Goal: Download file/media

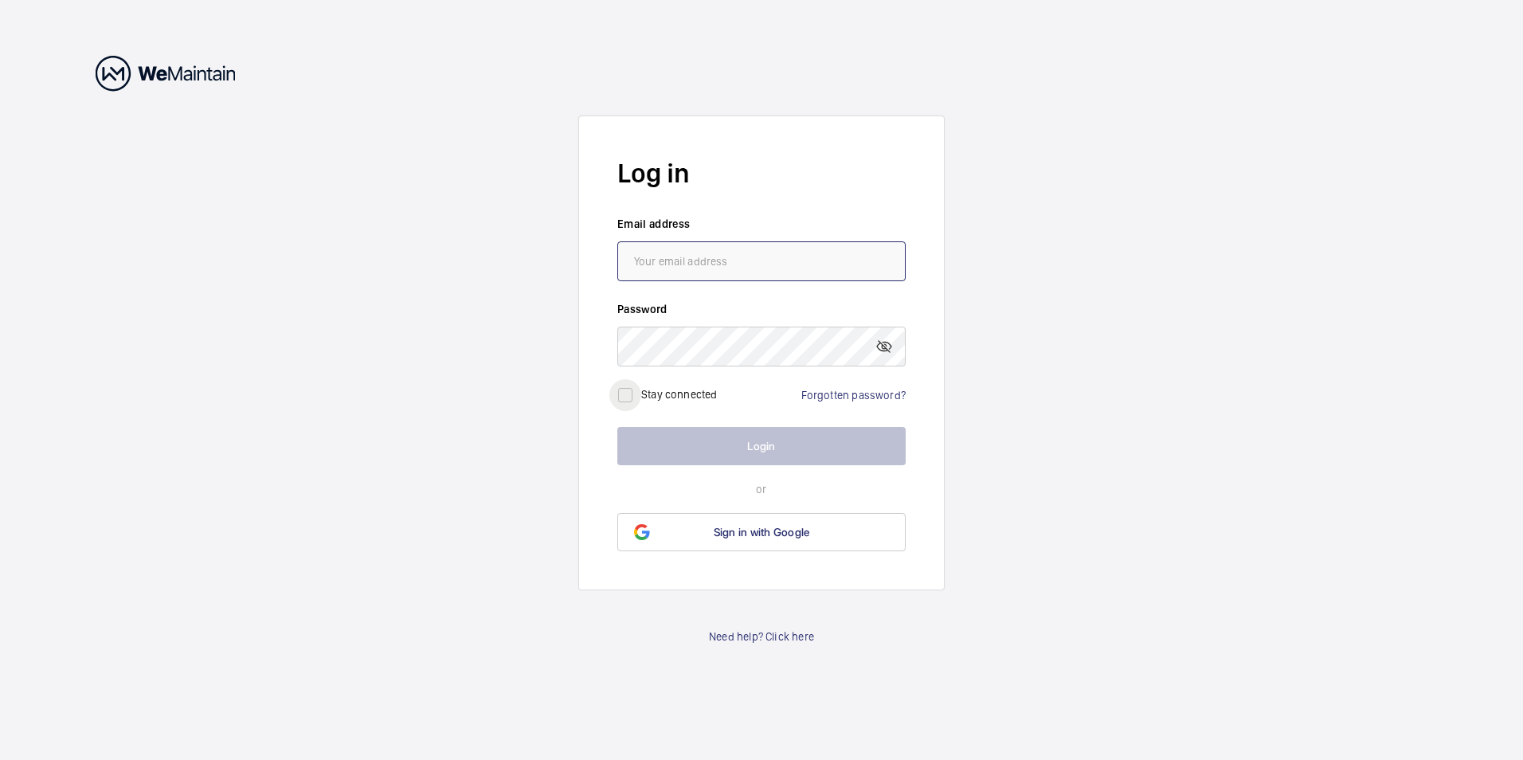
type input "[EMAIL_ADDRESS][DOMAIN_NAME]"
click at [636, 398] on input "checkbox" at bounding box center [625, 395] width 32 height 32
checkbox input "true"
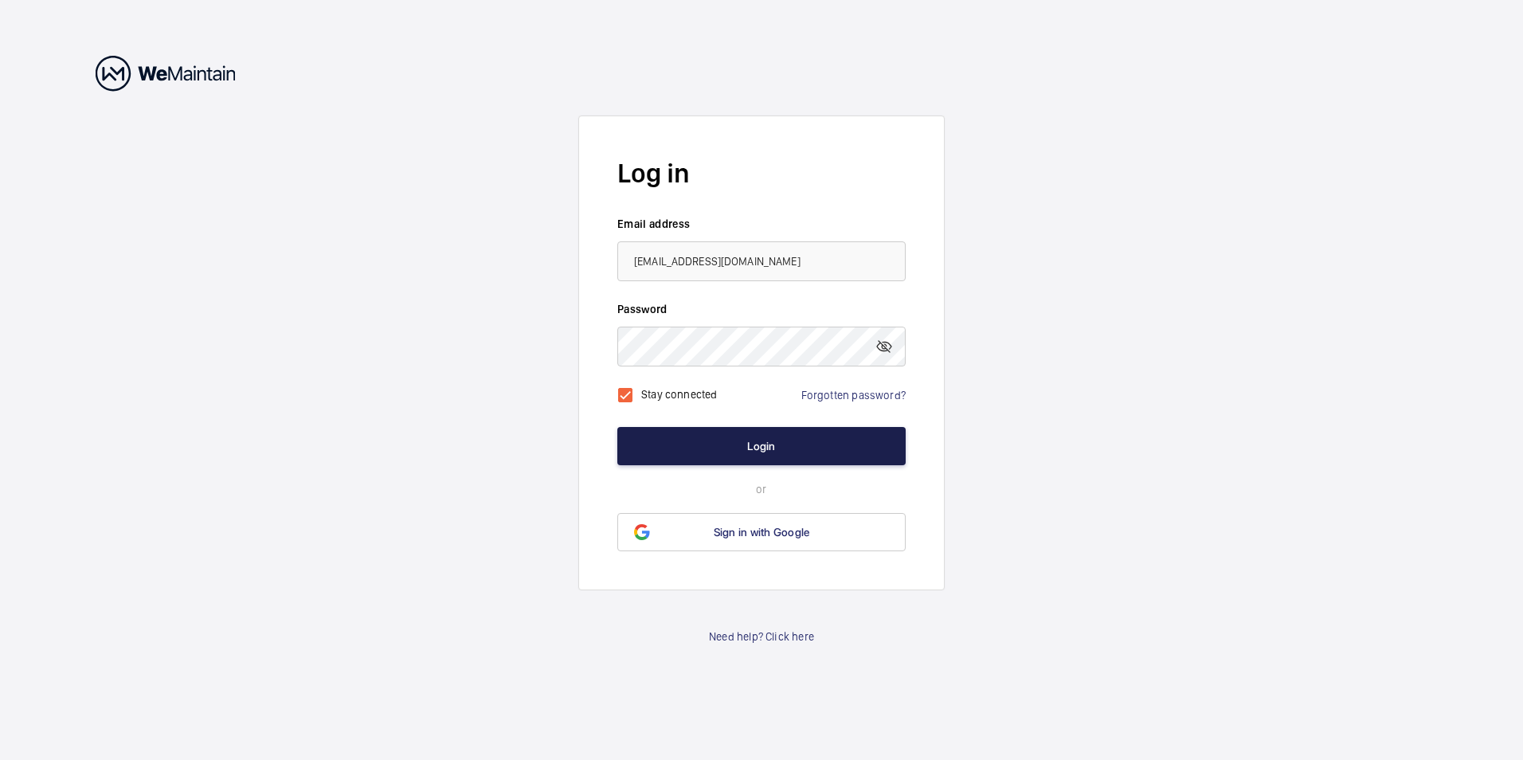
click at [746, 443] on button "Login" at bounding box center [761, 446] width 288 height 38
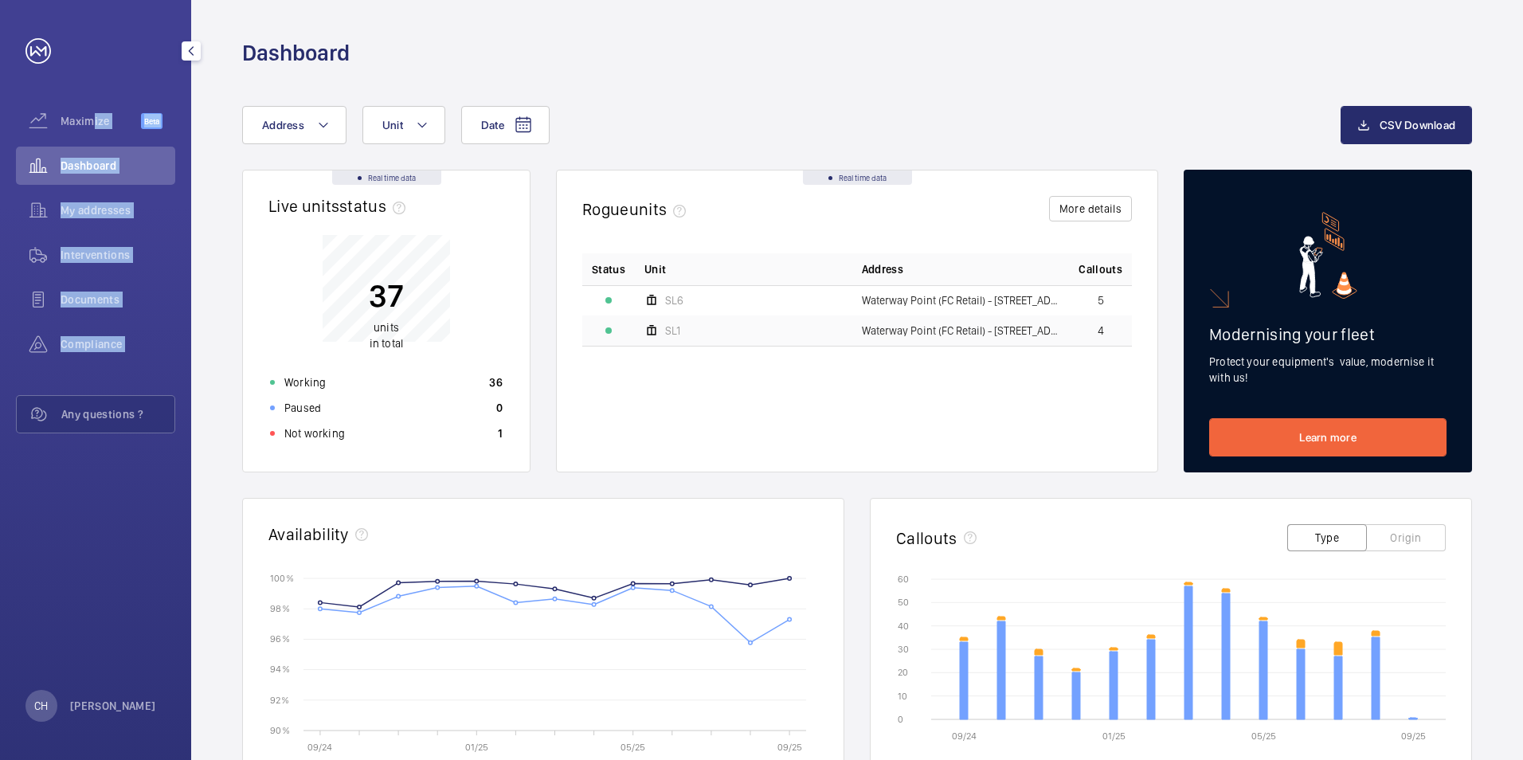
drag, startPoint x: 87, startPoint y: 119, endPoint x: 112, endPoint y: 558, distance: 440.5
click at [112, 558] on div "Maximize Beta Dashboard My addresses Interventions Documents Compliance Any que…" at bounding box center [95, 380] width 191 height 760
drag, startPoint x: 112, startPoint y: 558, endPoint x: 288, endPoint y: 550, distance: 176.2
click at [116, 558] on div "Maximize Beta Dashboard My addresses Interventions Documents Compliance Any que…" at bounding box center [95, 380] width 191 height 760
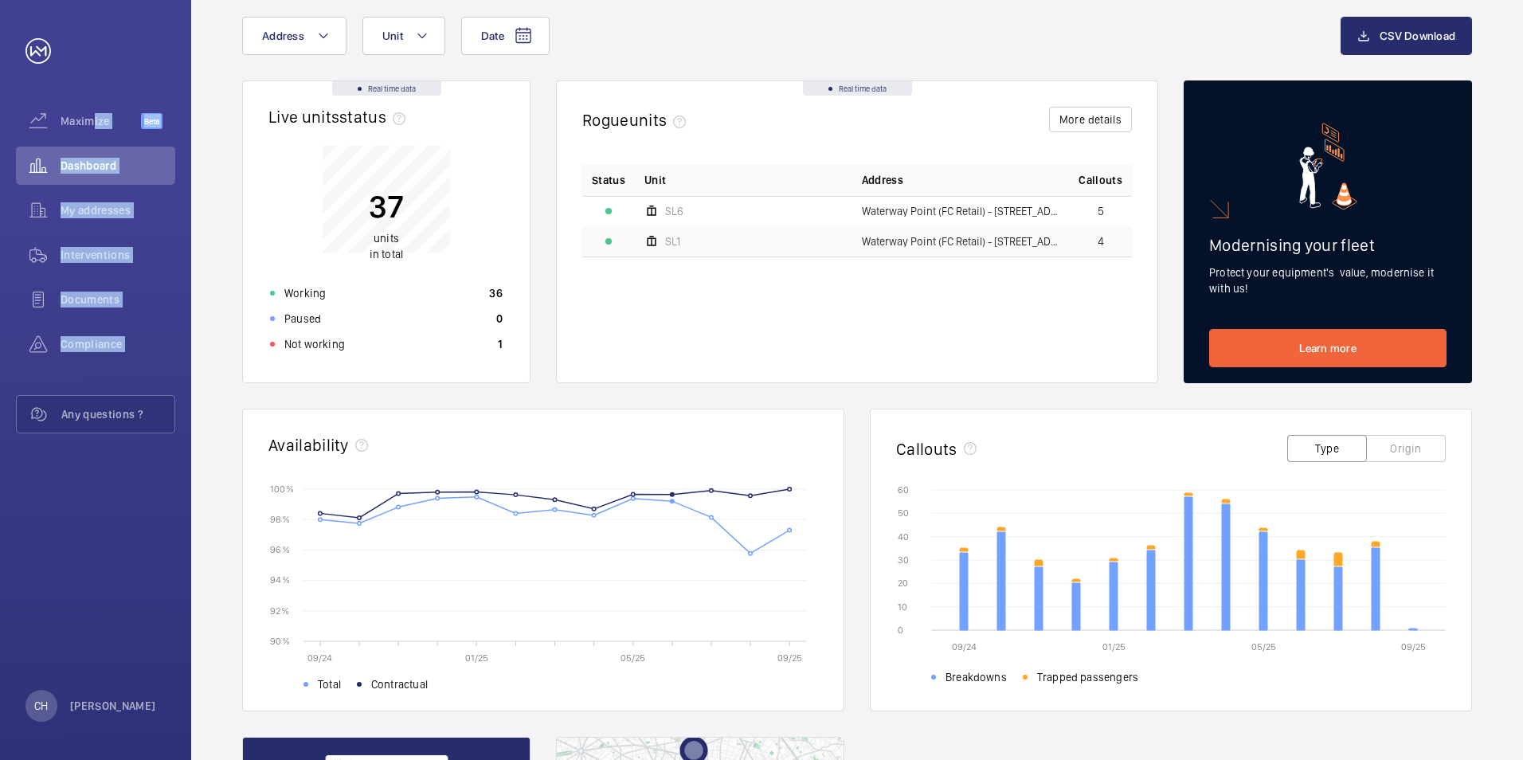
scroll to position [106, 0]
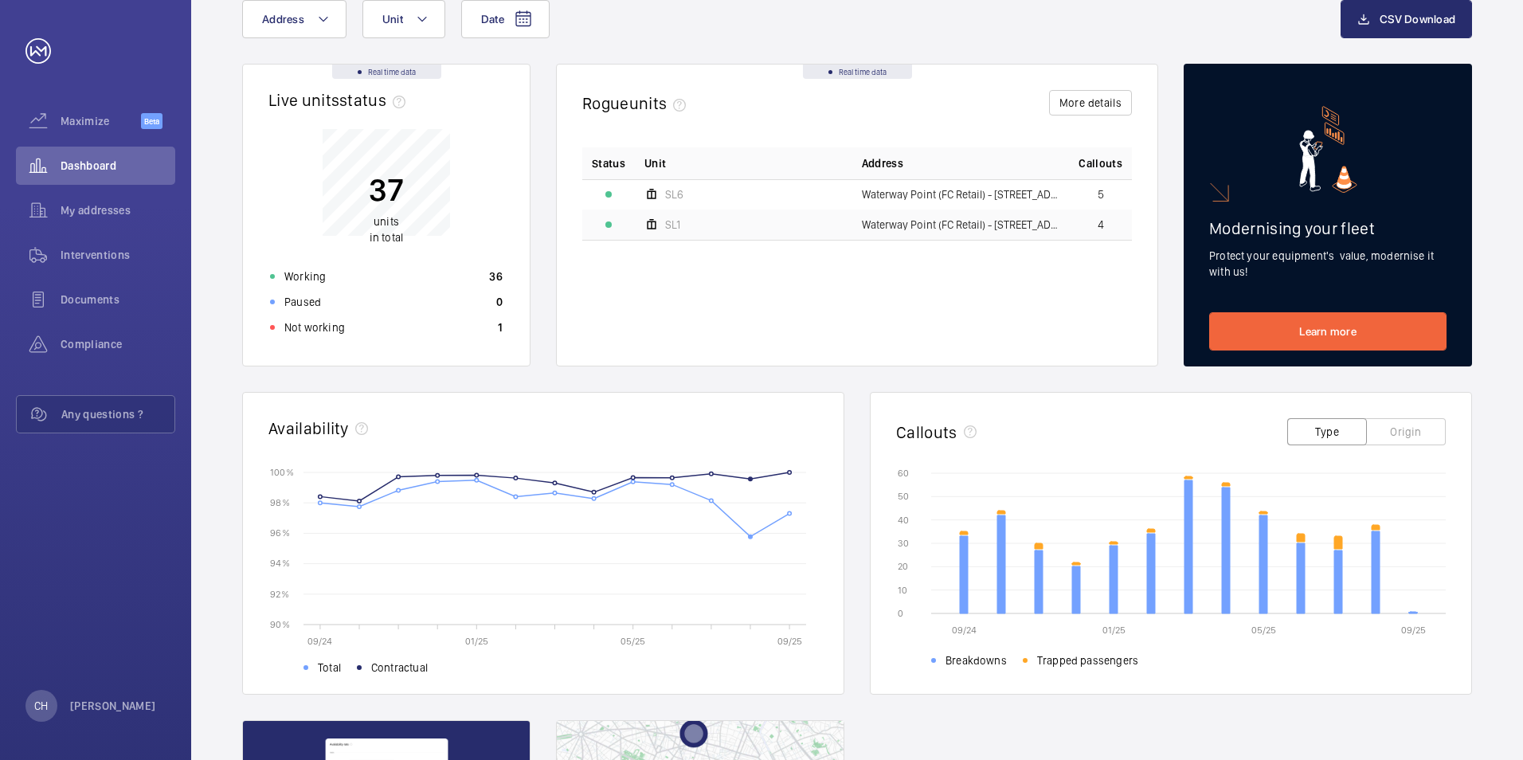
click at [754, 538] on rect at bounding box center [567, 548] width 503 height 152
click at [752, 538] on rect at bounding box center [567, 548] width 503 height 152
click at [749, 535] on circle at bounding box center [750, 536] width 3 height 3
click at [748, 536] on rect at bounding box center [567, 548] width 503 height 152
click at [750, 532] on rect at bounding box center [567, 548] width 503 height 152
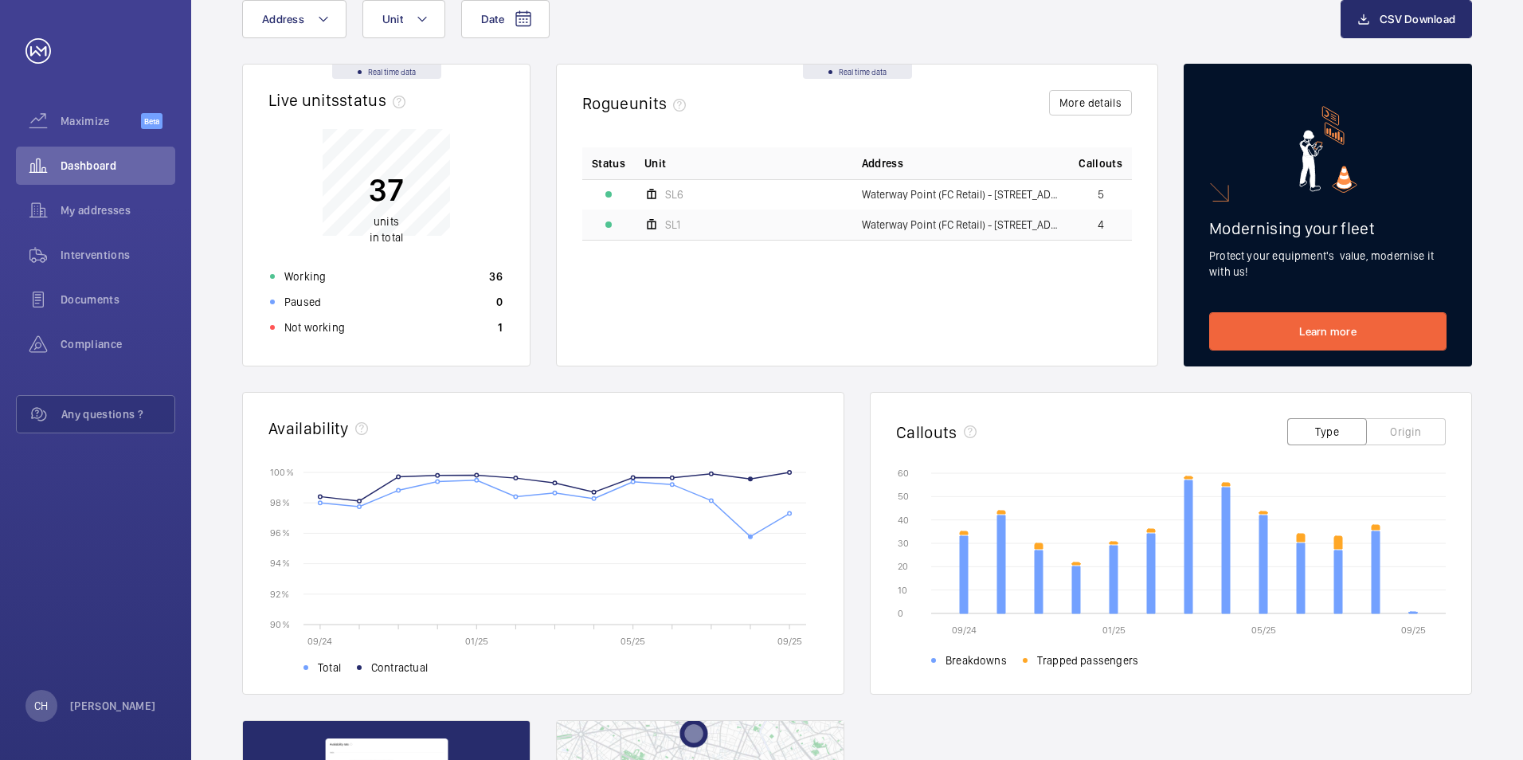
click at [750, 534] on rect at bounding box center [567, 548] width 503 height 152
click at [750, 537] on circle at bounding box center [750, 536] width 3 height 3
click at [750, 477] on circle at bounding box center [750, 478] width 3 height 3
click at [751, 480] on circle at bounding box center [750, 478] width 3 height 3
click at [751, 478] on circle at bounding box center [750, 478] width 3 height 3
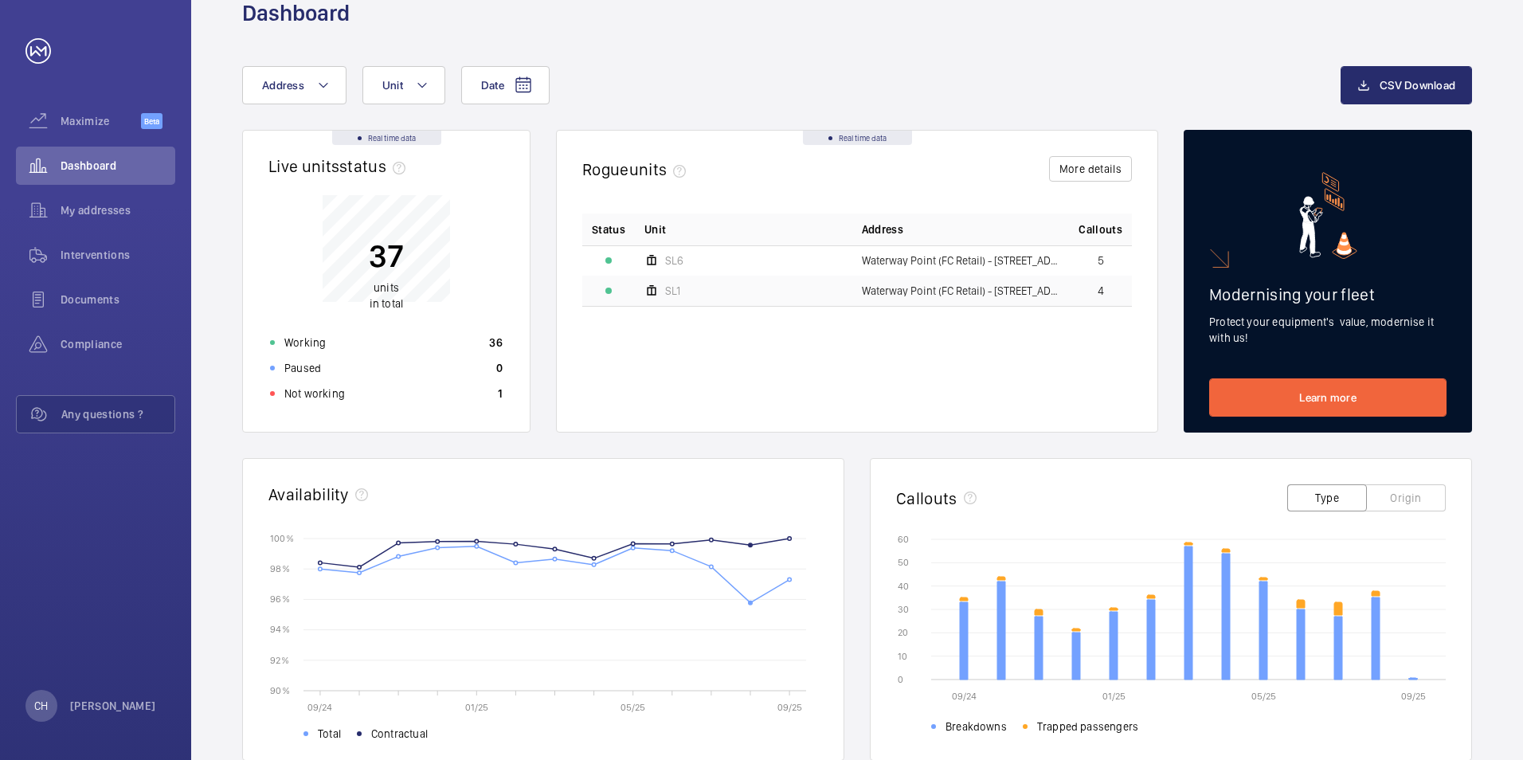
scroll to position [0, 0]
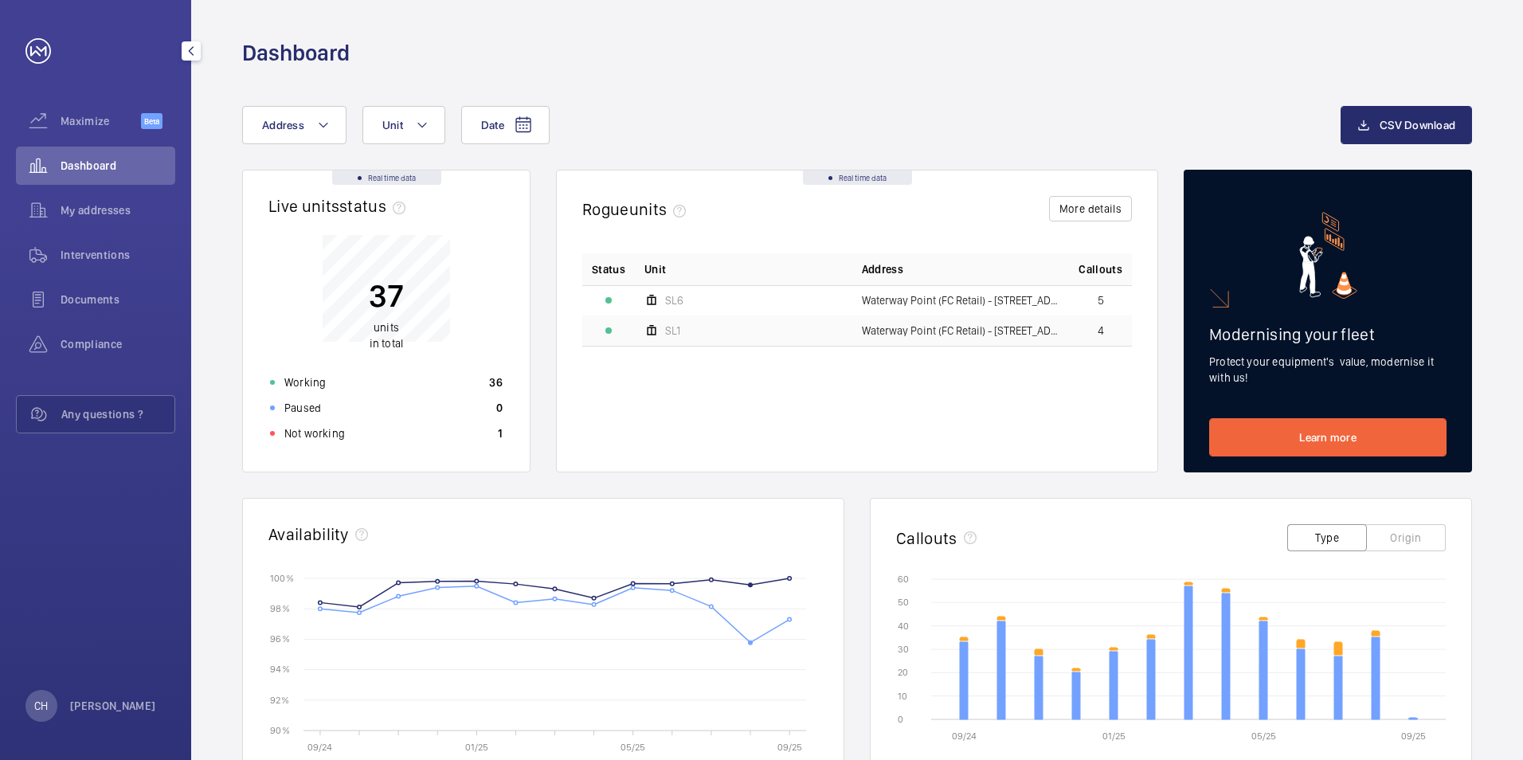
click at [94, 160] on span "Dashboard" at bounding box center [118, 166] width 115 height 16
click at [70, 97] on div "Maximize Beta Dashboard My addresses Interventions Documents Compliance Any que…" at bounding box center [95, 239] width 159 height 402
click at [71, 116] on span "Maximize" at bounding box center [101, 121] width 80 height 16
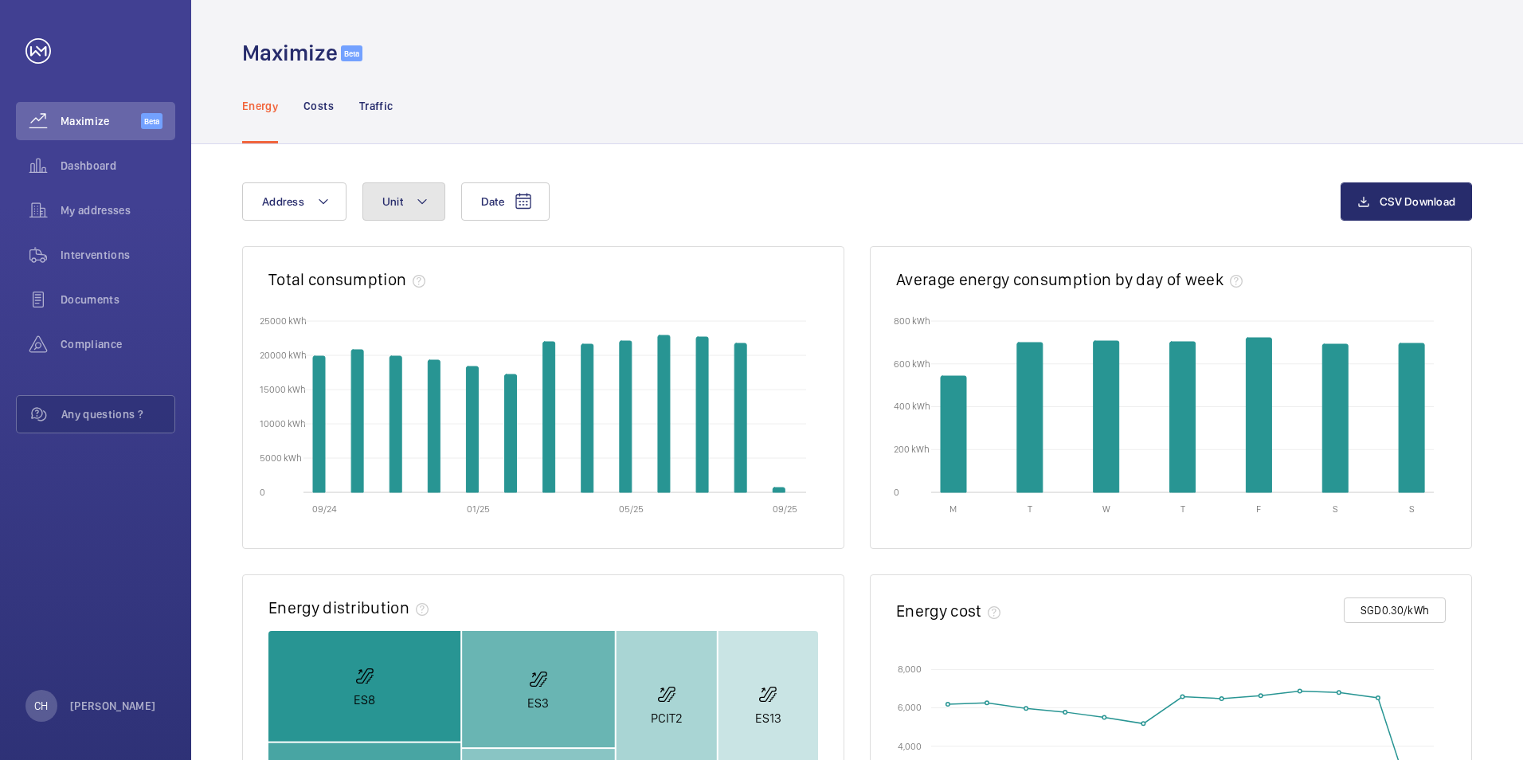
click at [420, 202] on mat-icon at bounding box center [422, 201] width 13 height 19
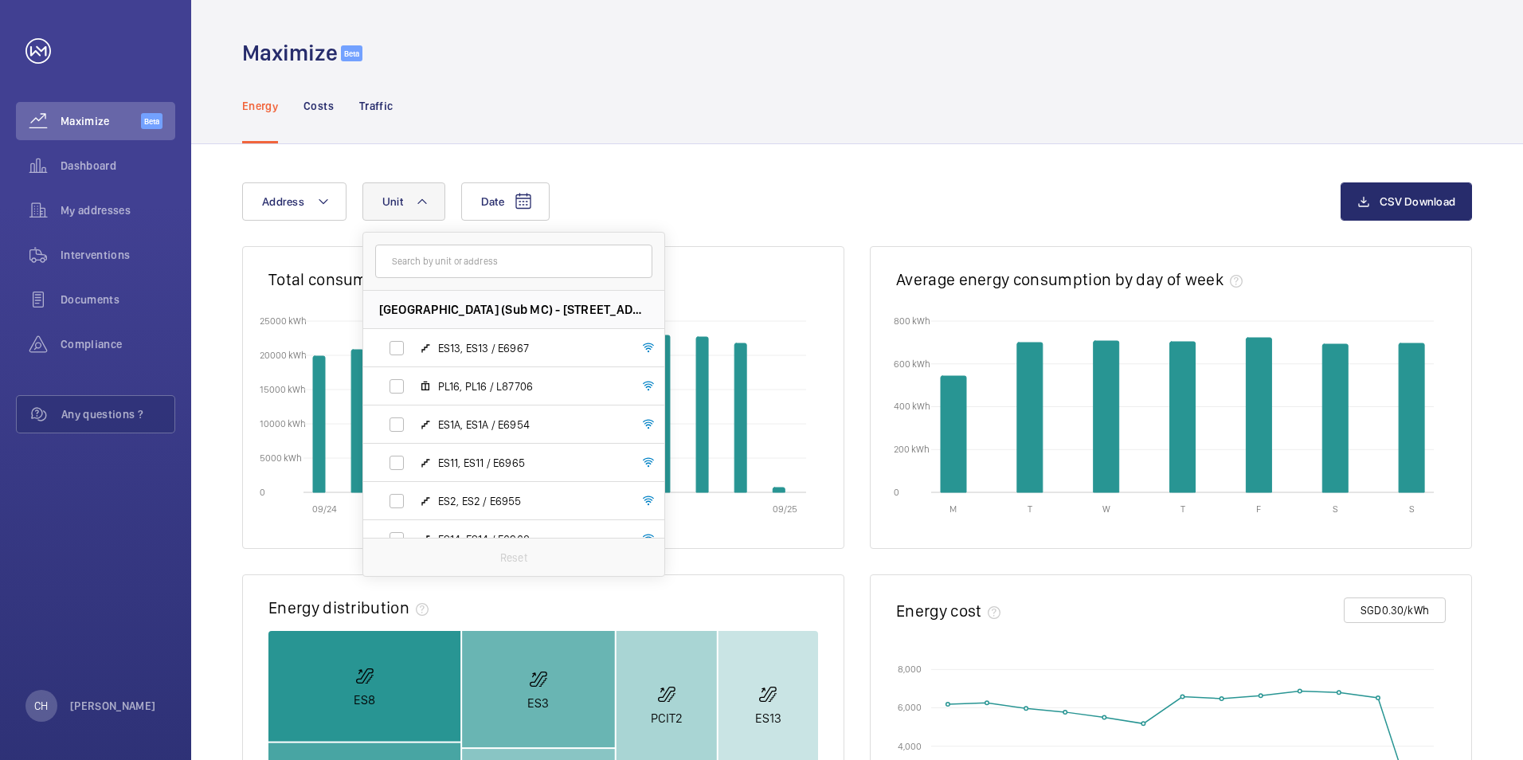
click at [785, 194] on div "Date Address [GEOGRAPHIC_DATA] (Sub MC) - [STREET_ADDRESS], ES13 / E6967 PL16, …" at bounding box center [791, 201] width 1099 height 38
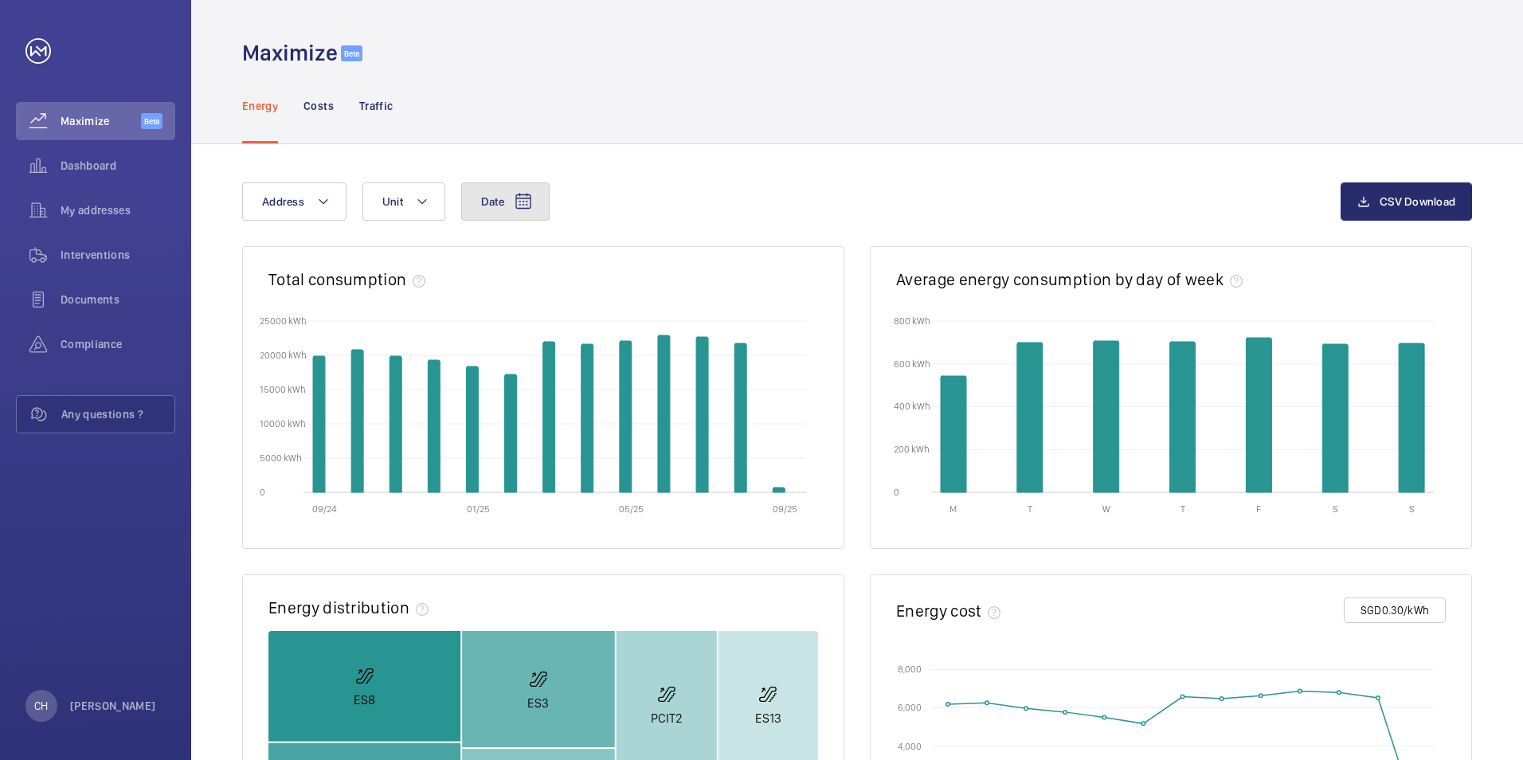
click at [527, 202] on mat-icon at bounding box center [523, 201] width 19 height 19
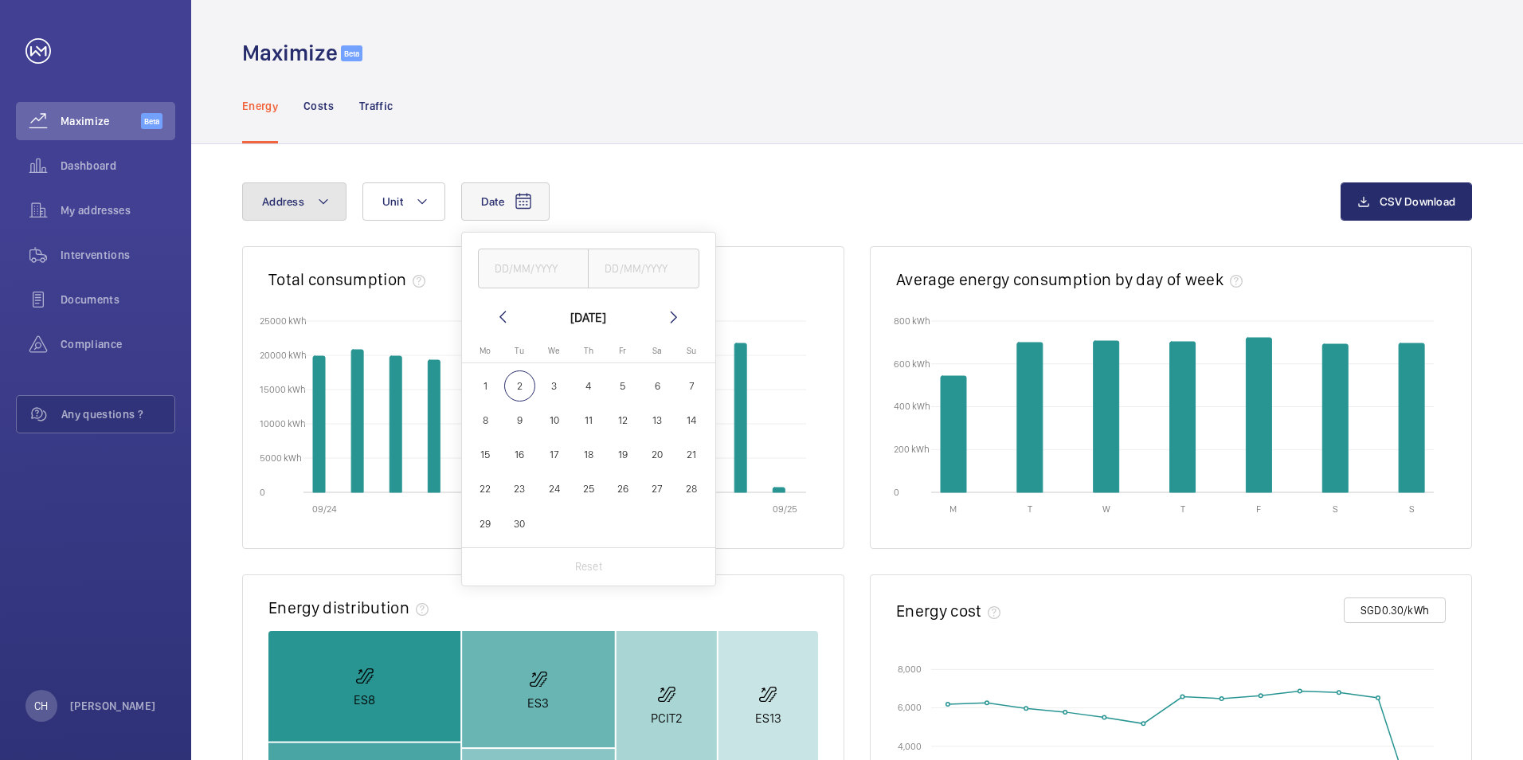
click at [329, 202] on button "Address" at bounding box center [294, 201] width 104 height 38
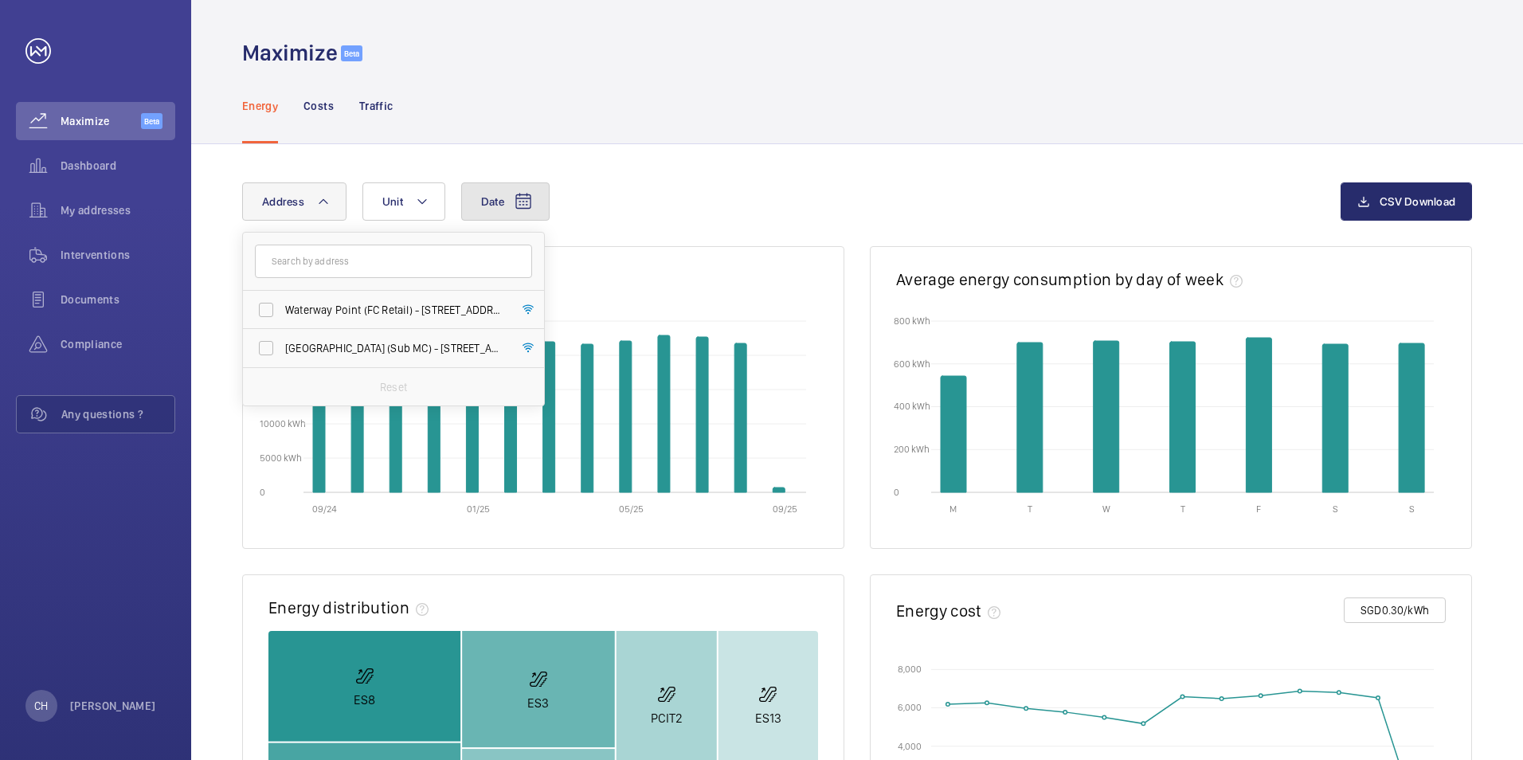
click at [499, 197] on span "Date" at bounding box center [492, 201] width 23 height 13
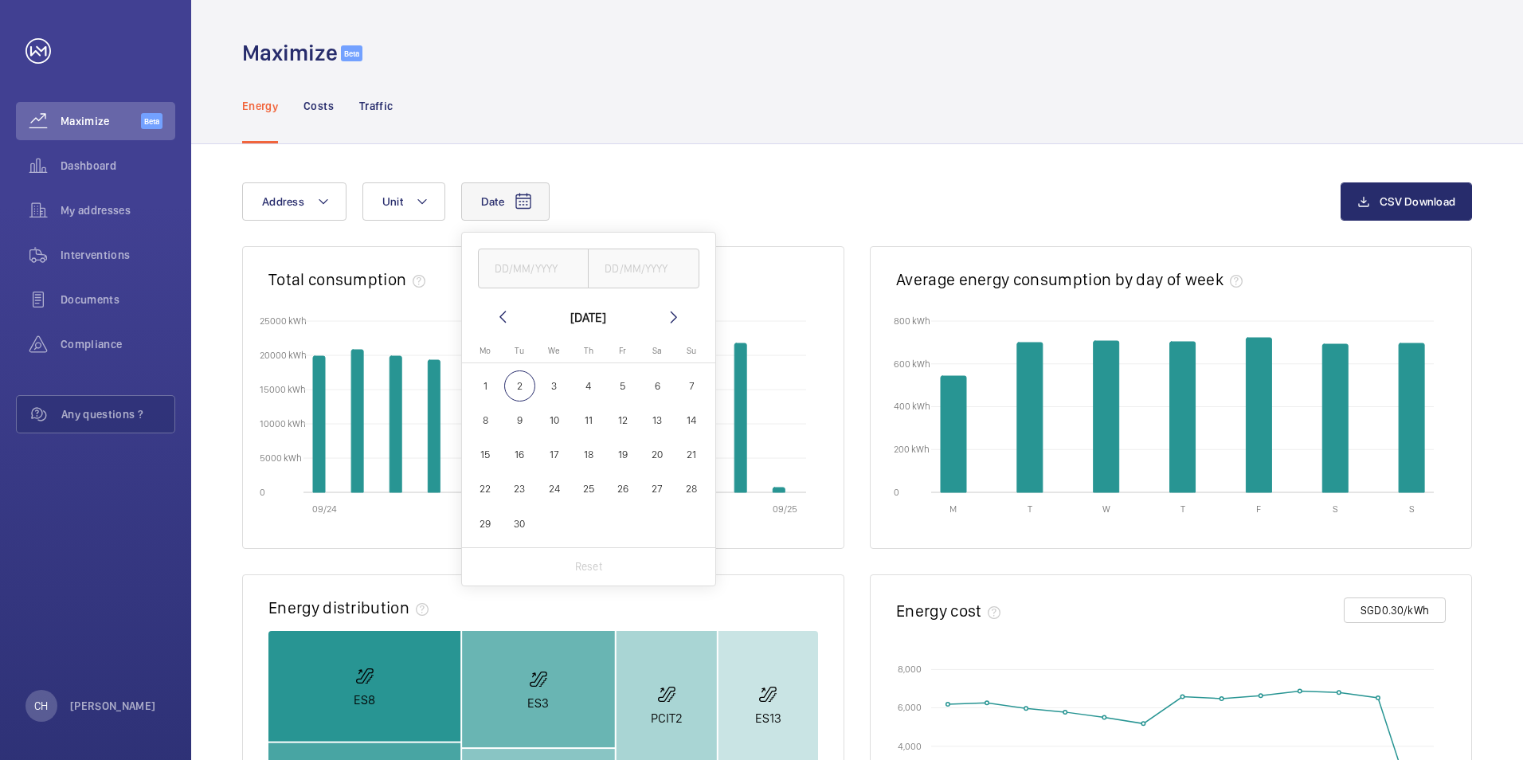
click at [502, 318] on mat-icon at bounding box center [502, 317] width 19 height 19
click at [625, 384] on span "1" at bounding box center [622, 385] width 31 height 31
type input "[DATE]"
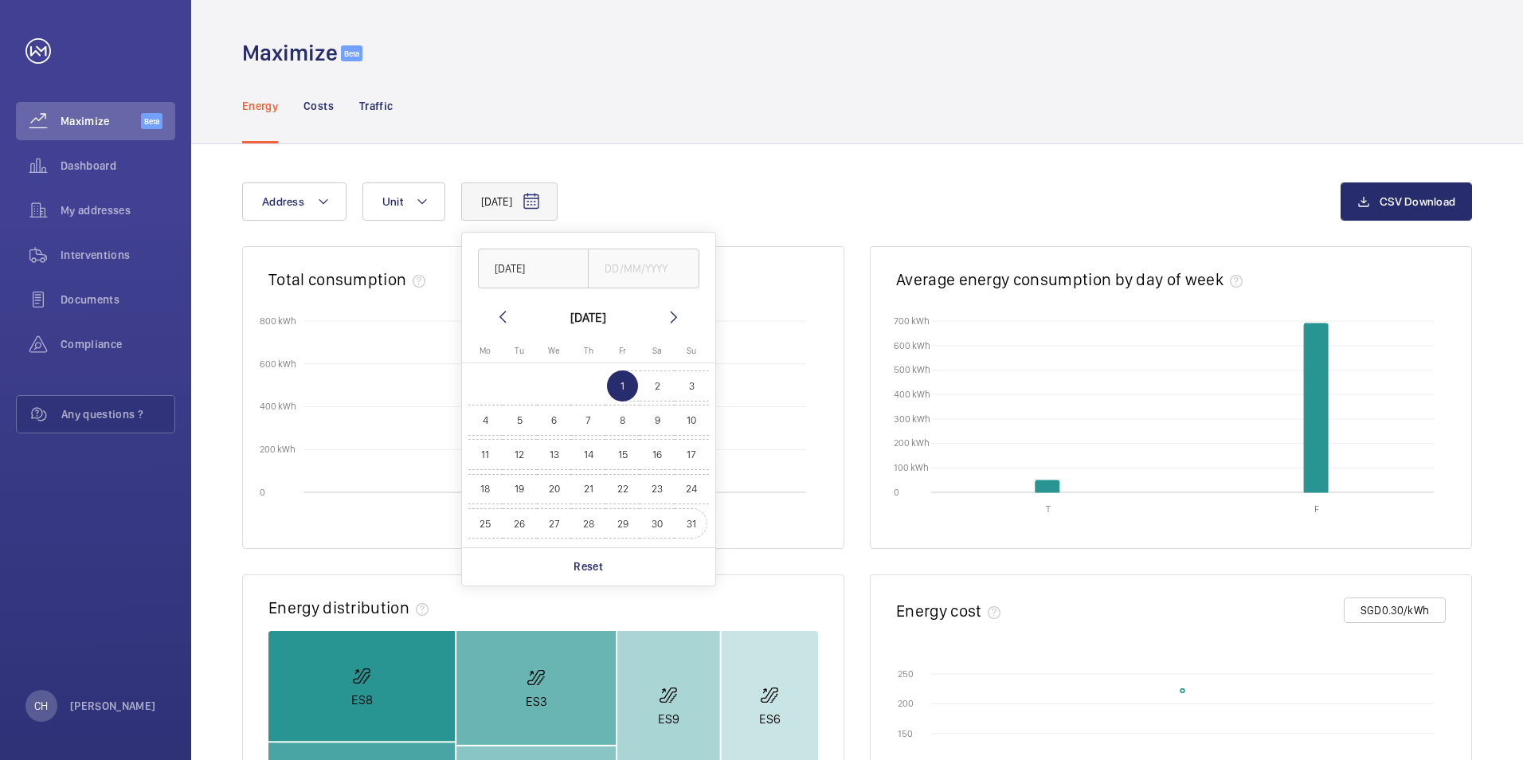
click at [697, 521] on span "31" at bounding box center [691, 523] width 31 height 31
type input "[DATE]"
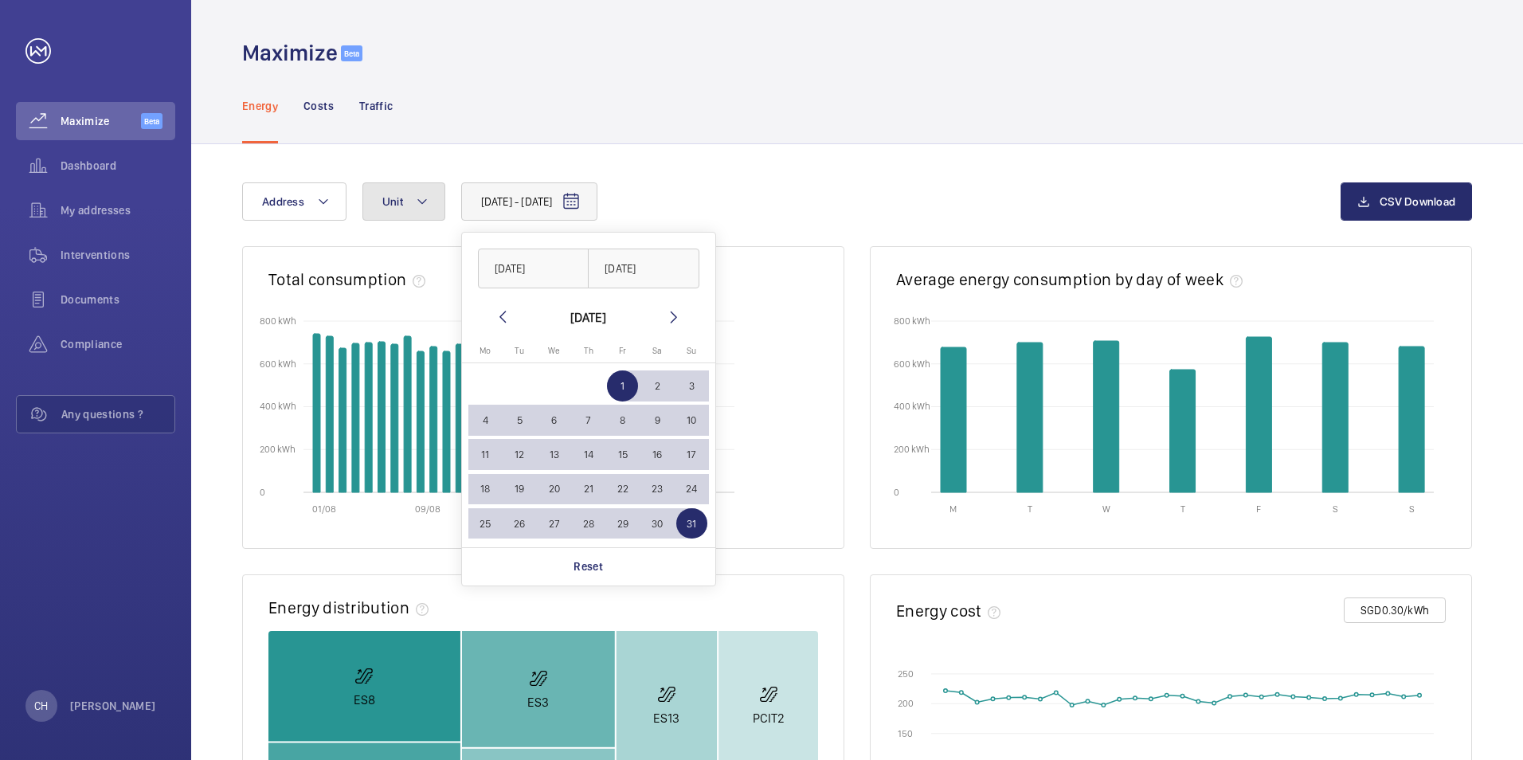
click at [420, 198] on mat-icon at bounding box center [422, 201] width 13 height 19
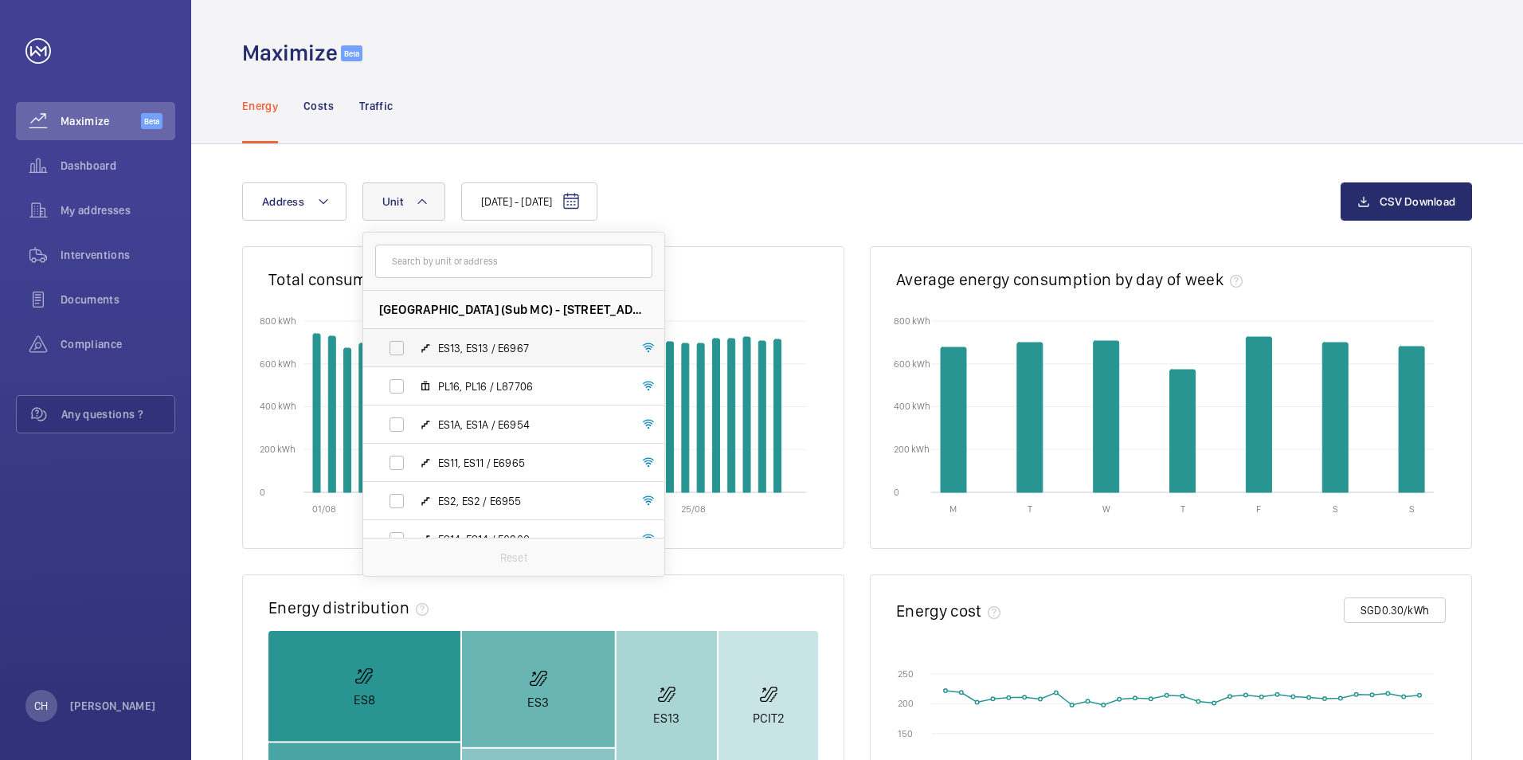
drag, startPoint x: 393, startPoint y: 355, endPoint x: 399, endPoint y: 375, distance: 21.7
click at [394, 355] on label "ES13, ES13 / E6967" at bounding box center [501, 348] width 276 height 38
click at [394, 355] on input "ES13, ES13 / E6967" at bounding box center [397, 348] width 32 height 32
checkbox input "true"
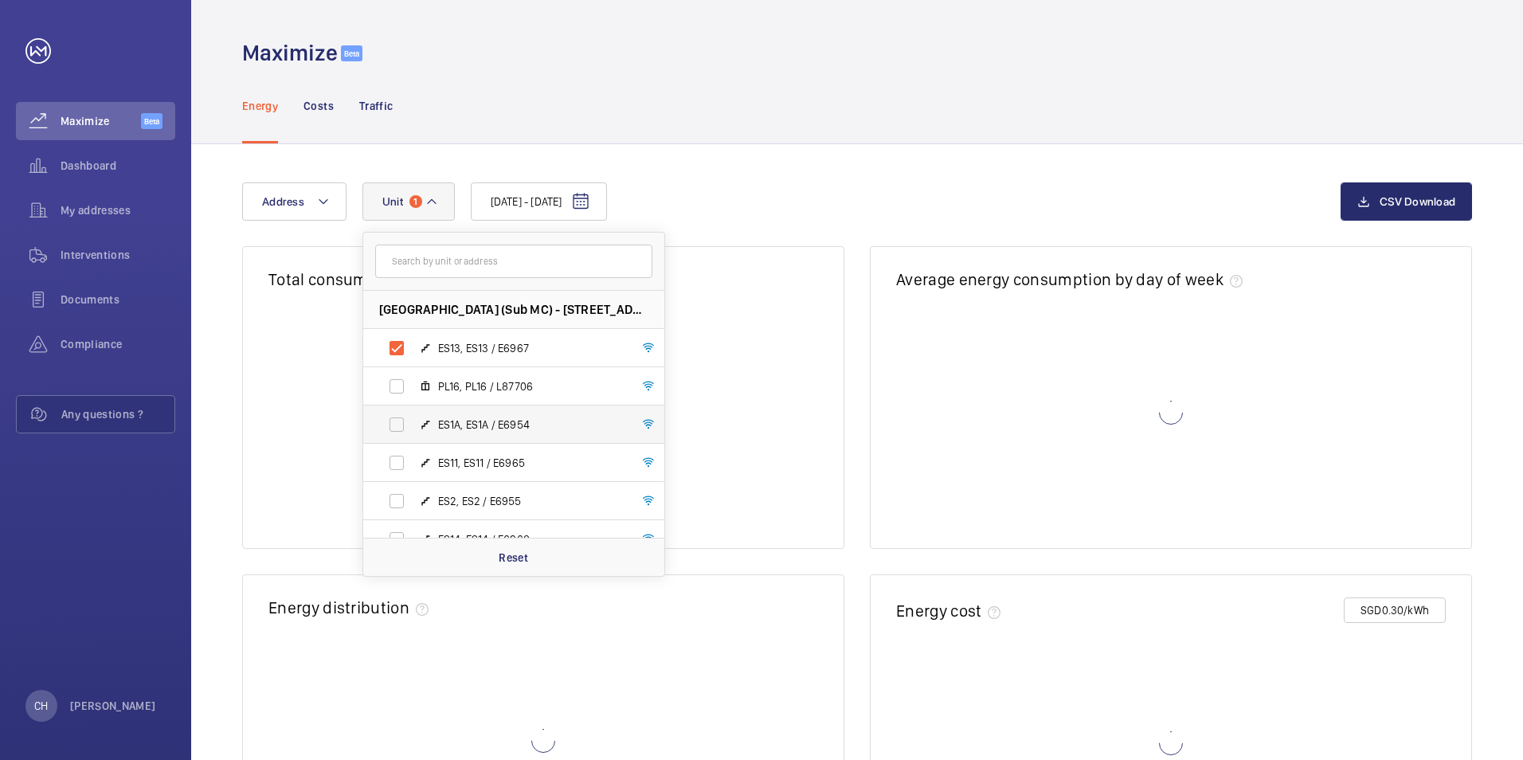
click at [396, 415] on label "ES1A, ES1A / E6954" at bounding box center [501, 424] width 276 height 38
click at [396, 415] on input "ES1A, ES1A / E6954" at bounding box center [397, 425] width 32 height 32
checkbox input "true"
click at [393, 470] on label "ES11, ES11 / E6965" at bounding box center [501, 463] width 276 height 38
click at [393, 470] on input "ES11, ES11 / E6965" at bounding box center [397, 463] width 32 height 32
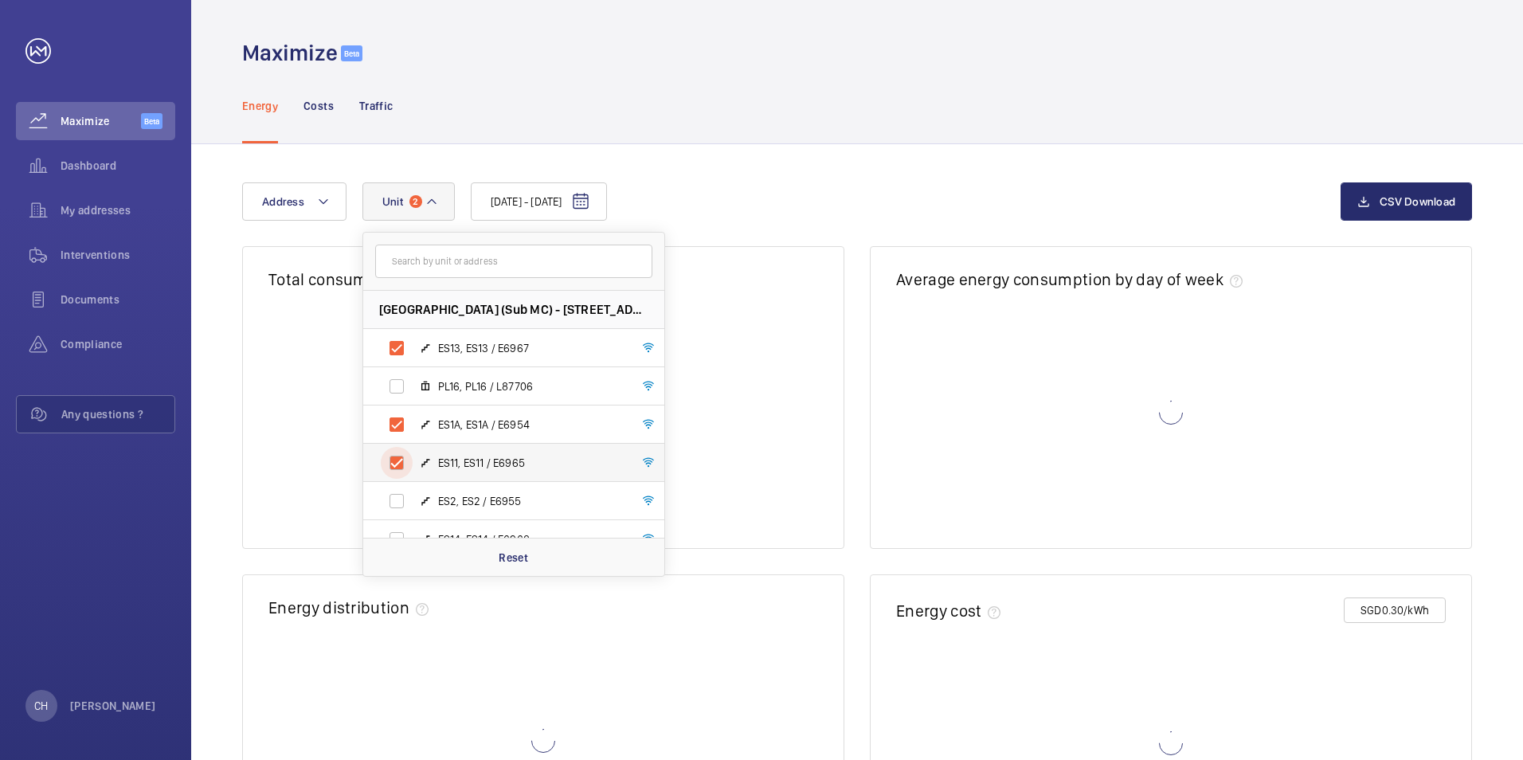
checkbox input "true"
click at [396, 507] on label "ES2, ES2 / E6955" at bounding box center [501, 501] width 276 height 38
click at [396, 507] on input "ES2, ES2 / E6955" at bounding box center [397, 501] width 32 height 32
checkbox input "true"
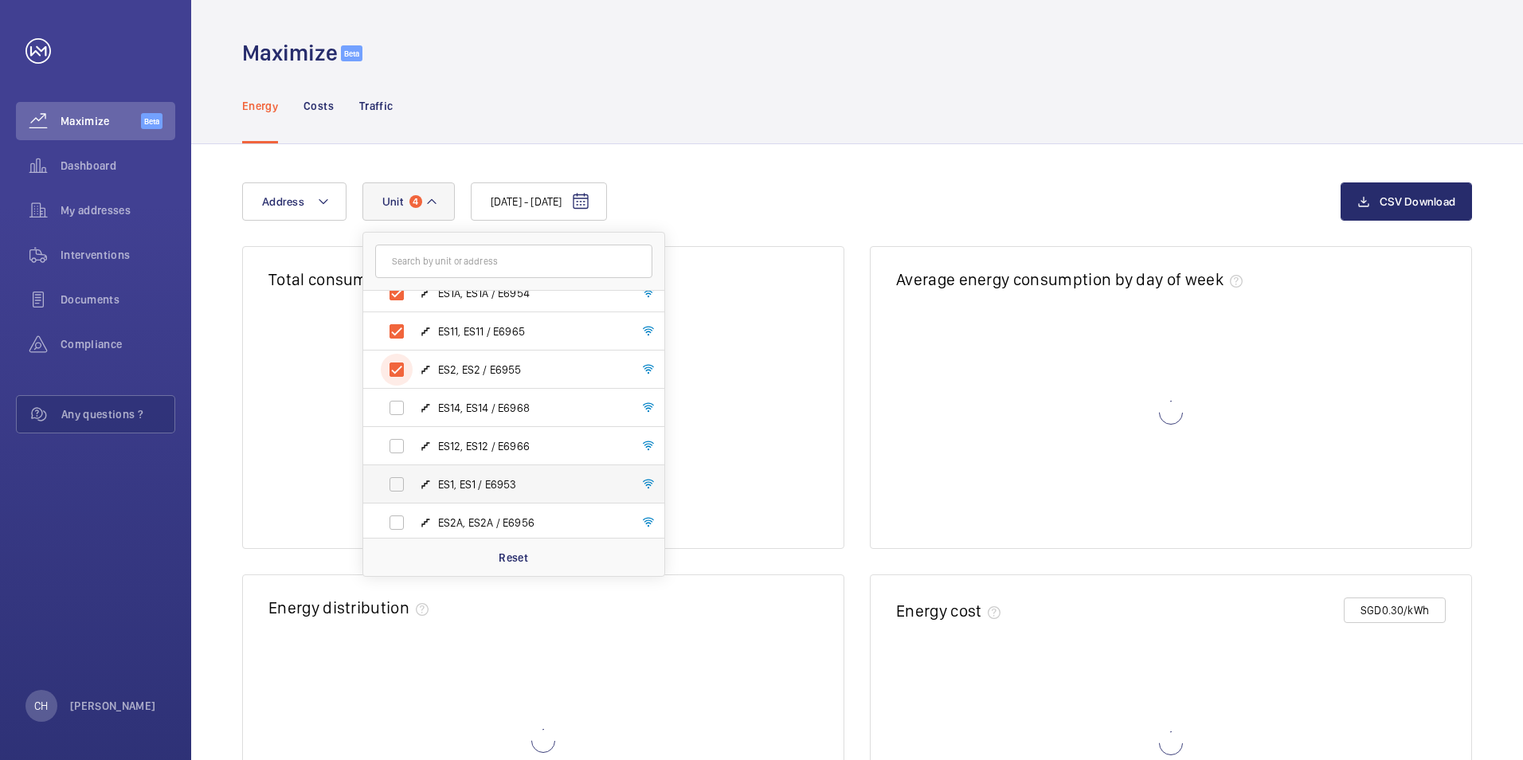
scroll to position [159, 0]
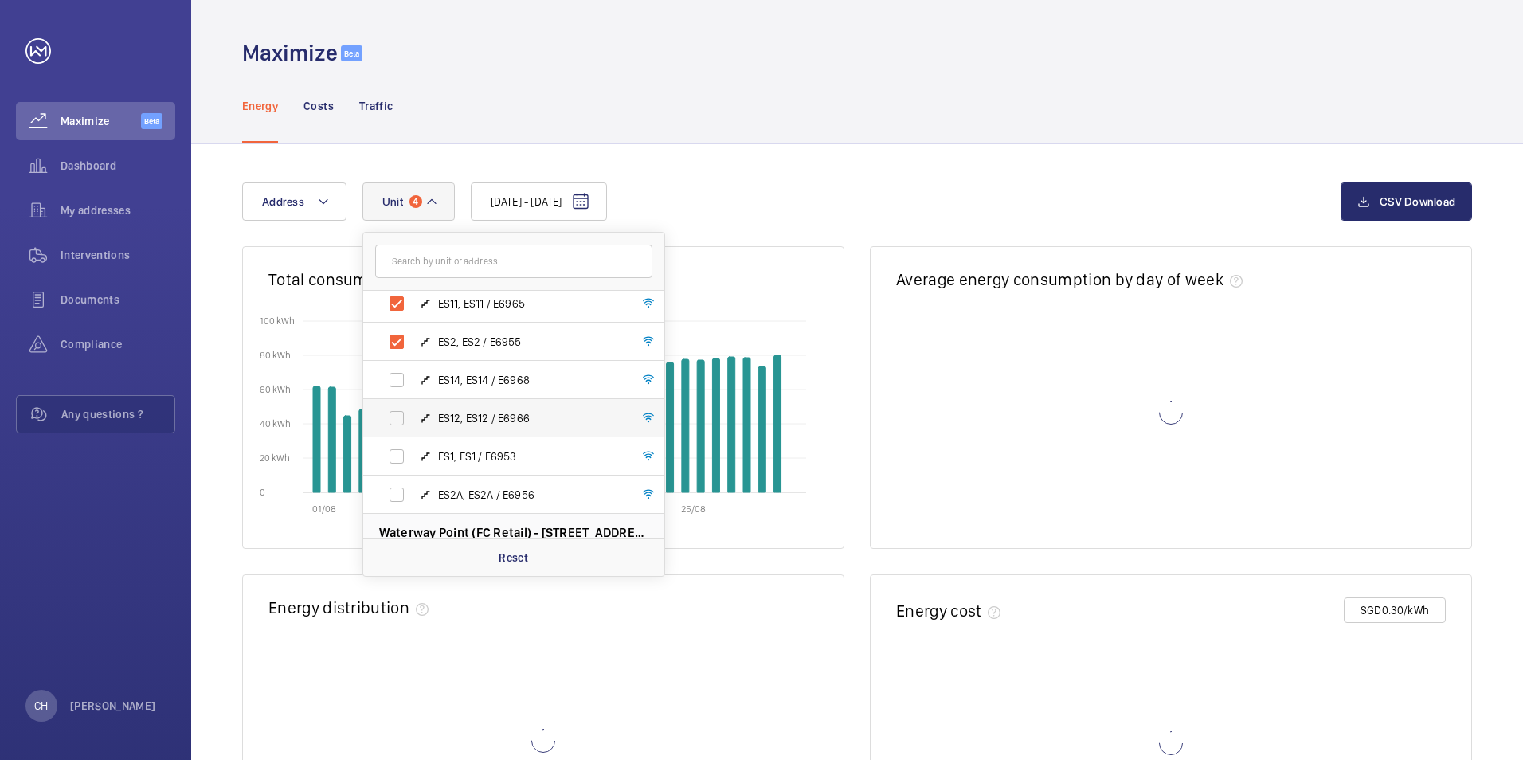
click at [395, 387] on label "ES14, ES14 / E6968" at bounding box center [501, 380] width 276 height 38
click at [395, 387] on input "ES14, ES14 / E6968" at bounding box center [397, 380] width 32 height 32
checkbox input "true"
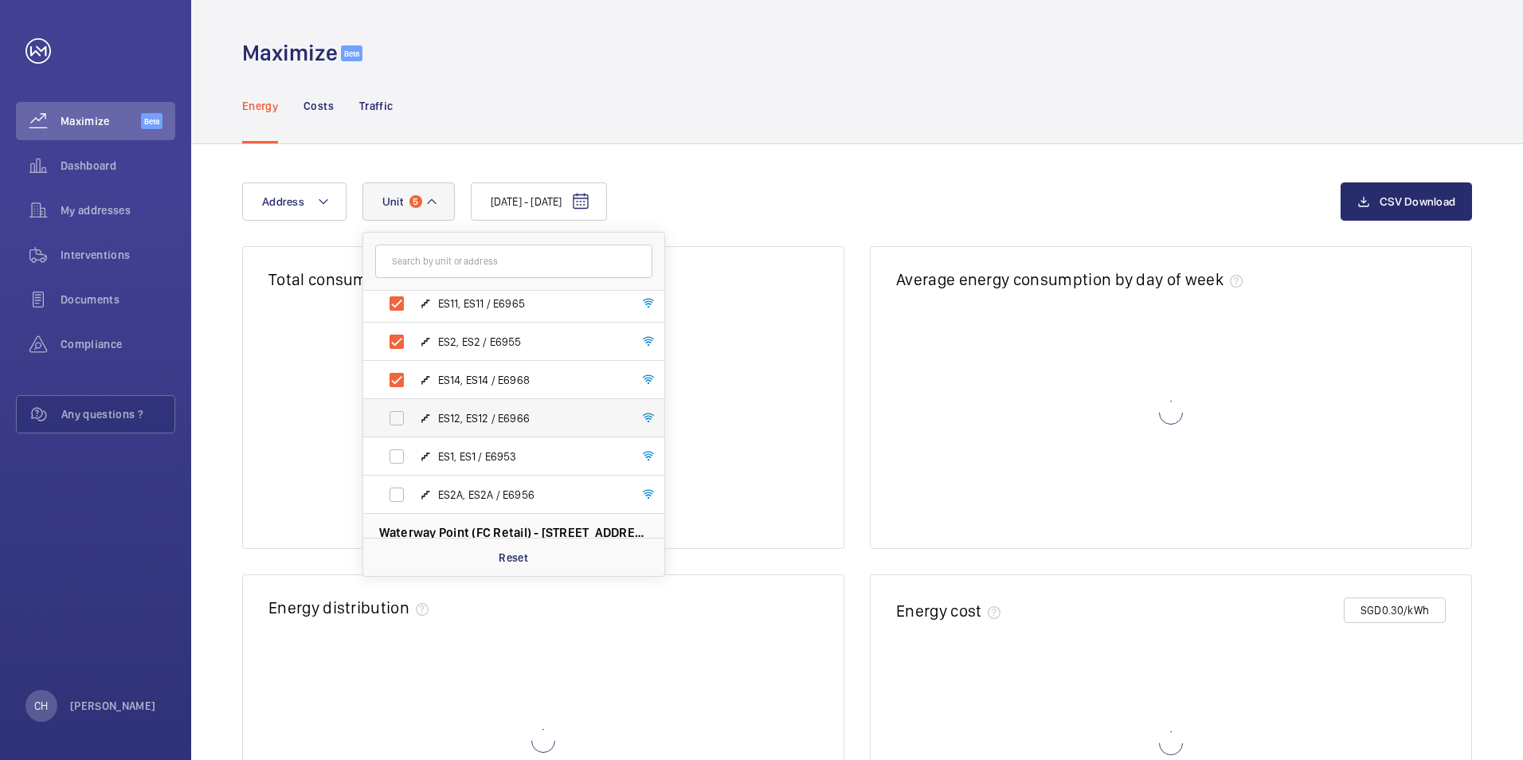
click at [405, 420] on label "ES12, ES12 / E6966" at bounding box center [501, 418] width 276 height 38
click at [405, 420] on input "ES12, ES12 / E6966" at bounding box center [397, 418] width 32 height 32
checkbox input "true"
click at [392, 463] on label "ES1, ES1 / E6953" at bounding box center [501, 456] width 276 height 38
click at [392, 463] on input "ES1, ES1 / E6953" at bounding box center [397, 457] width 32 height 32
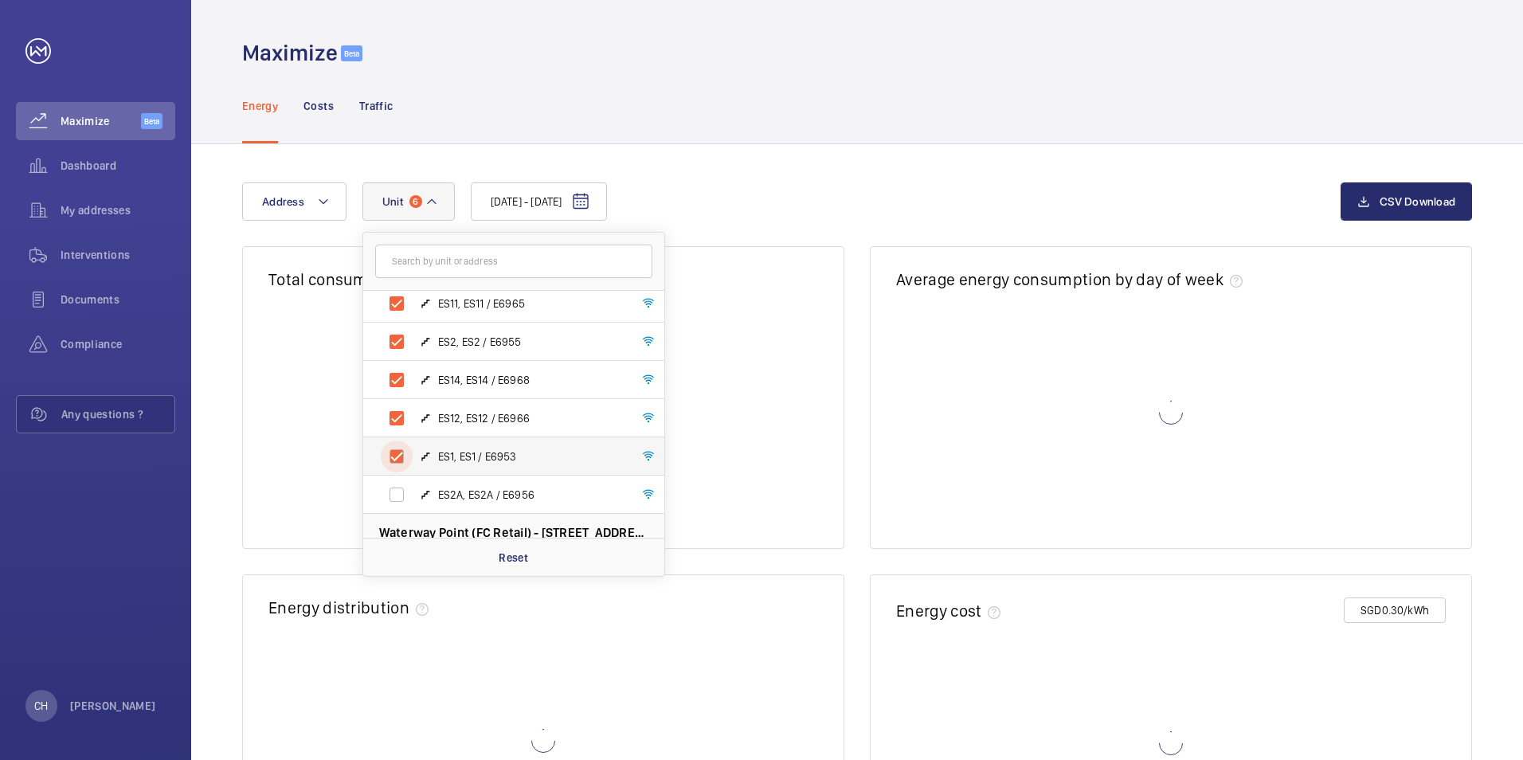
checkbox input "true"
click at [397, 497] on label "ES2A, ES2A / E6956" at bounding box center [501, 495] width 276 height 38
click at [397, 497] on input "ES2A, ES2A / E6956" at bounding box center [397, 495] width 32 height 32
checkbox input "true"
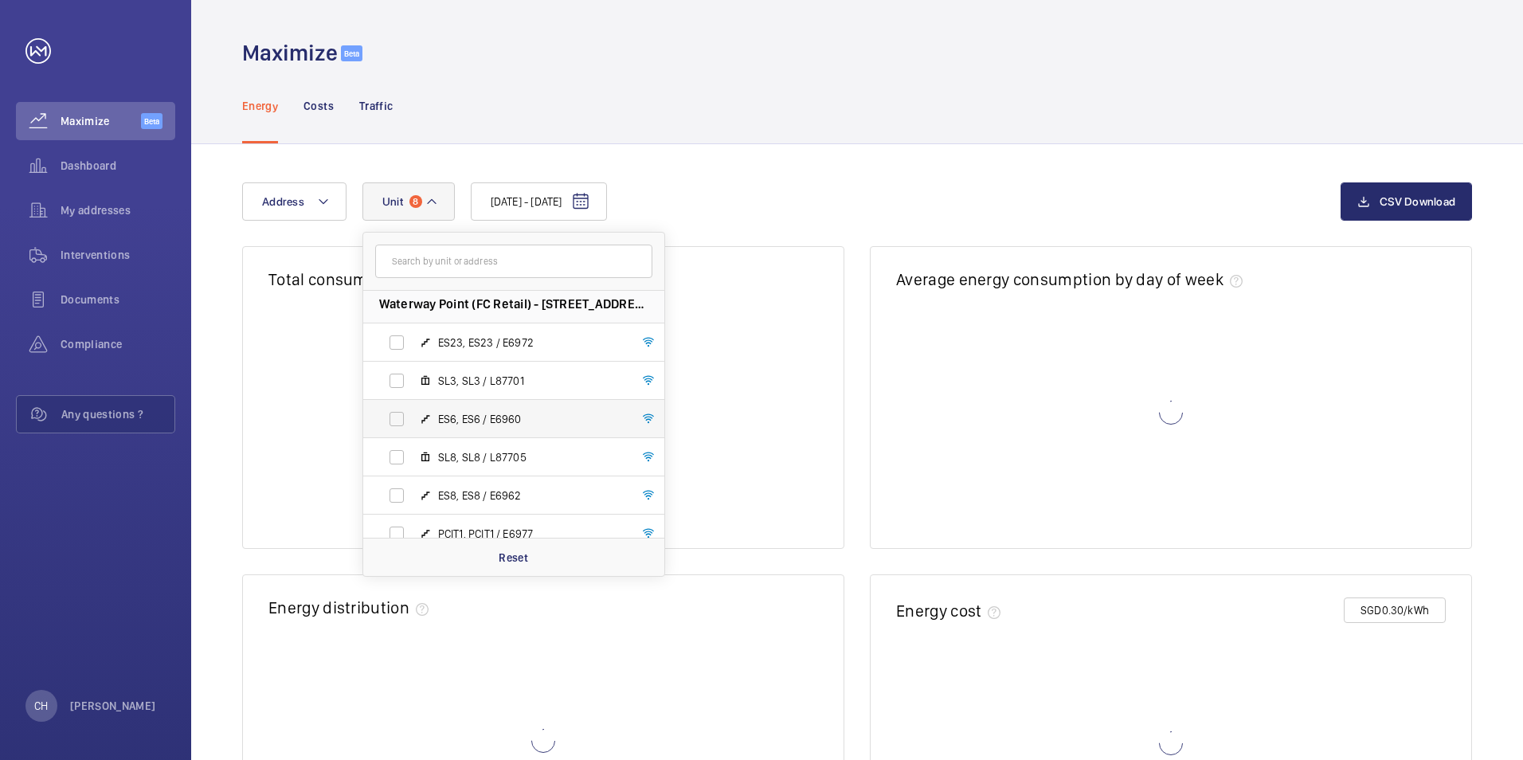
scroll to position [398, 0]
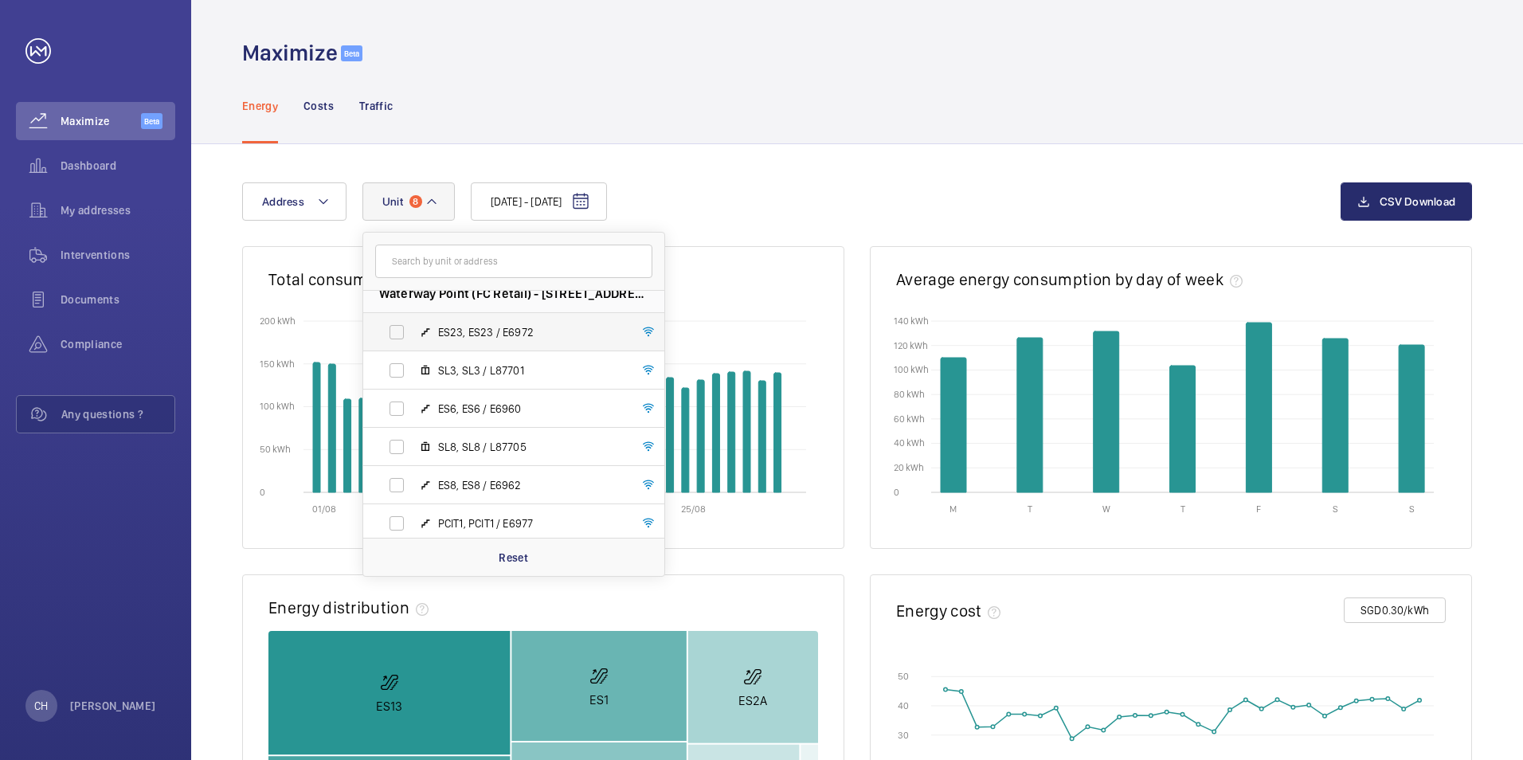
click at [403, 332] on label "ES23, ES23 / E6972" at bounding box center [501, 332] width 276 height 38
click at [403, 332] on input "ES23, ES23 / E6972" at bounding box center [397, 332] width 32 height 32
checkbox input "true"
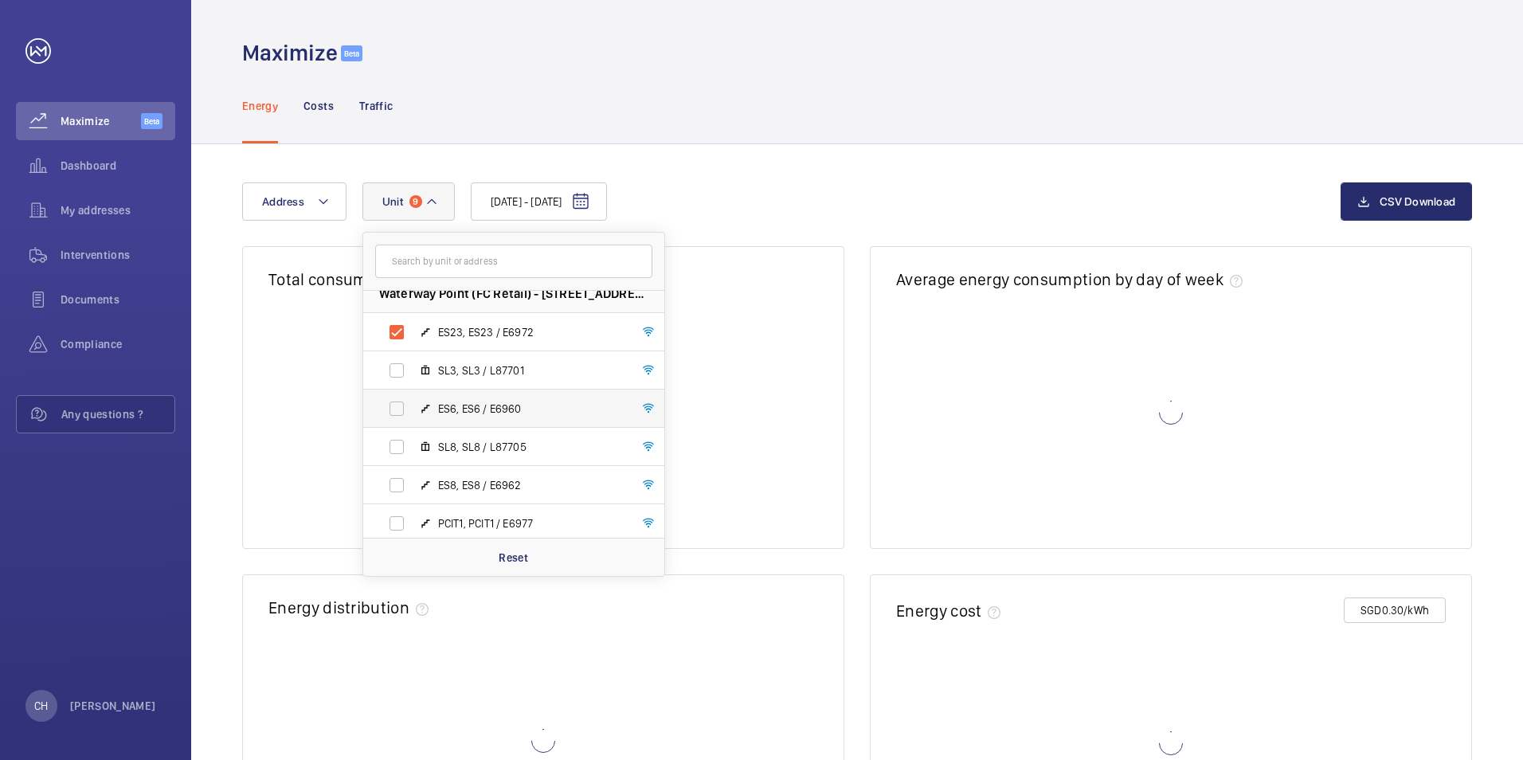
click at [407, 407] on label "ES6, ES6 / E6960" at bounding box center [501, 409] width 276 height 38
click at [407, 407] on input "ES6, ES6 / E6960" at bounding box center [397, 409] width 32 height 32
checkbox input "true"
click at [401, 485] on label "ES8, ES8 / E6962" at bounding box center [501, 485] width 276 height 38
click at [401, 485] on input "ES8, ES8 / E6962" at bounding box center [397, 485] width 32 height 32
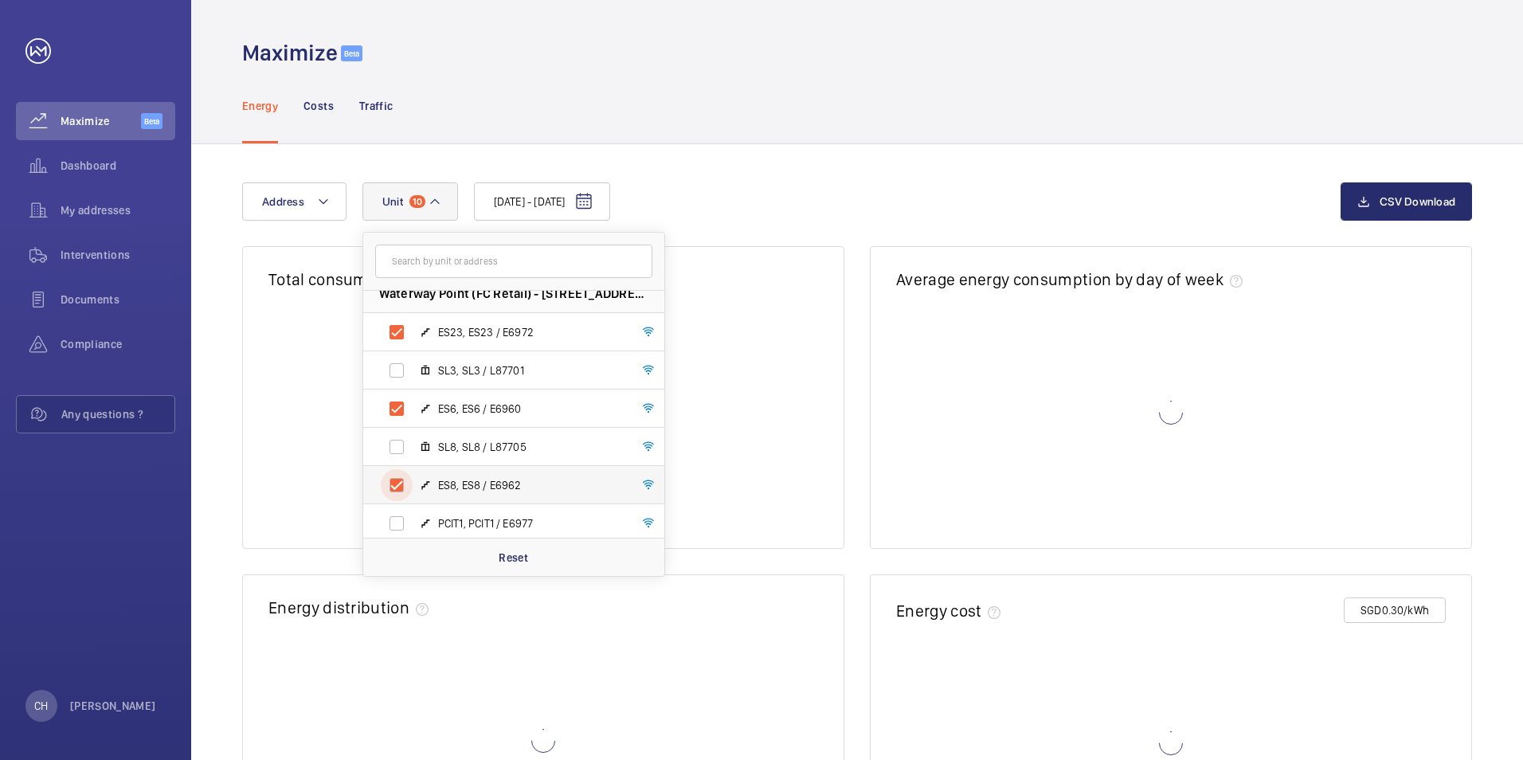
checkbox input "true"
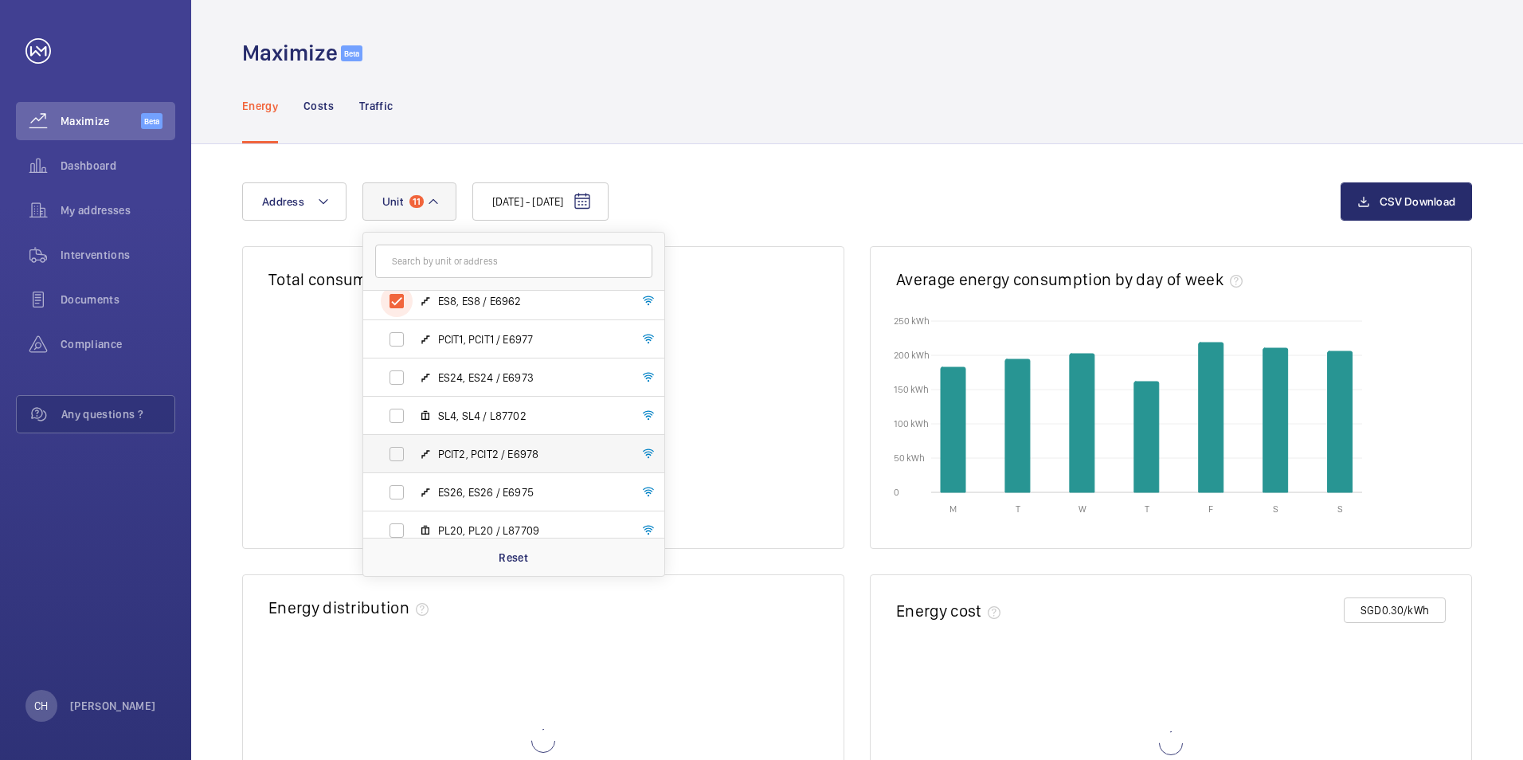
scroll to position [584, 0]
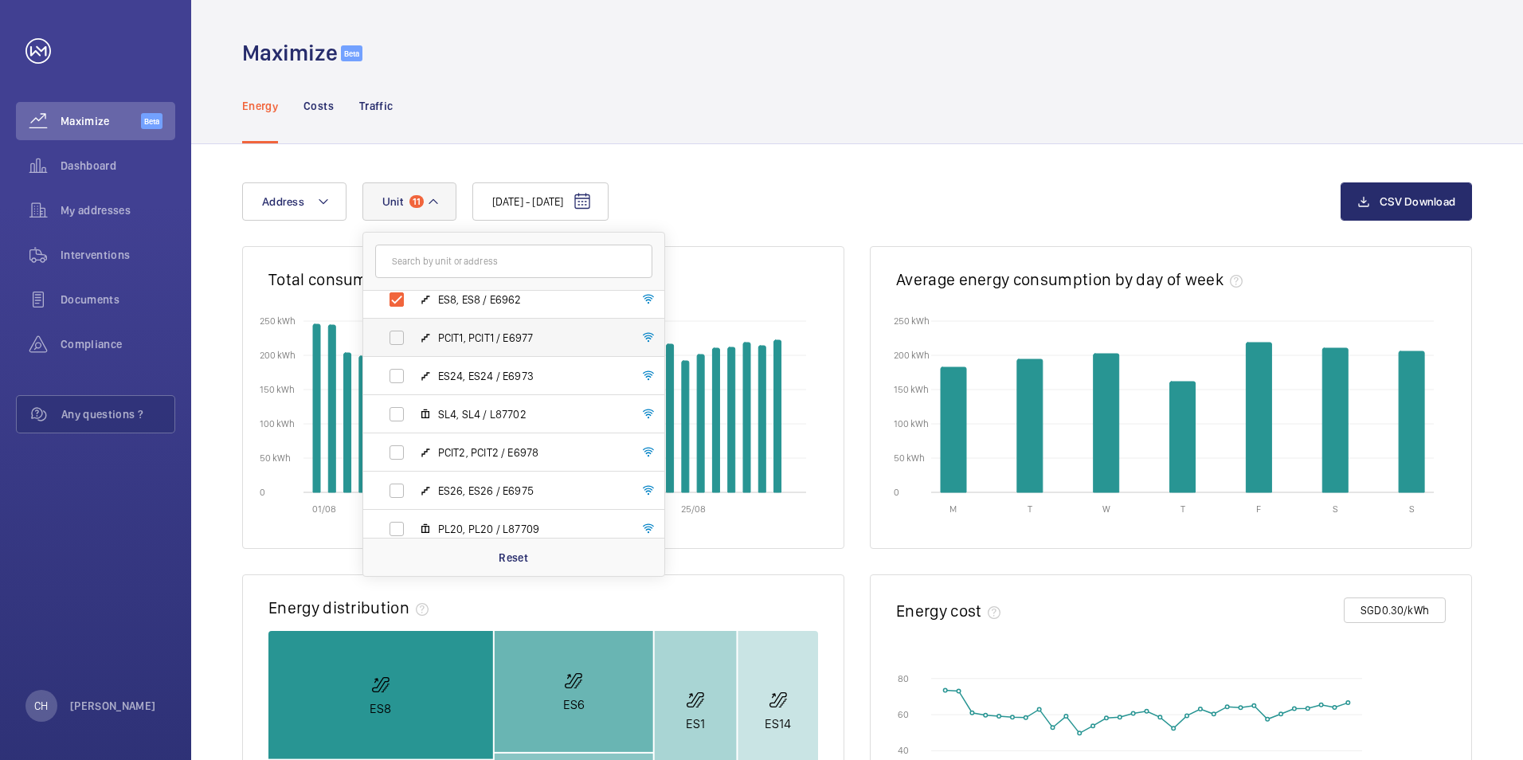
click at [397, 332] on label "PCIT1, PCIT1 / E6977" at bounding box center [501, 338] width 276 height 38
click at [397, 332] on input "PCIT1, PCIT1 / E6977" at bounding box center [397, 338] width 32 height 32
checkbox input "true"
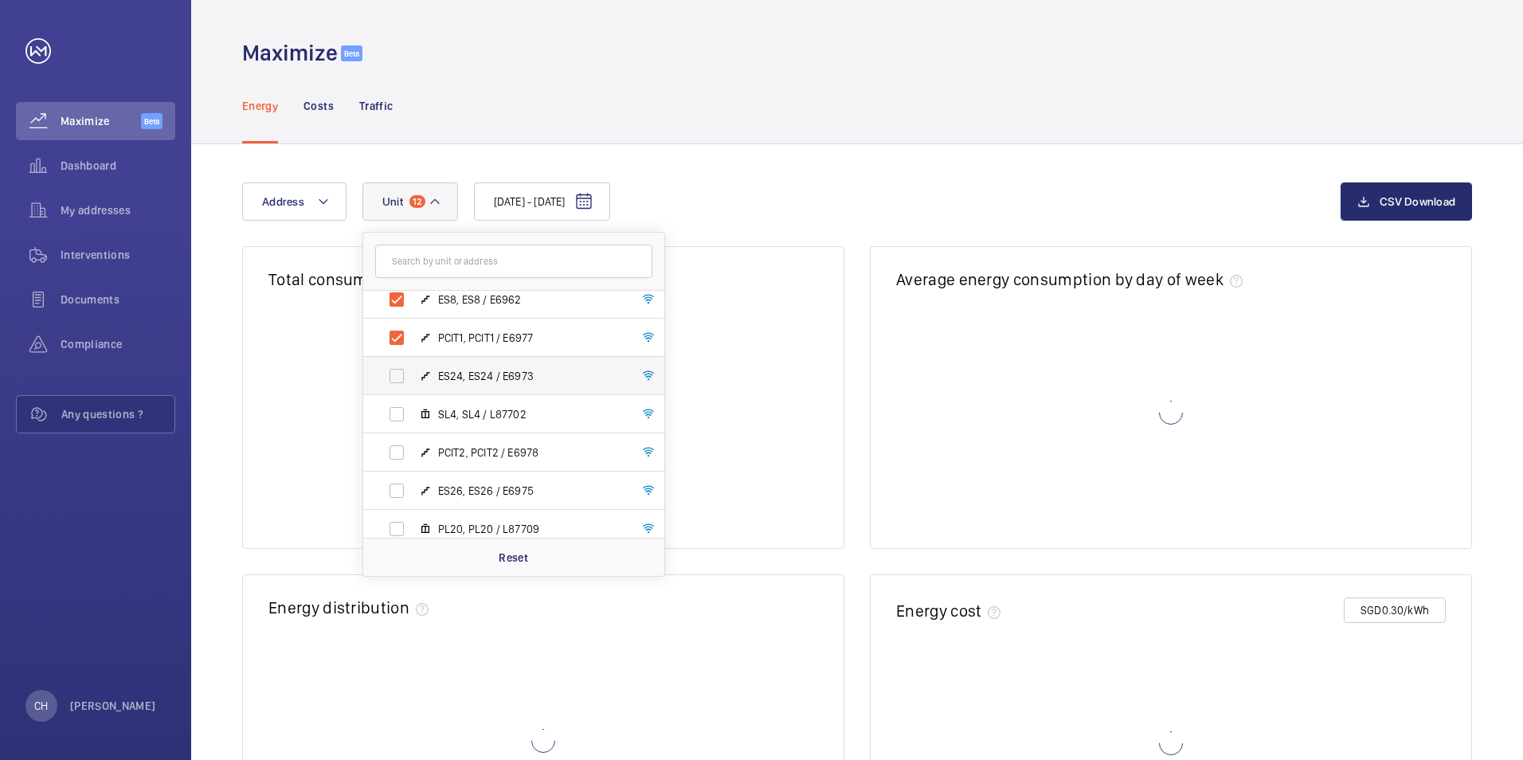
click at [396, 376] on label "ES24, ES24 / E6973" at bounding box center [501, 376] width 276 height 38
click at [396, 376] on input "ES24, ES24 / E6973" at bounding box center [397, 376] width 32 height 32
checkbox input "true"
drag, startPoint x: 398, startPoint y: 452, endPoint x: 395, endPoint y: 480, distance: 28.0
click at [398, 453] on label "PCIT2, PCIT2 / E6978" at bounding box center [501, 452] width 276 height 38
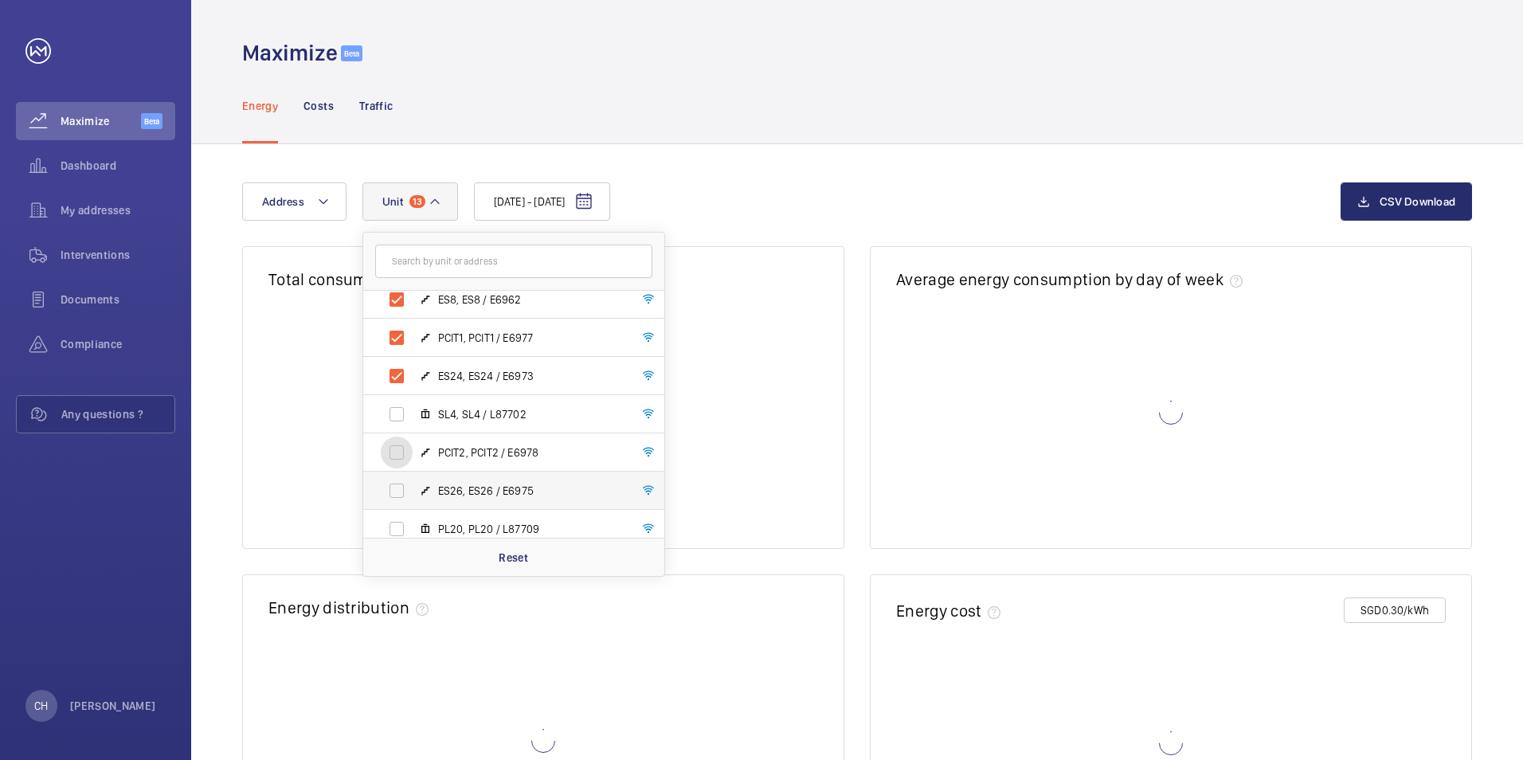
click at [398, 453] on input "PCIT2, PCIT2 / E6978" at bounding box center [397, 453] width 32 height 32
checkbox input "true"
drag, startPoint x: 393, startPoint y: 496, endPoint x: 398, endPoint y: 515, distance: 20.7
click at [393, 496] on label "ES26, ES26 / E6975" at bounding box center [501, 491] width 276 height 38
click at [393, 496] on input "ES26, ES26 / E6975" at bounding box center [397, 491] width 32 height 32
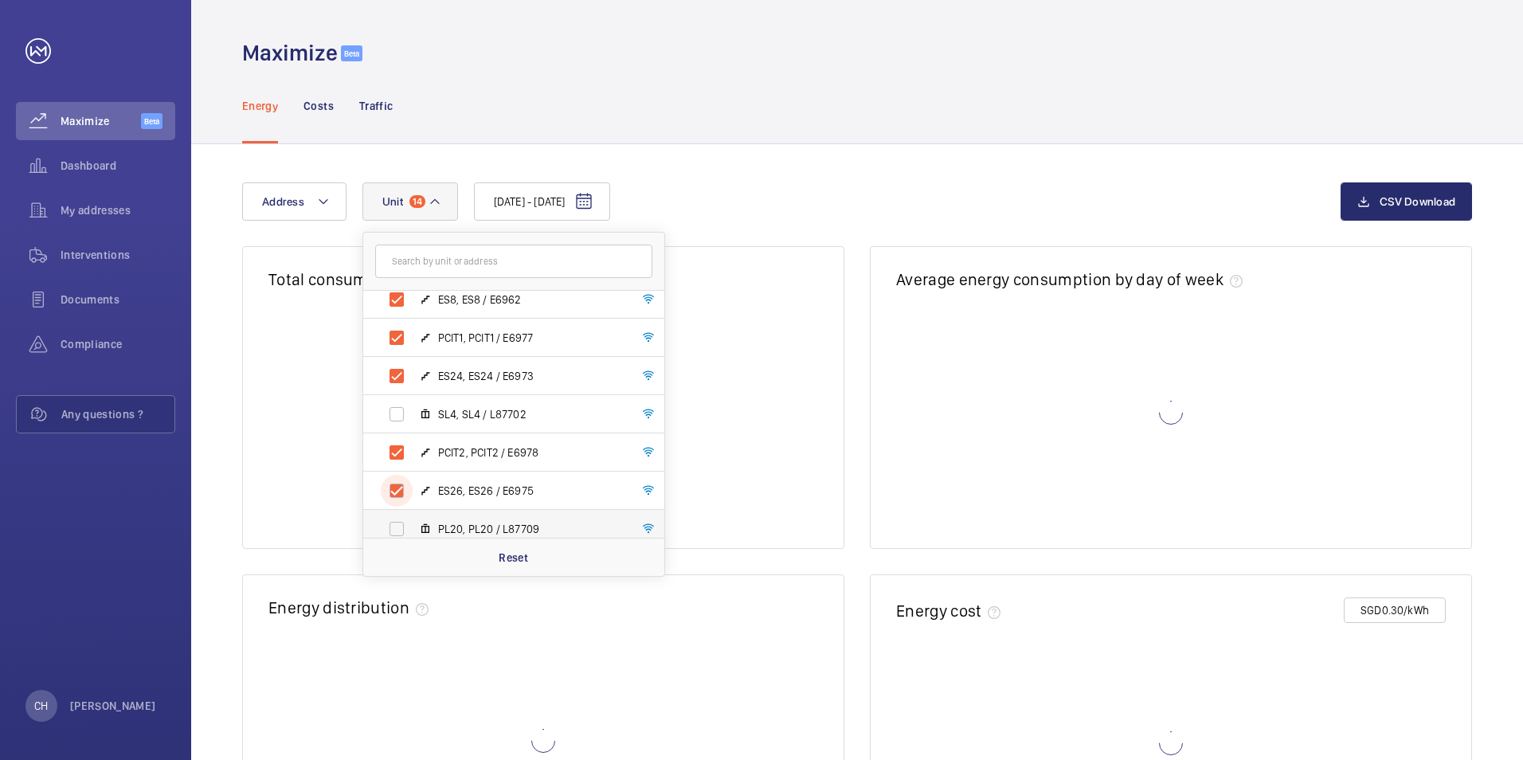
checkbox input "true"
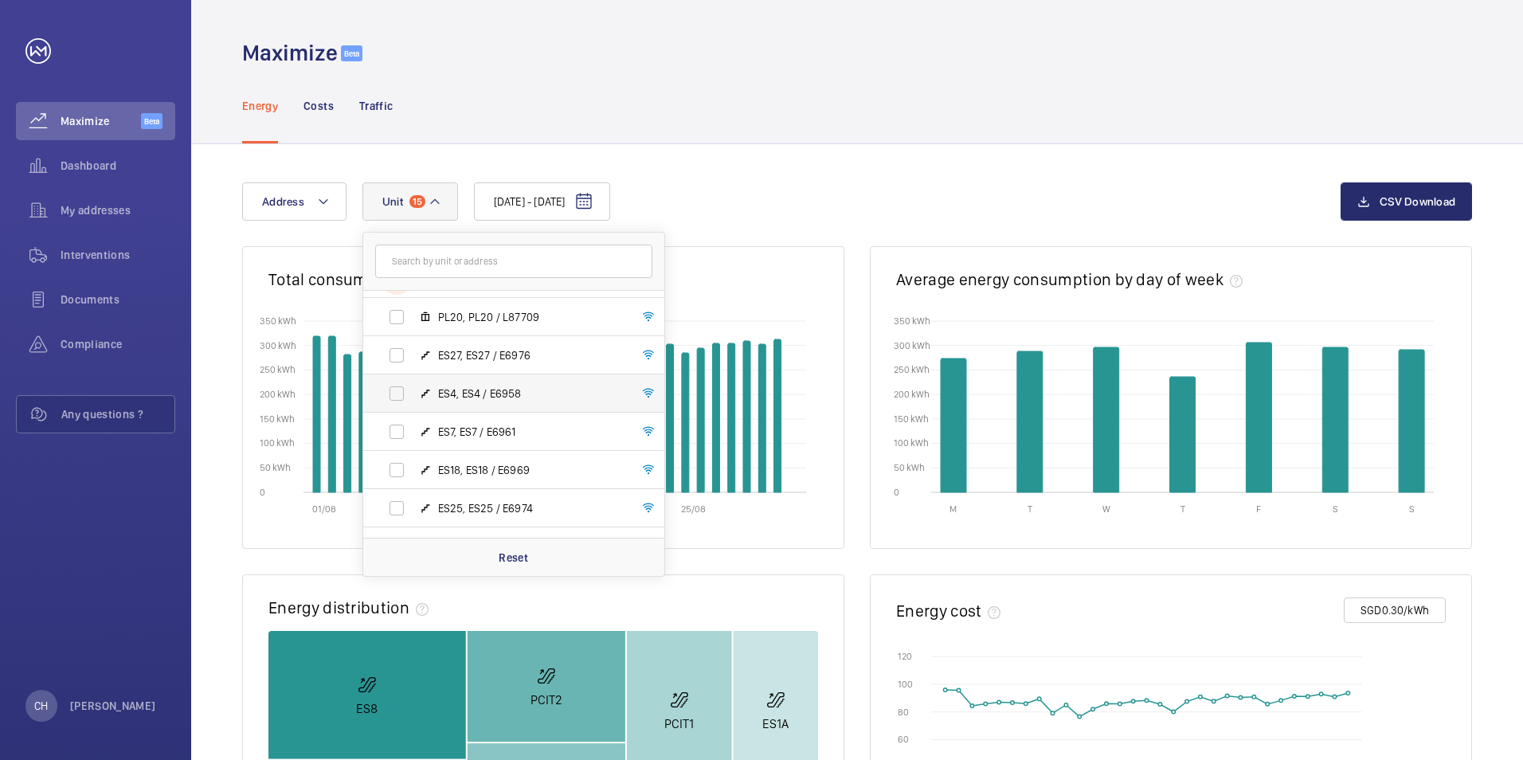
scroll to position [797, 0]
click at [398, 352] on label "ES27, ES27 / E6976" at bounding box center [501, 354] width 276 height 38
click at [398, 352] on input "ES27, ES27 / E6976" at bounding box center [397, 355] width 32 height 32
checkbox input "true"
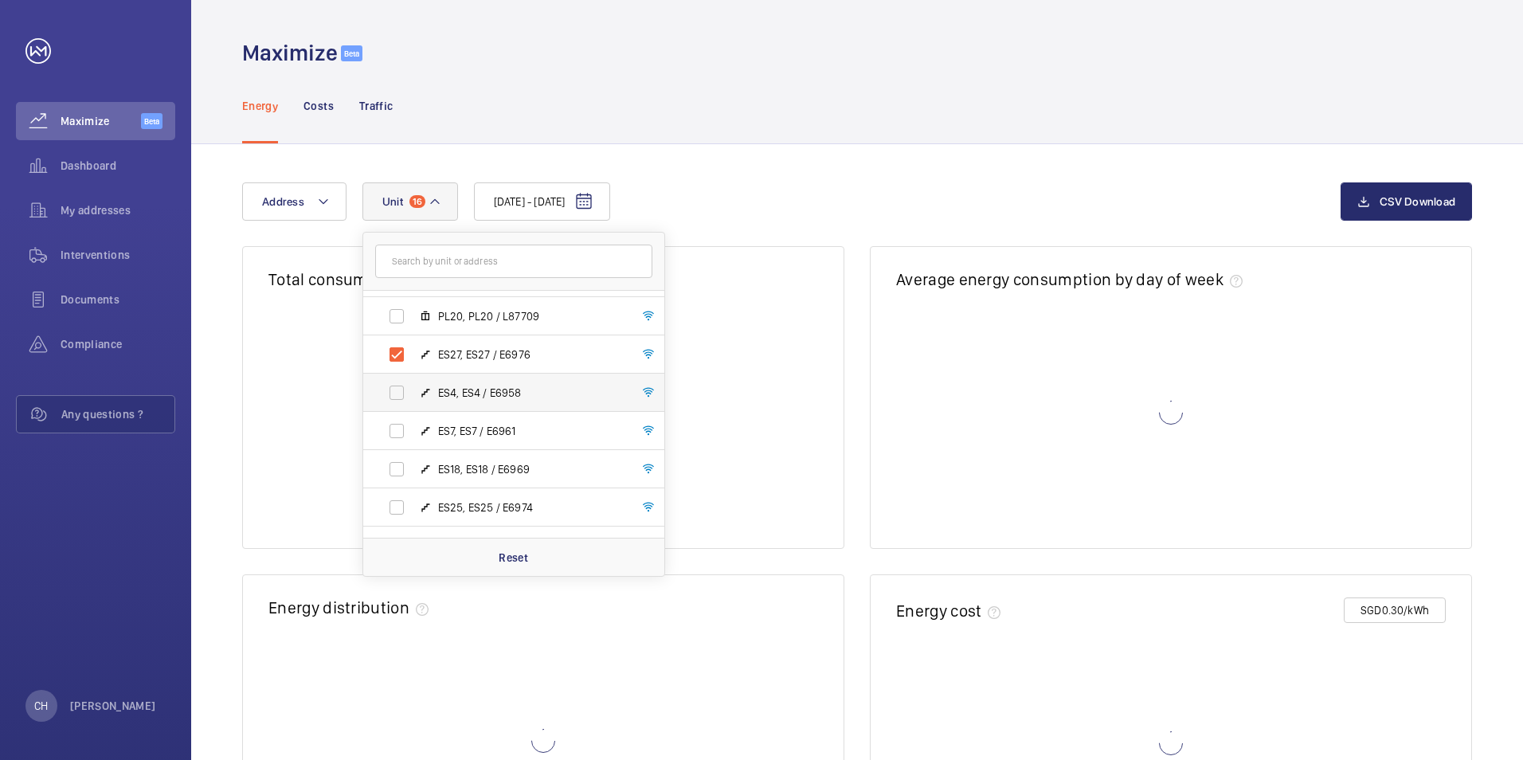
click at [398, 403] on label "ES4, ES4 / E6958" at bounding box center [501, 393] width 276 height 38
click at [398, 403] on input "ES4, ES4 / E6958" at bounding box center [397, 393] width 32 height 32
checkbox input "true"
click at [394, 437] on label "ES7, ES7 / E6961" at bounding box center [501, 431] width 276 height 38
click at [394, 437] on input "ES7, ES7 / E6961" at bounding box center [397, 431] width 32 height 32
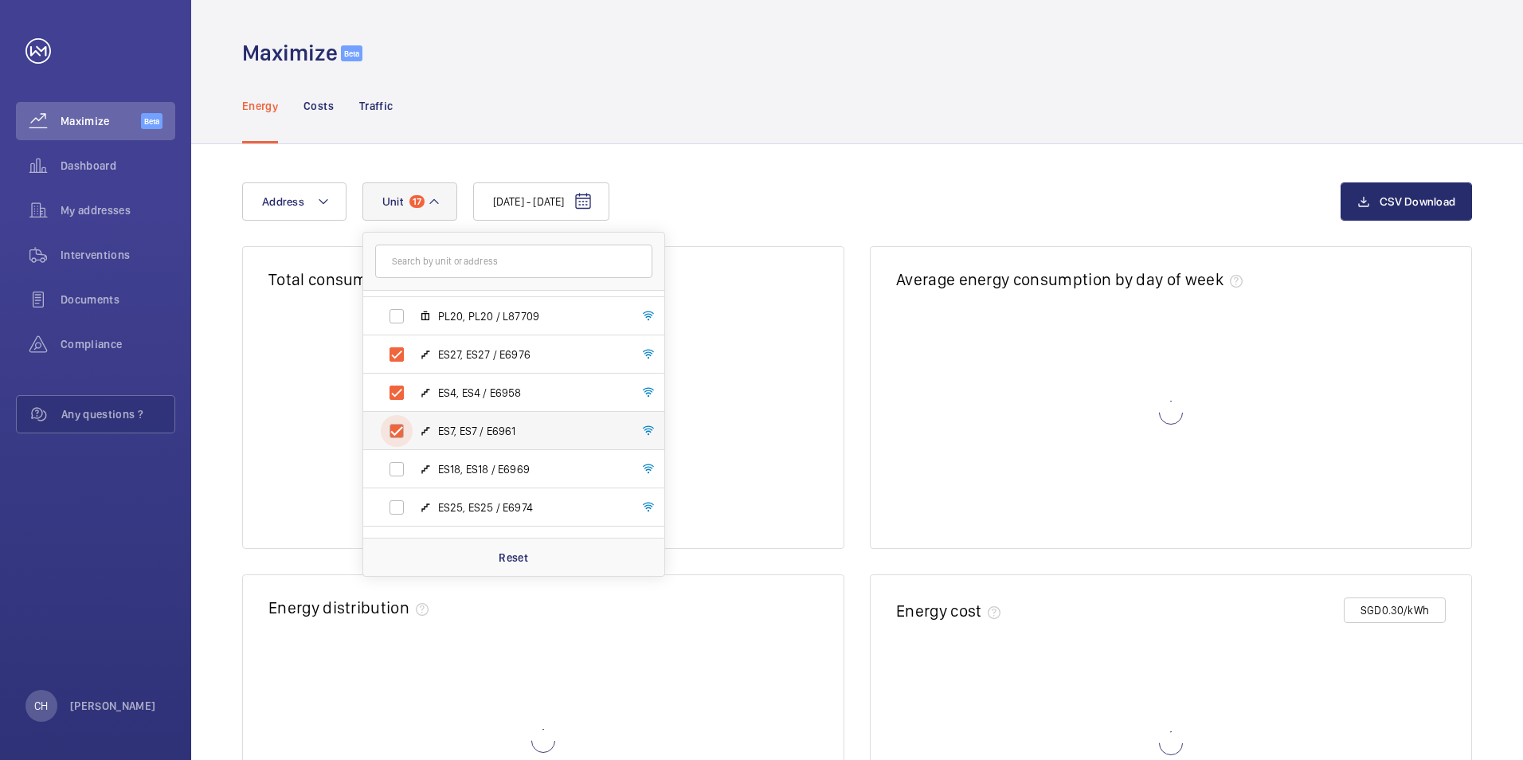
checkbox input "true"
click at [400, 475] on label "ES18, ES18 / E6969" at bounding box center [501, 469] width 276 height 38
click at [400, 475] on input "ES18, ES18 / E6969" at bounding box center [397, 469] width 32 height 32
checkbox input "true"
click at [402, 501] on label "ES25, ES25 / E6974" at bounding box center [501, 507] width 276 height 38
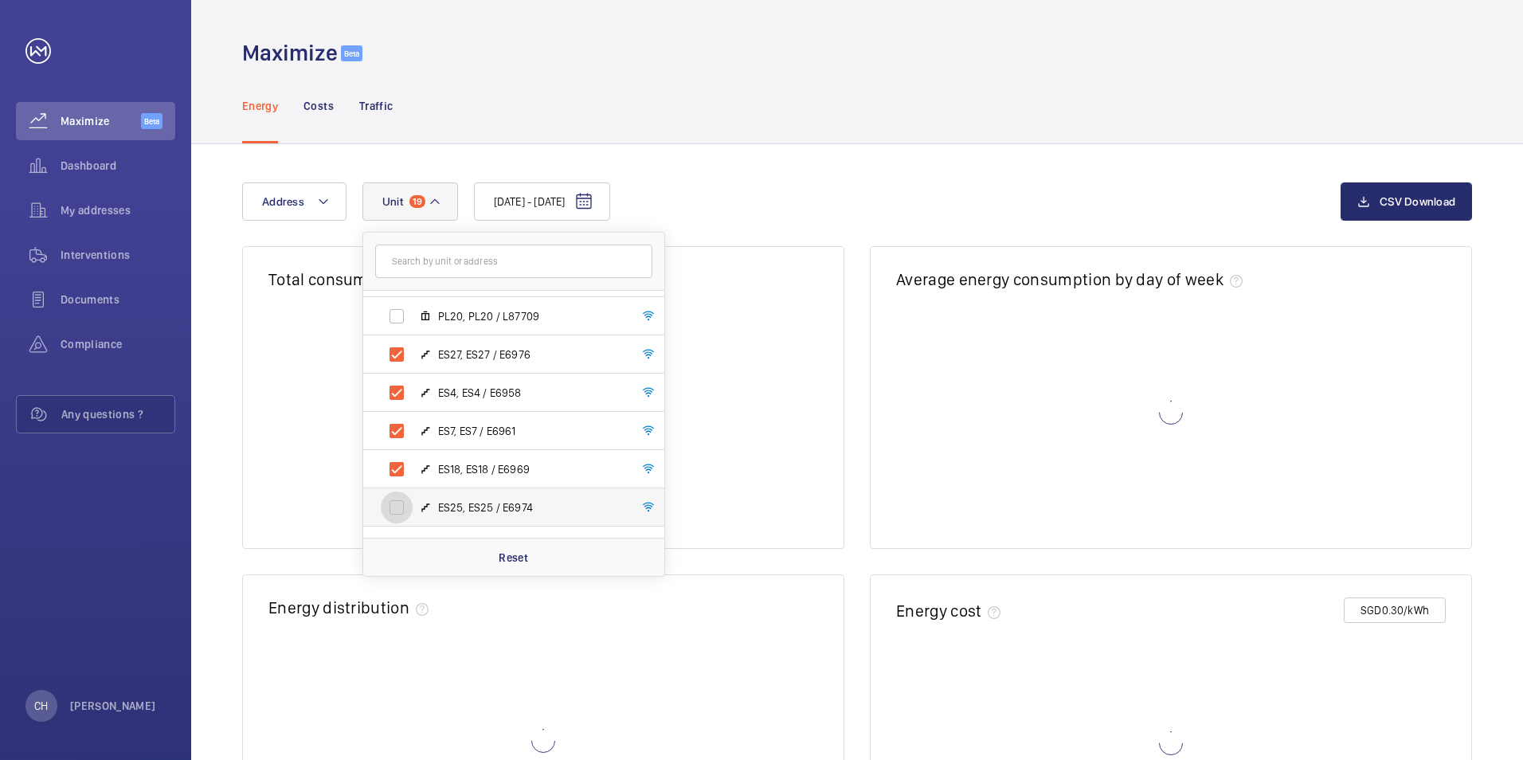
click at [402, 501] on input "ES25, ES25 / E6974" at bounding box center [397, 508] width 32 height 32
checkbox input "true"
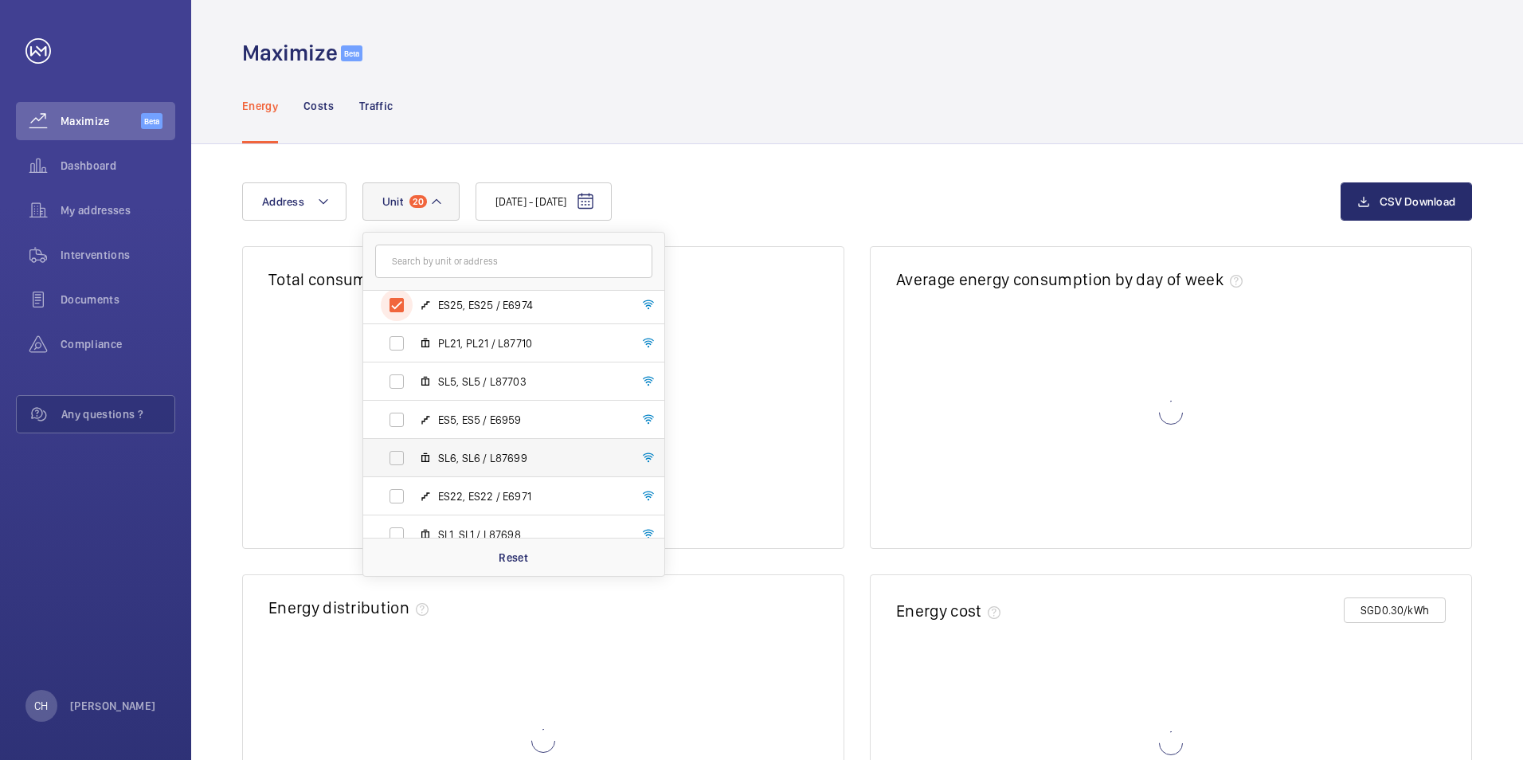
scroll to position [1009, 0]
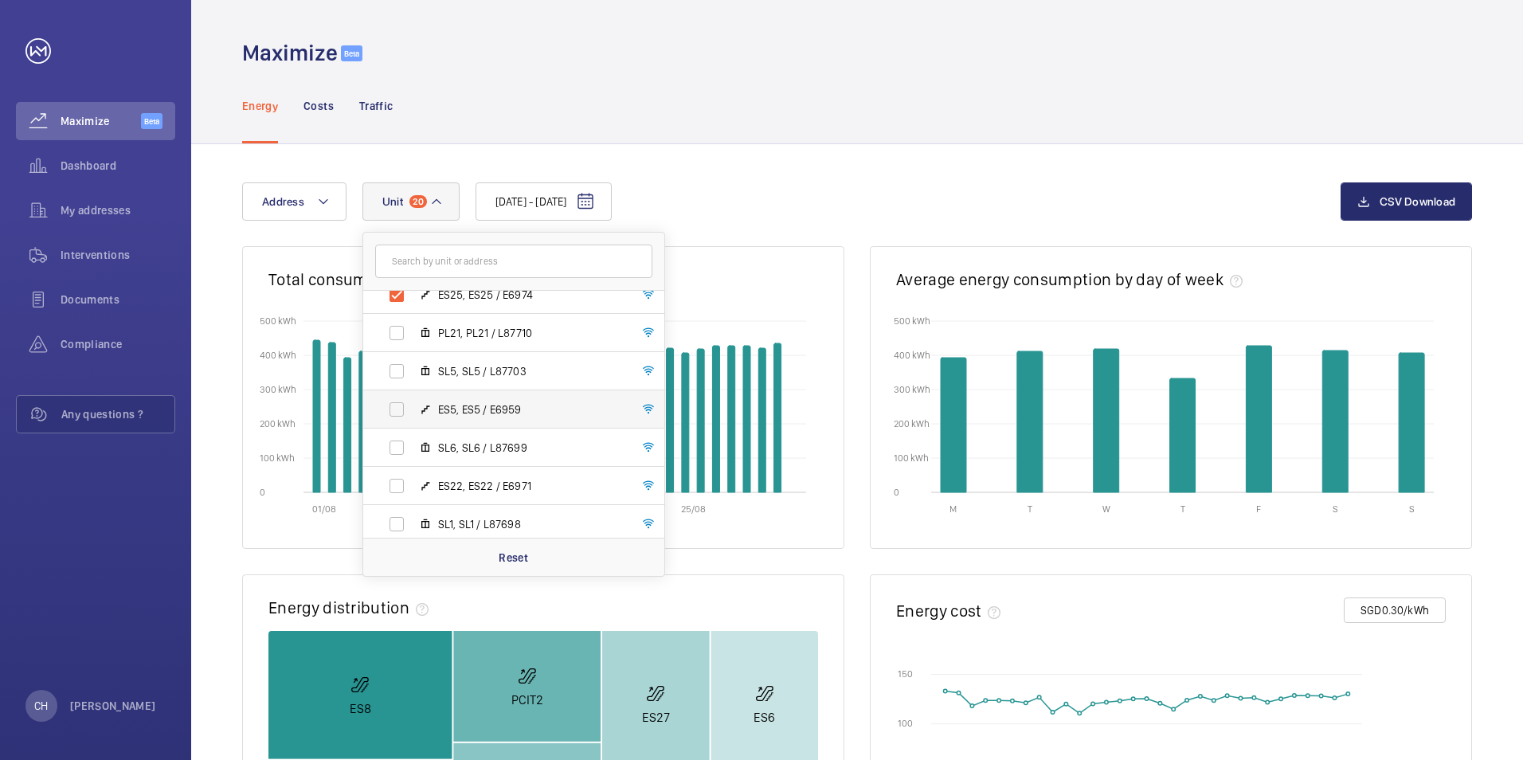
click at [398, 408] on label "ES5, ES5 / E6959" at bounding box center [501, 409] width 276 height 38
click at [398, 408] on input "ES5, ES5 / E6959" at bounding box center [397, 410] width 32 height 32
checkbox input "true"
click at [391, 489] on label "ES22, ES22 / E6971" at bounding box center [501, 486] width 276 height 38
click at [391, 489] on input "ES22, ES22 / E6971" at bounding box center [397, 486] width 32 height 32
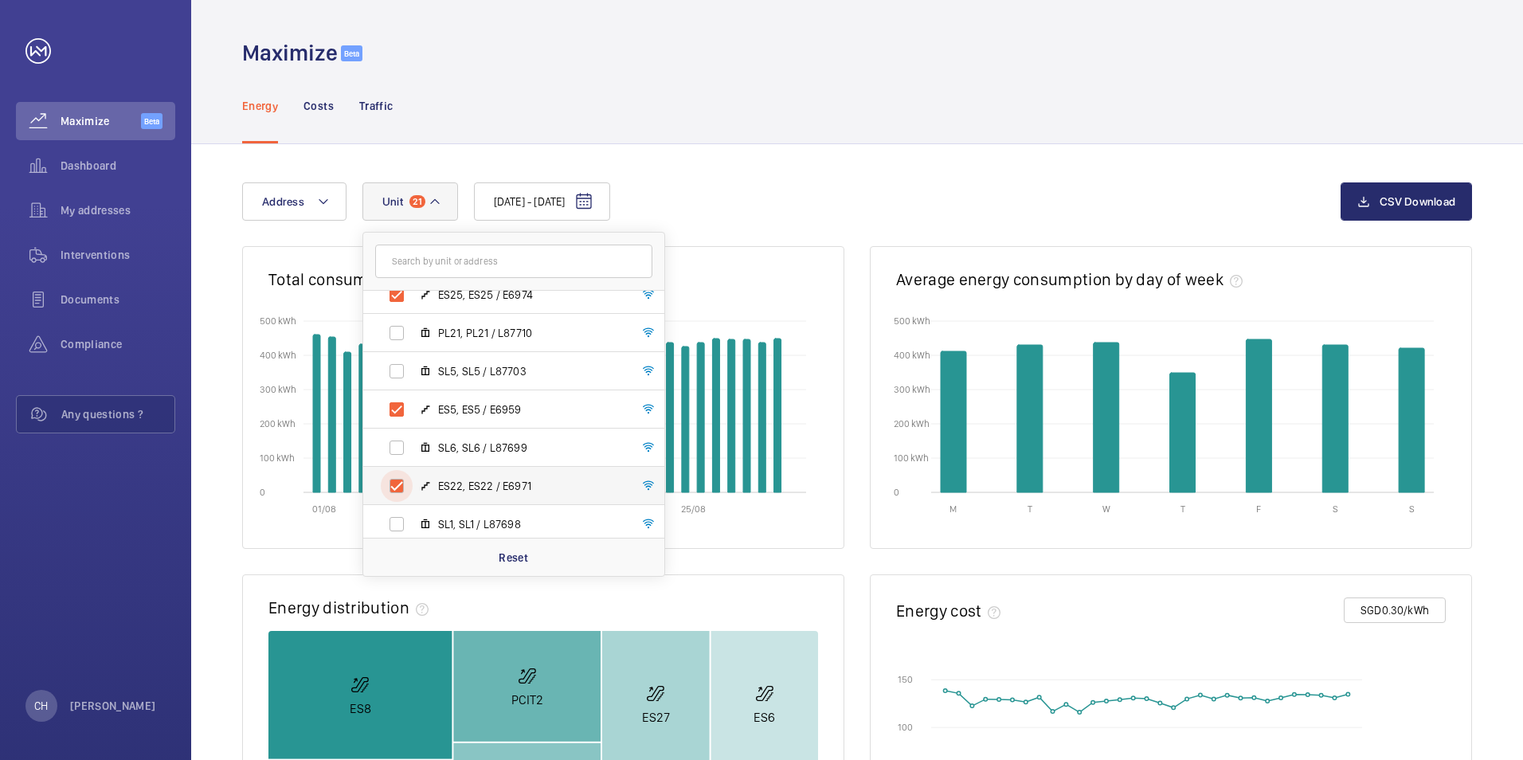
checkbox input "true"
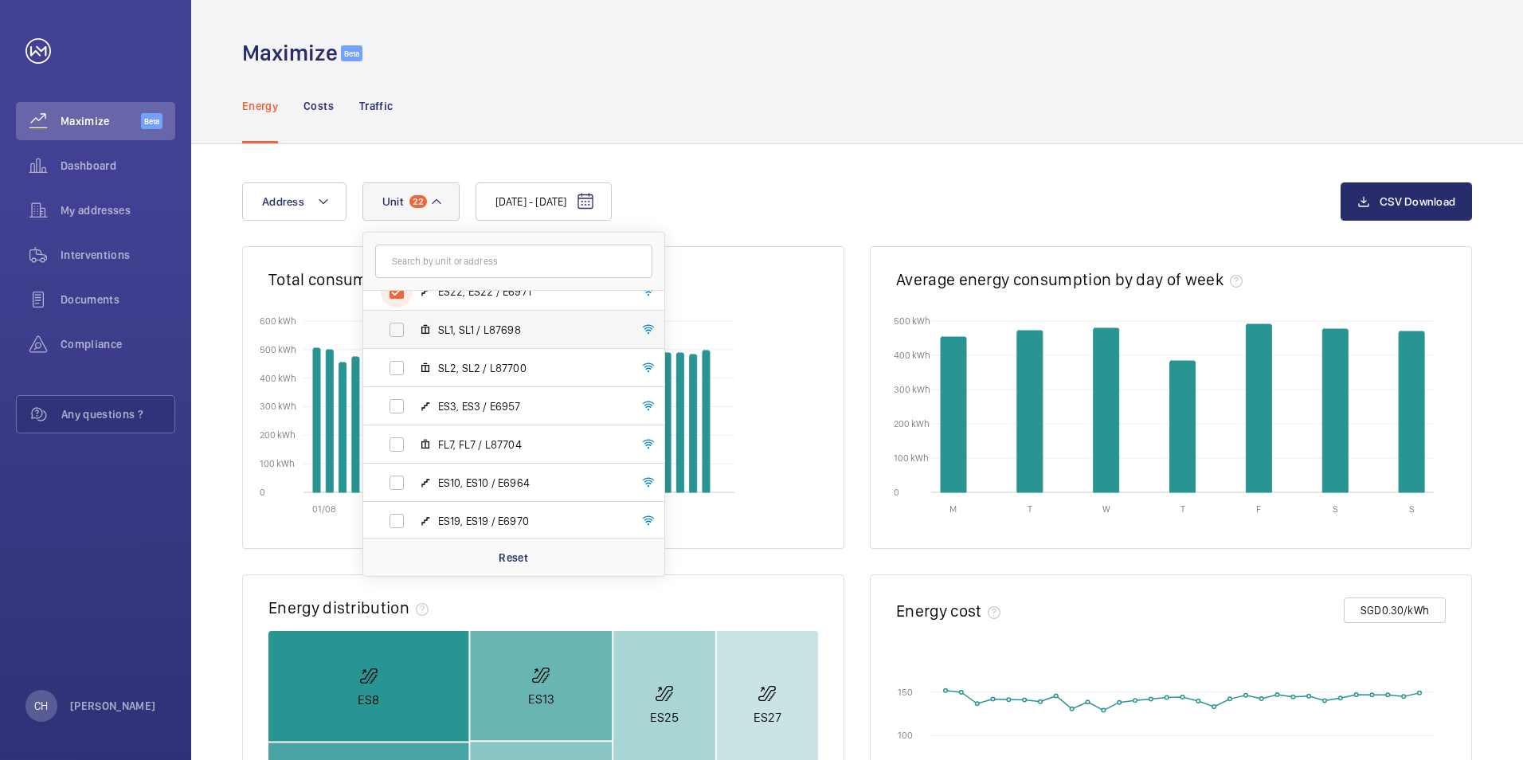
scroll to position [1221, 0]
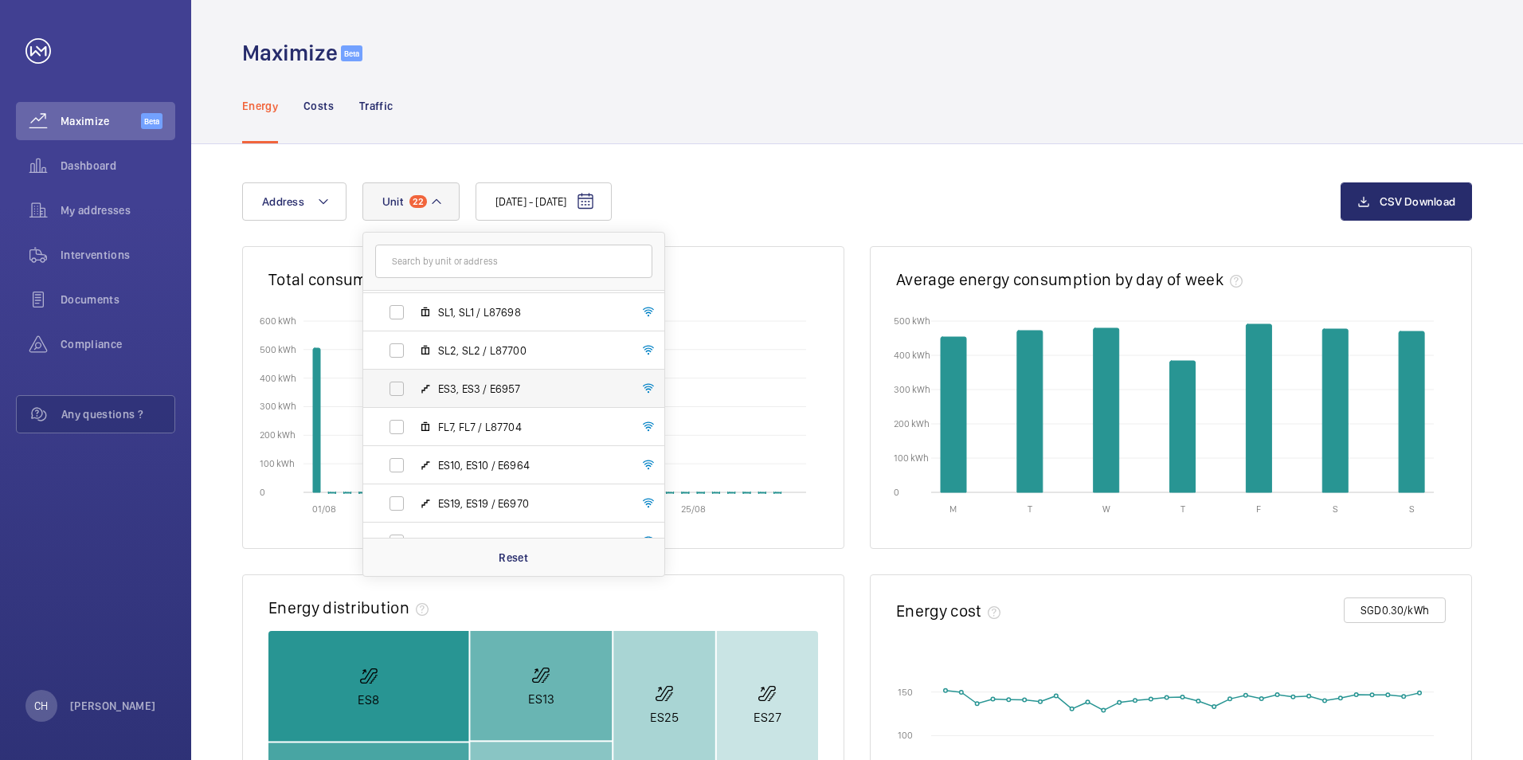
click at [391, 386] on label "ES3, ES3 / E6957" at bounding box center [501, 389] width 276 height 38
click at [391, 386] on input "ES3, ES3 / E6957" at bounding box center [397, 389] width 32 height 32
checkbox input "true"
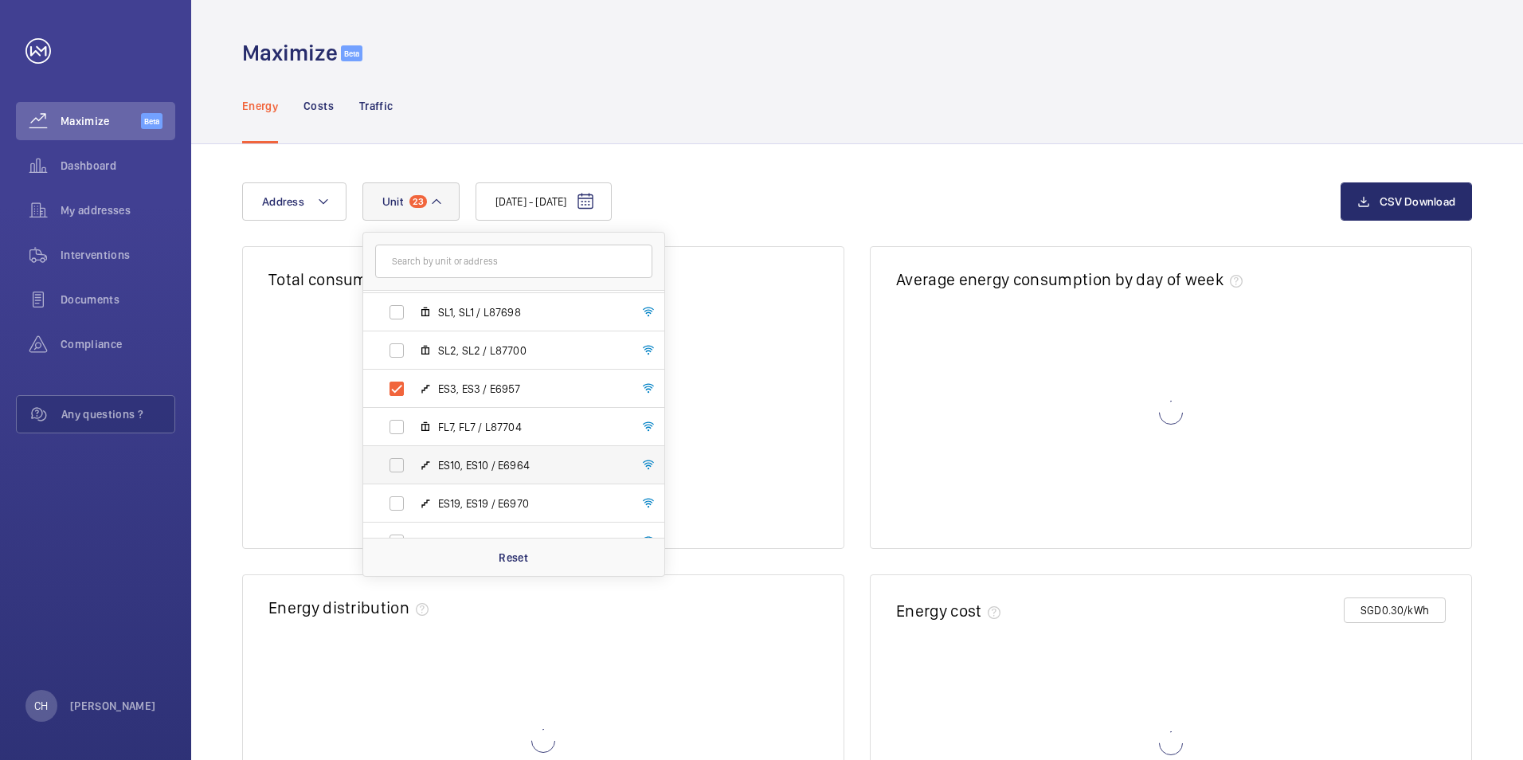
click at [402, 470] on label "ES10, ES10 / E6964" at bounding box center [501, 465] width 276 height 38
click at [402, 470] on input "ES10, ES10 / E6964" at bounding box center [397, 465] width 32 height 32
checkbox input "true"
click at [403, 499] on label "ES19, ES19 / E6970" at bounding box center [501, 503] width 276 height 38
click at [403, 499] on input "ES19, ES19 / E6970" at bounding box center [397, 504] width 32 height 32
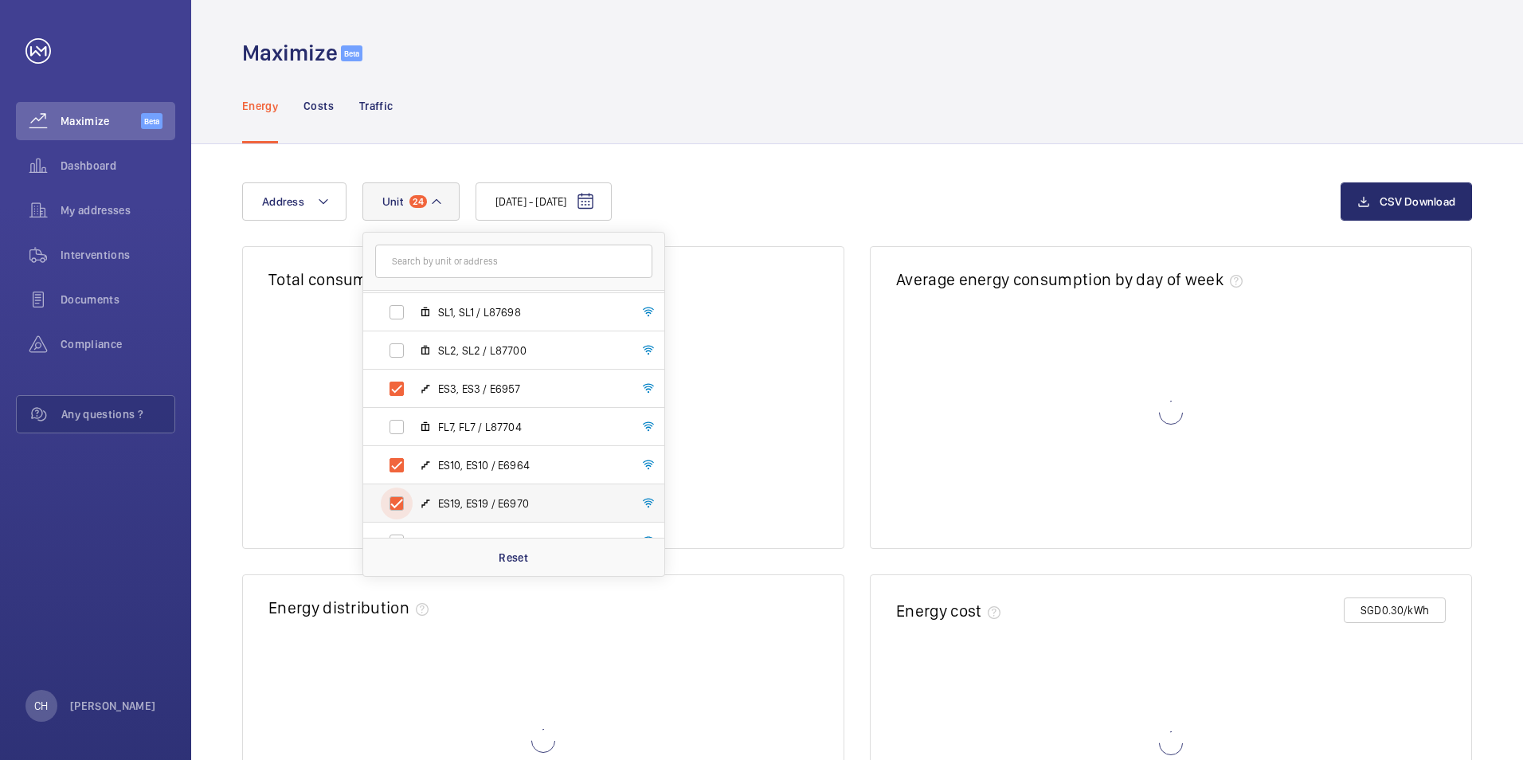
checkbox input "true"
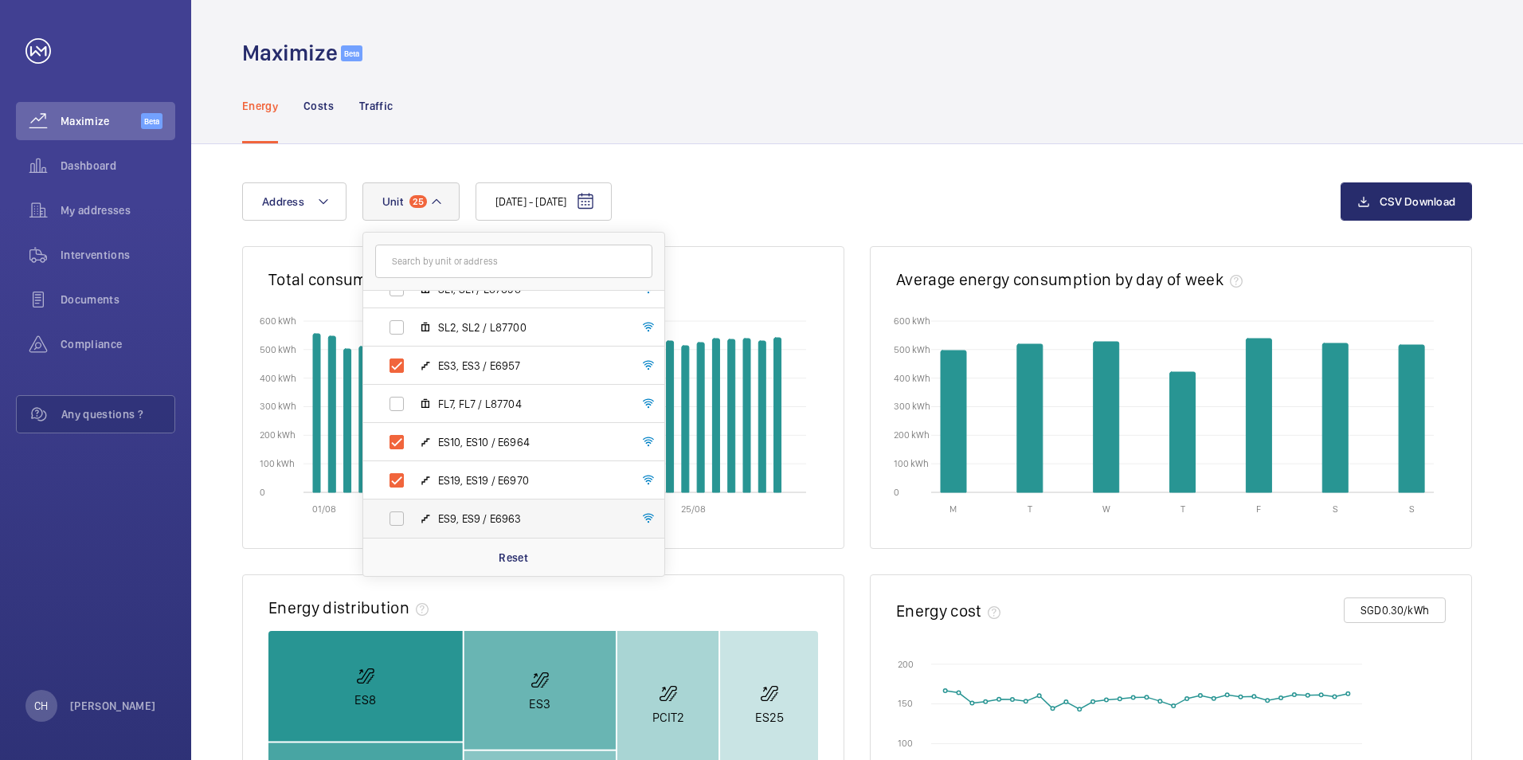
click at [402, 515] on label "ES9, ES9 / E6963" at bounding box center [501, 518] width 276 height 38
click at [402, 515] on input "ES9, ES9 / E6963" at bounding box center [397, 519] width 32 height 32
checkbox input "true"
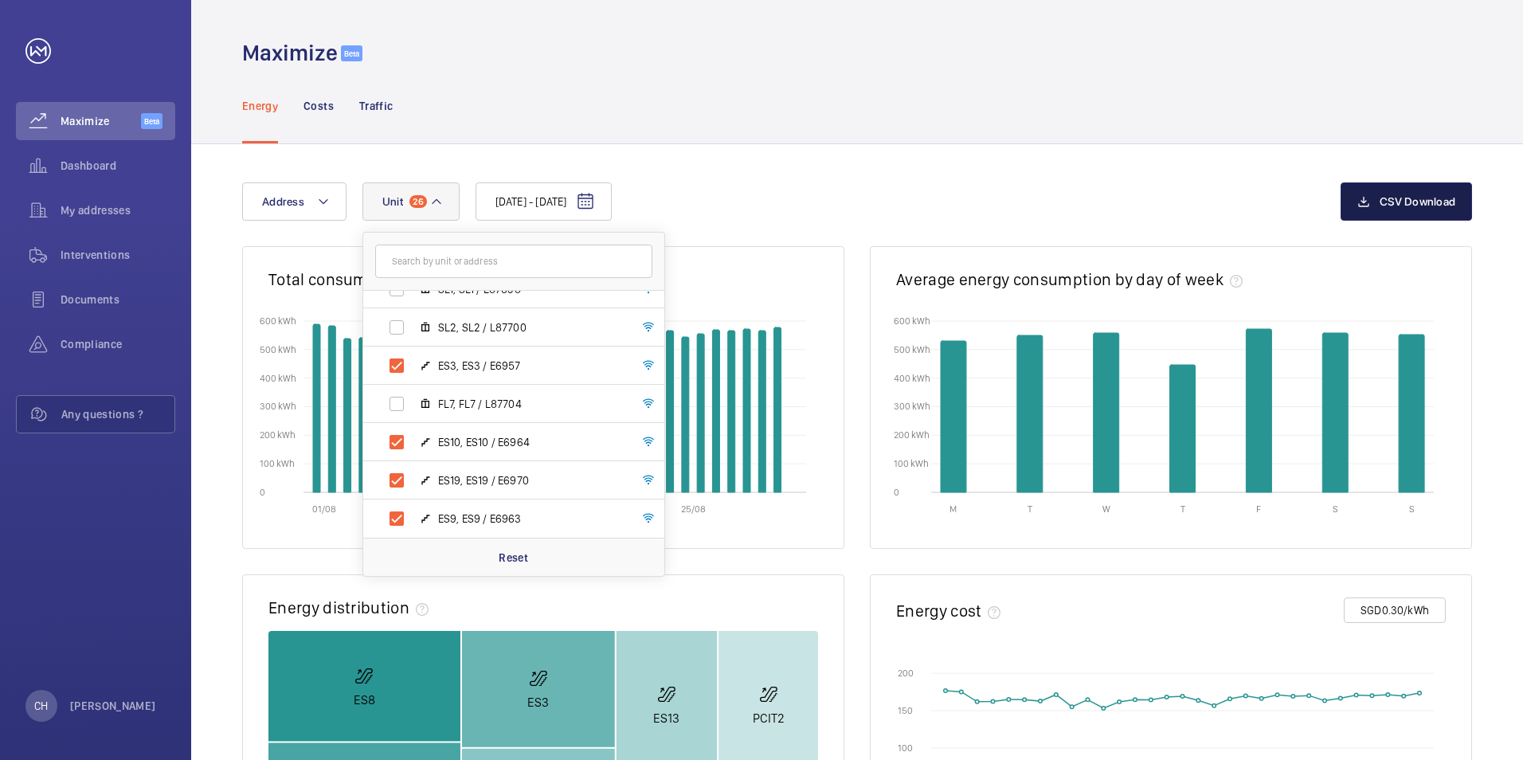
click at [1416, 205] on span "CSV Download" at bounding box center [1418, 201] width 76 height 13
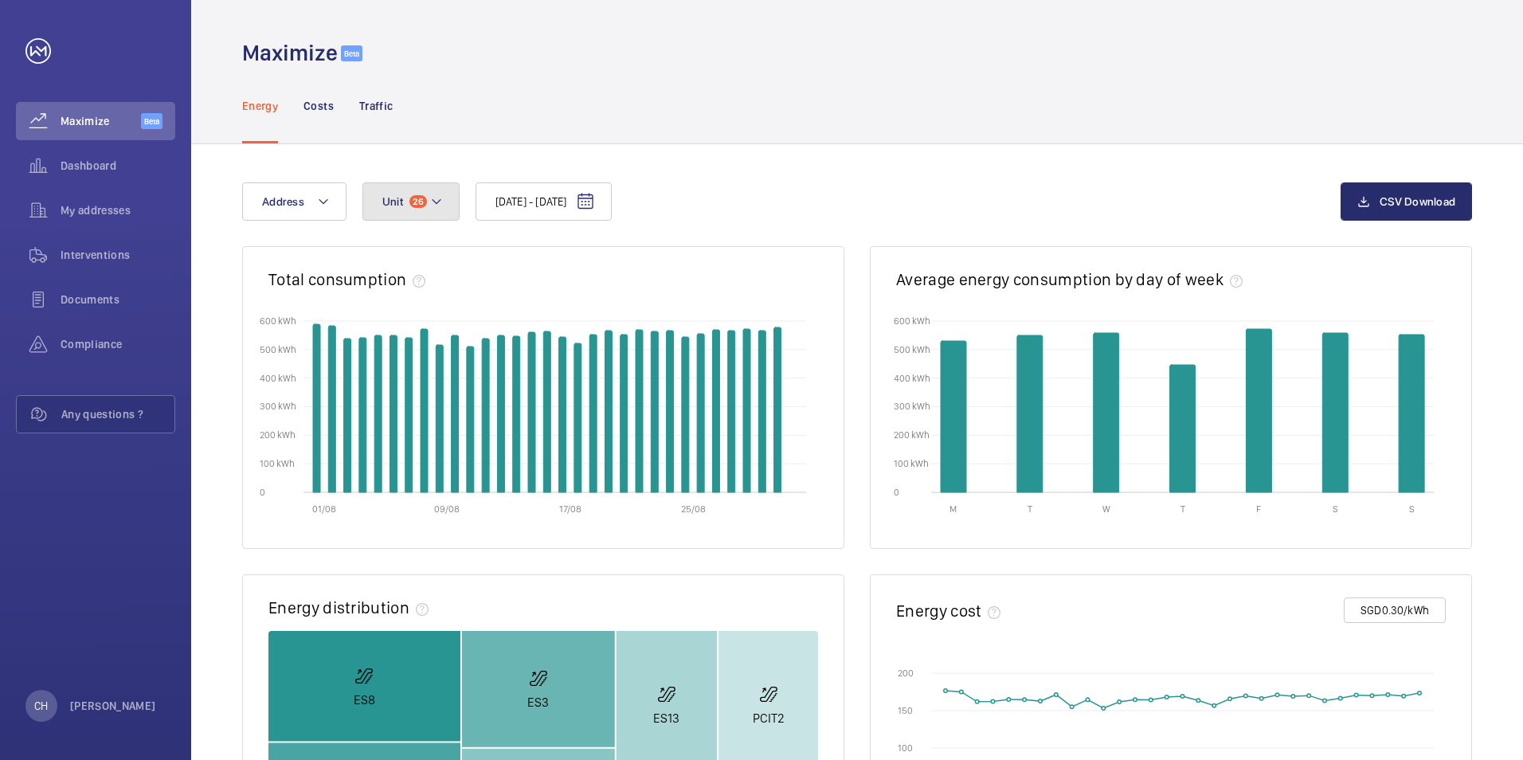
drag, startPoint x: 437, startPoint y: 198, endPoint x: 423, endPoint y: 225, distance: 30.6
click at [437, 198] on mat-icon at bounding box center [436, 201] width 13 height 19
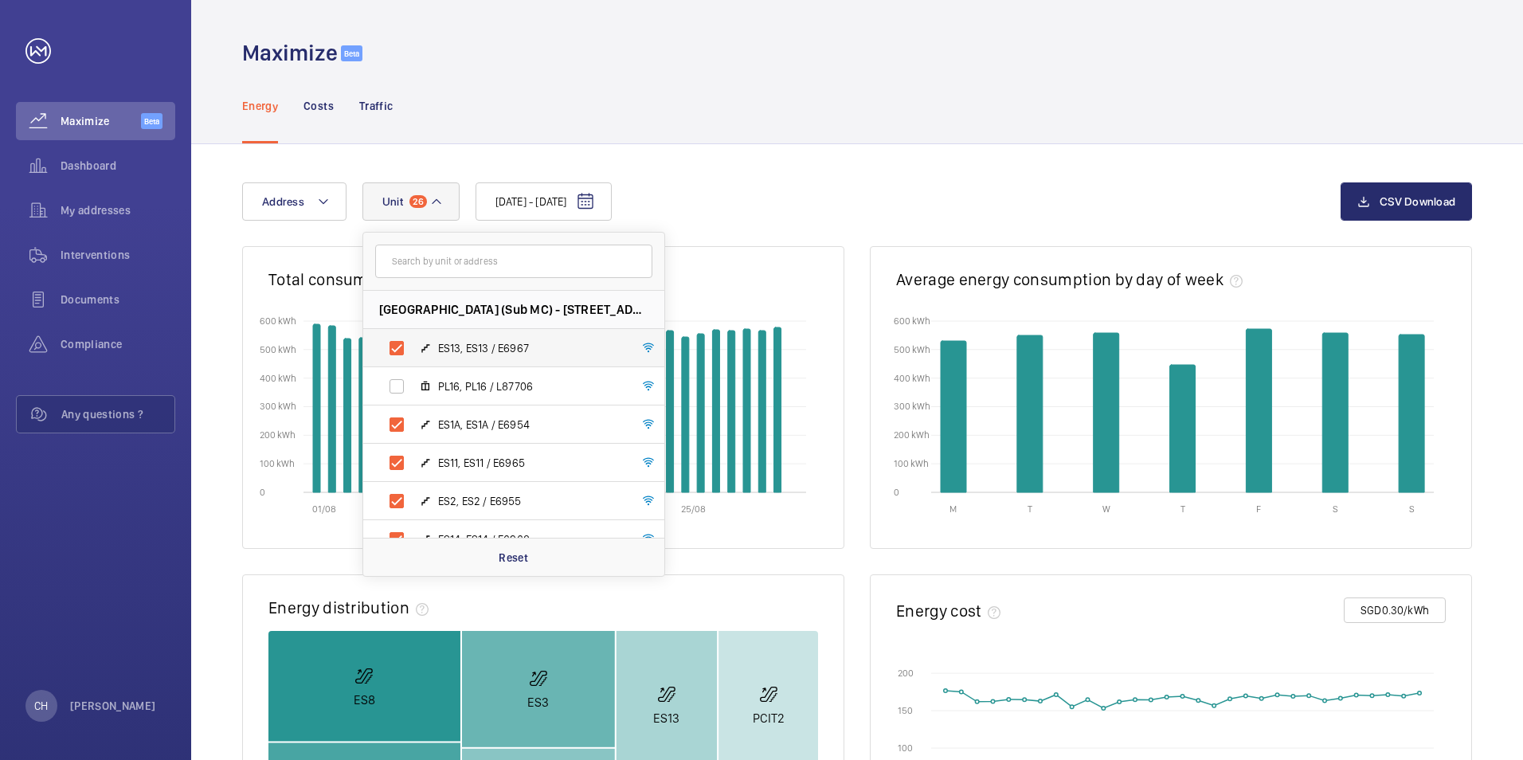
drag, startPoint x: 394, startPoint y: 349, endPoint x: 394, endPoint y: 377, distance: 27.9
click at [394, 350] on label "ES13, ES13 / E6967" at bounding box center [501, 348] width 276 height 38
click at [394, 350] on input "ES13, ES13 / E6967" at bounding box center [397, 348] width 32 height 32
checkbox input "false"
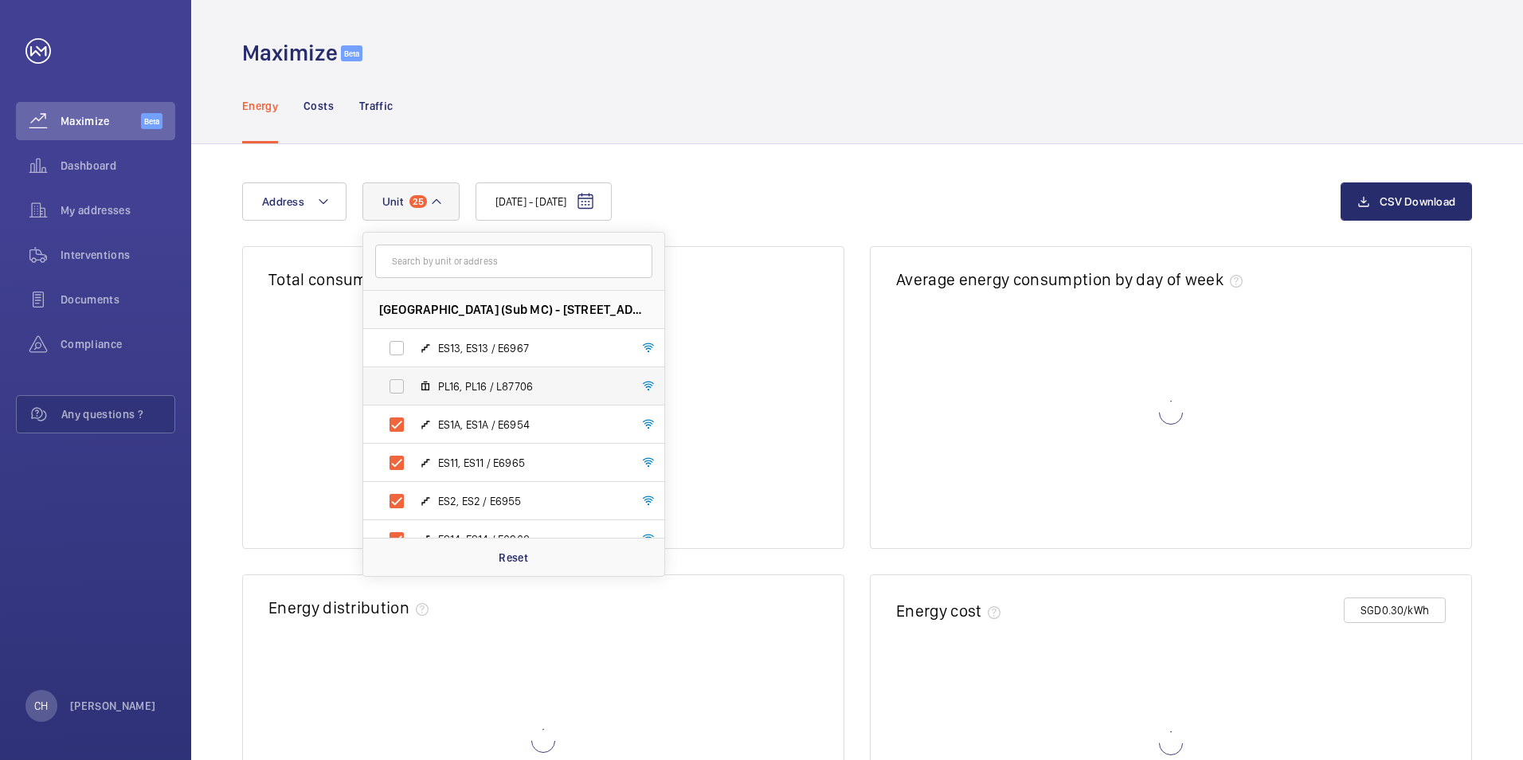
click at [393, 390] on label "PL16, PL16 / L87706" at bounding box center [501, 386] width 276 height 38
click at [393, 390] on input "PL16, PL16 / L87706" at bounding box center [397, 386] width 32 height 32
checkbox input "true"
click at [398, 430] on label "ES1A, ES1A / E6954" at bounding box center [501, 424] width 276 height 38
click at [398, 430] on input "ES1A, ES1A / E6954" at bounding box center [397, 425] width 32 height 32
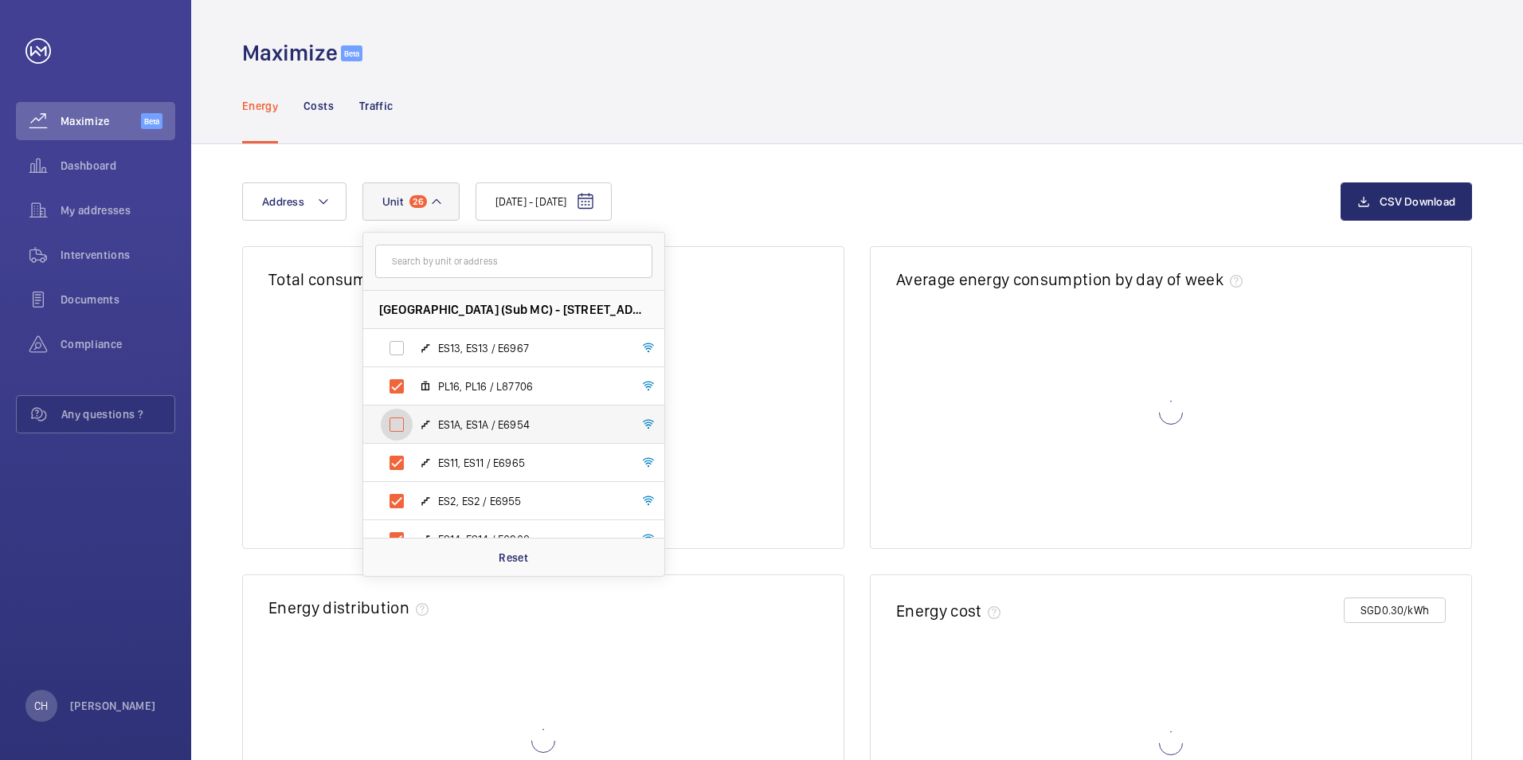
checkbox input "false"
drag, startPoint x: 399, startPoint y: 457, endPoint x: 403, endPoint y: 479, distance: 21.9
click at [399, 458] on label "ES11, ES11 / E6965" at bounding box center [501, 463] width 276 height 38
click at [399, 458] on input "ES11, ES11 / E6965" at bounding box center [397, 463] width 32 height 32
checkbox input "false"
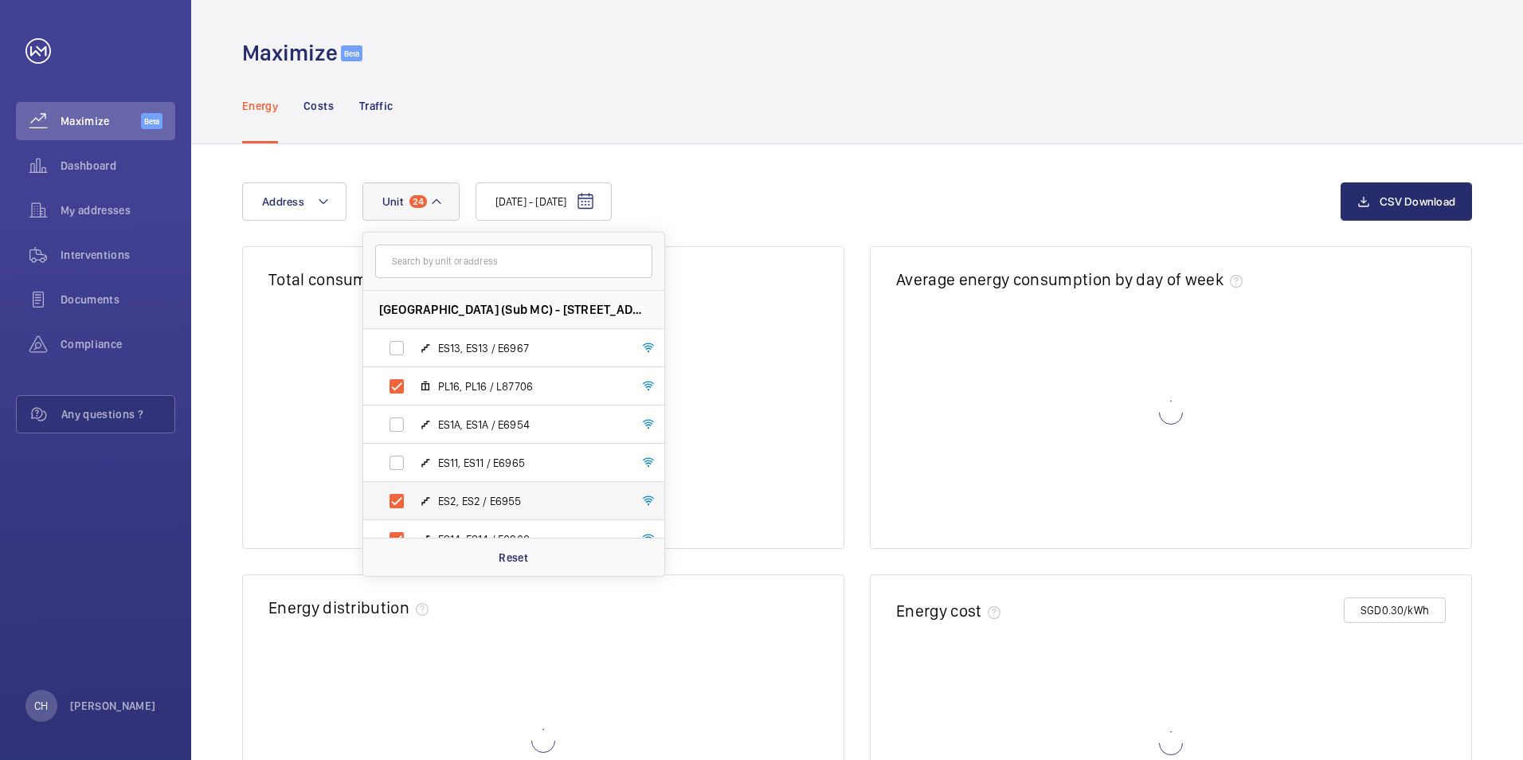
click at [403, 500] on label "ES2, ES2 / E6955" at bounding box center [501, 501] width 276 height 38
click at [403, 500] on input "ES2, ES2 / E6955" at bounding box center [397, 501] width 32 height 32
checkbox input "false"
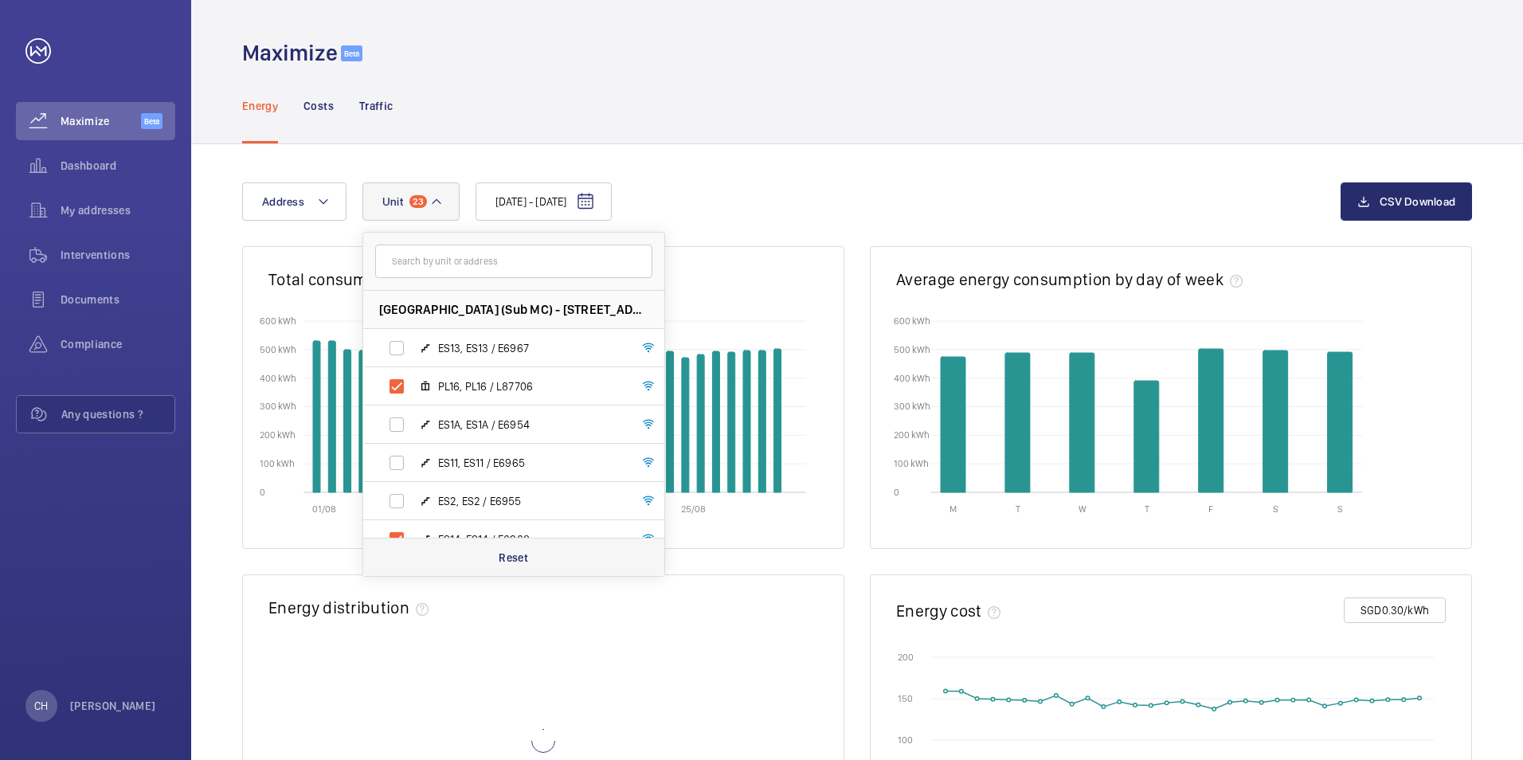
click at [494, 555] on div "Reset" at bounding box center [513, 557] width 301 height 38
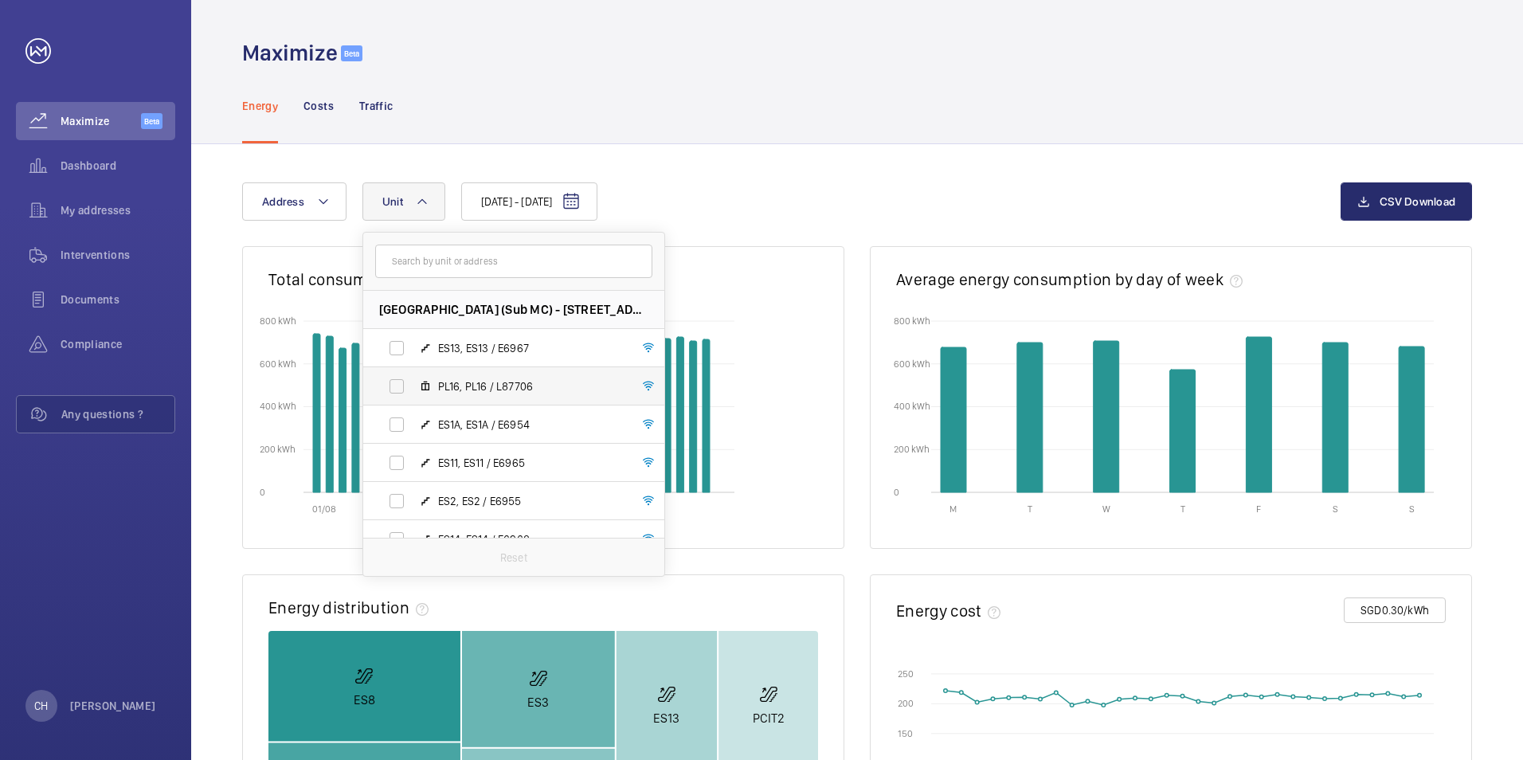
drag, startPoint x: 396, startPoint y: 385, endPoint x: 427, endPoint y: 394, distance: 32.5
click at [397, 385] on label "PL16, PL16 / L87706" at bounding box center [501, 386] width 276 height 38
click at [397, 385] on input "PL16, PL16 / L87706" at bounding box center [397, 386] width 32 height 32
checkbox input "true"
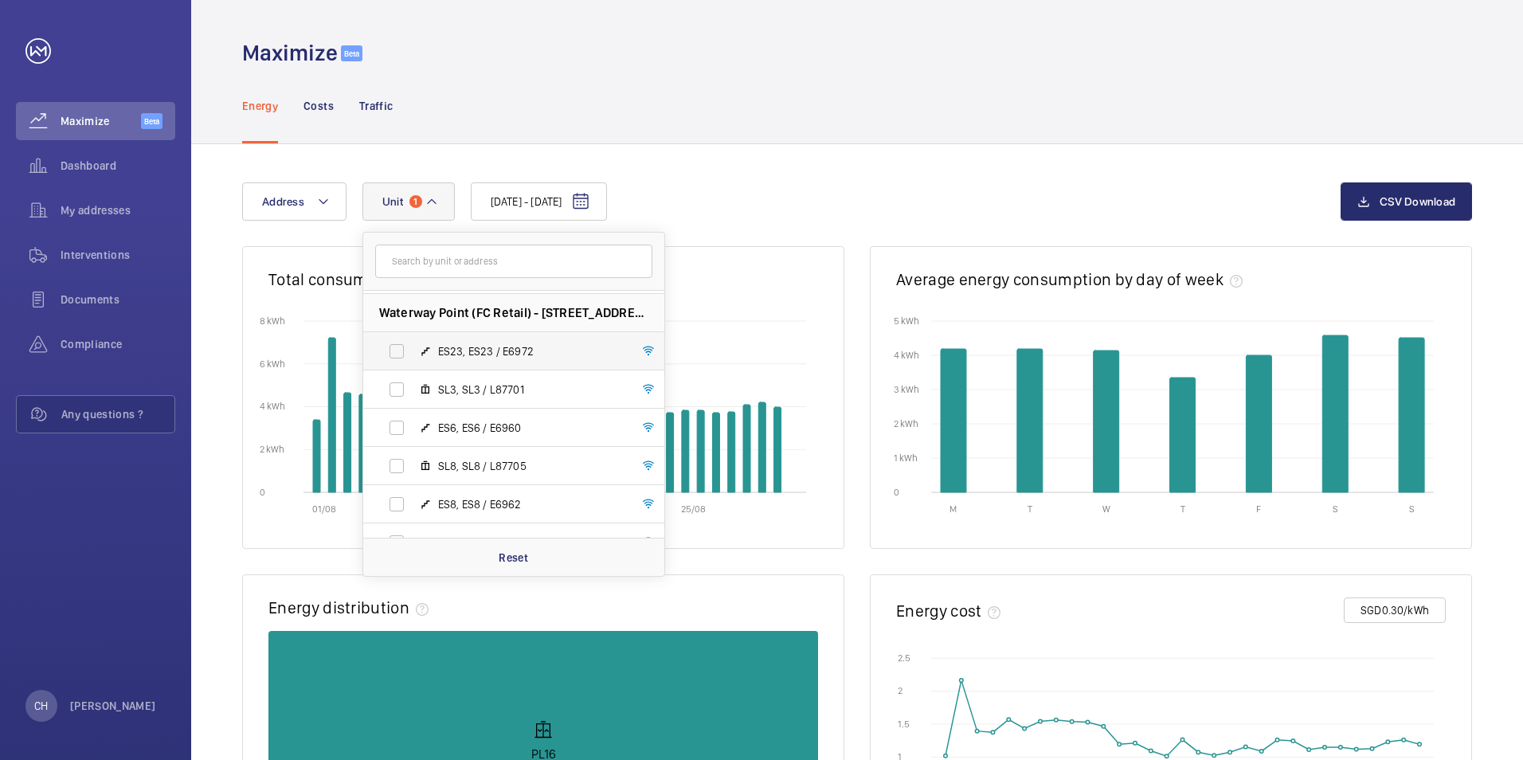
scroll to position [398, 0]
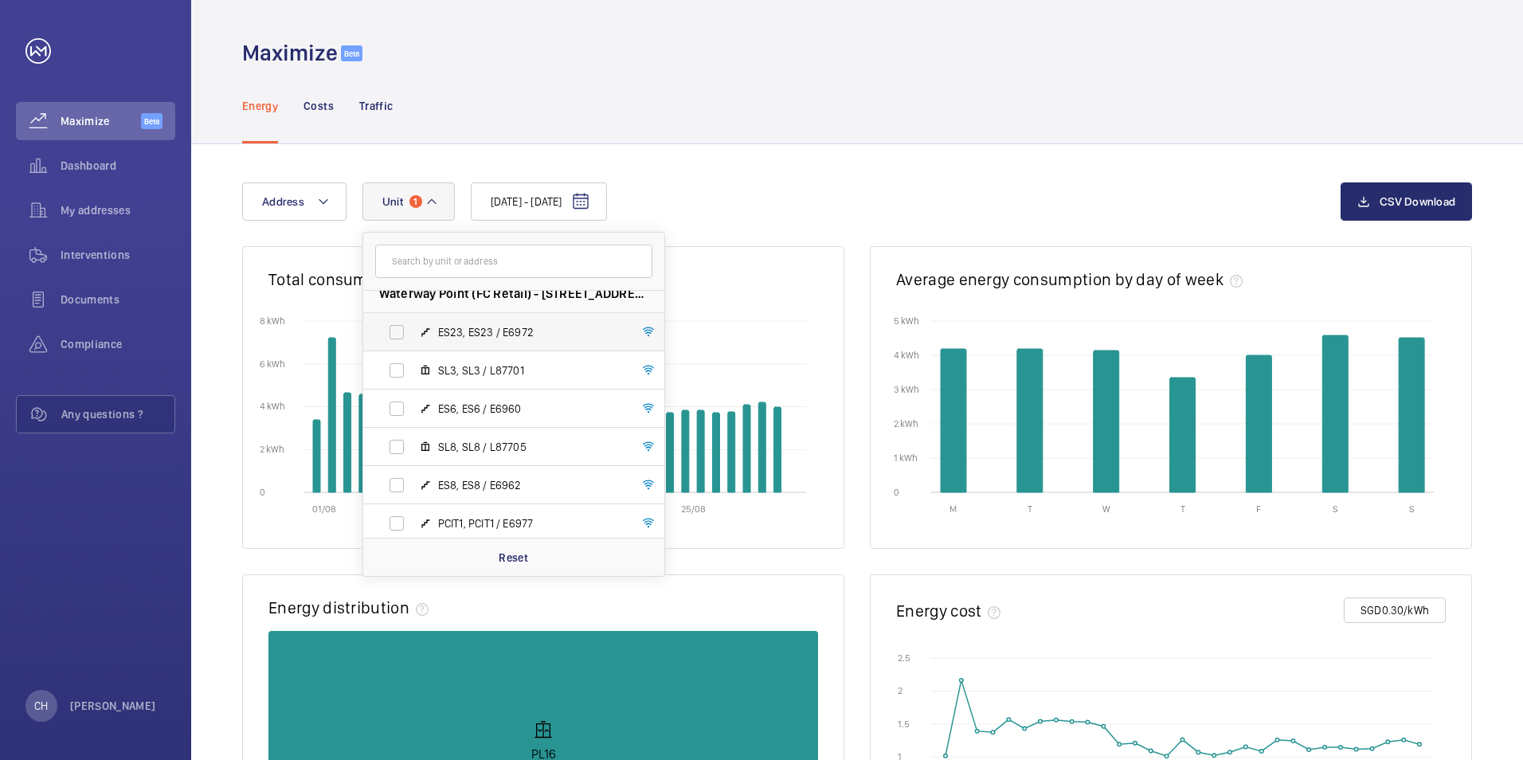
click at [482, 368] on span "SL3, SL3 / L87701" at bounding box center [530, 370] width 185 height 16
click at [413, 368] on input "SL3, SL3 / L87701" at bounding box center [397, 371] width 32 height 32
checkbox input "true"
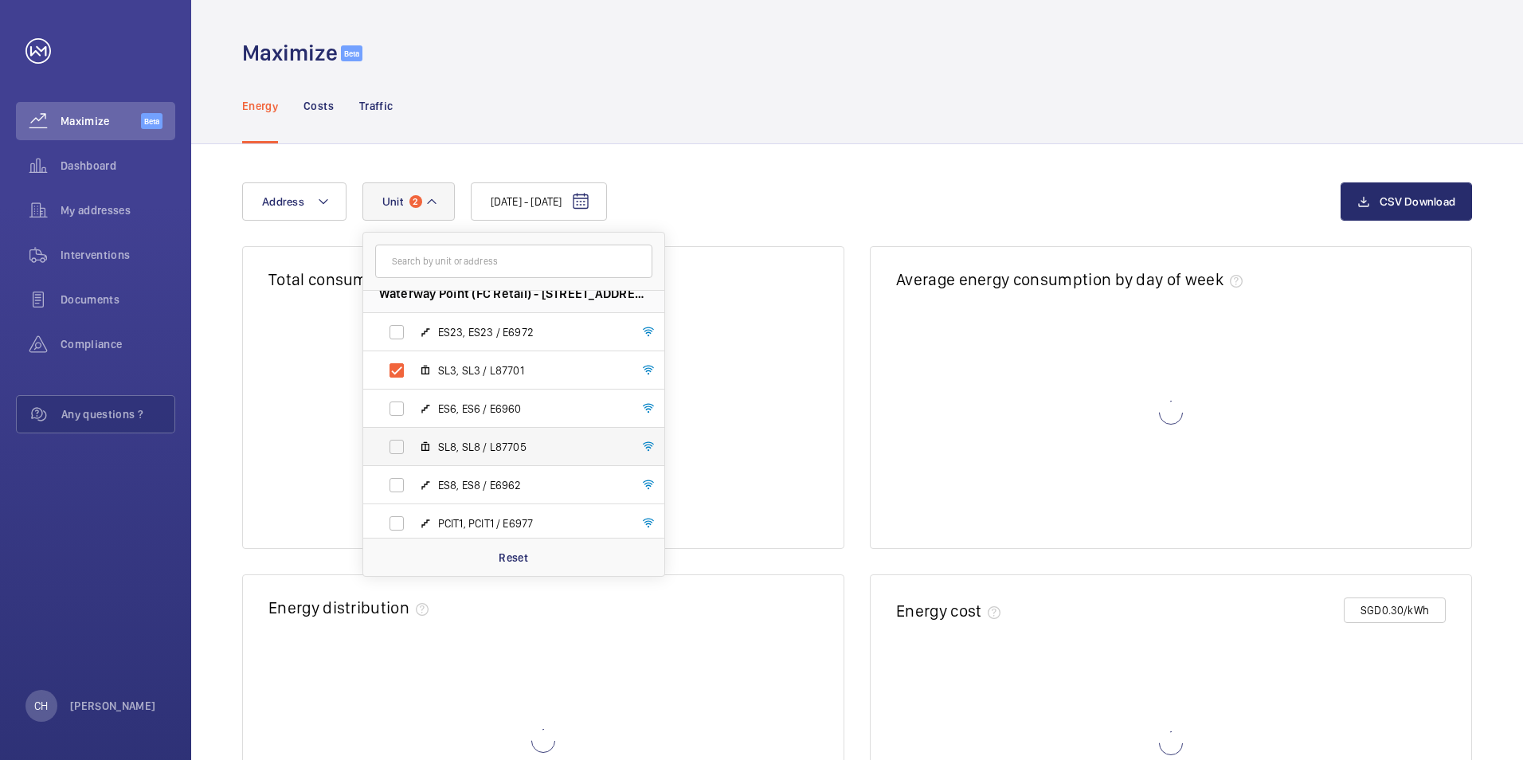
click at [472, 441] on span "SL8, SL8 / L87705" at bounding box center [530, 447] width 185 height 16
click at [413, 441] on input "SL8, SL8 / L87705" at bounding box center [397, 447] width 32 height 32
checkbox input "true"
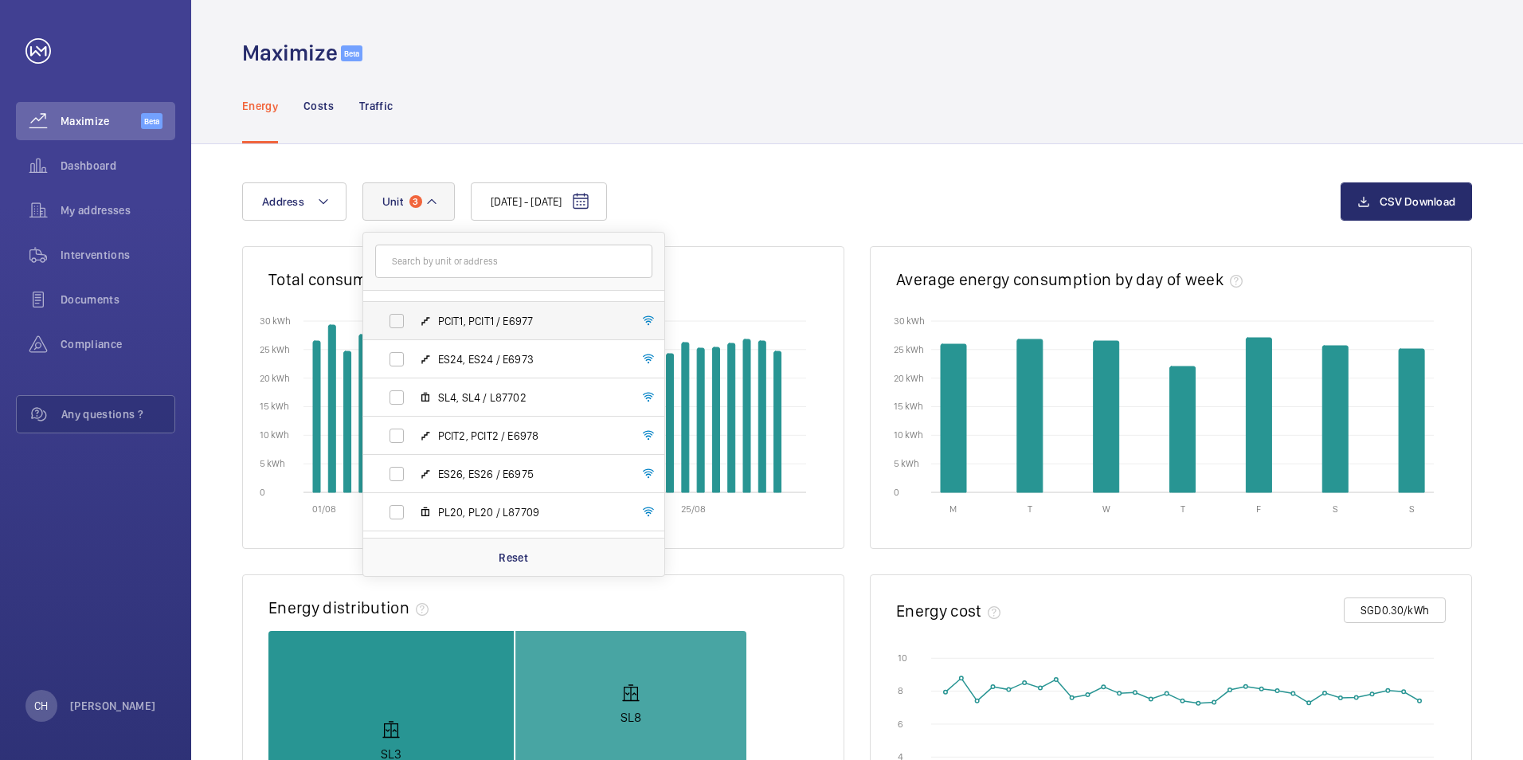
scroll to position [611, 0]
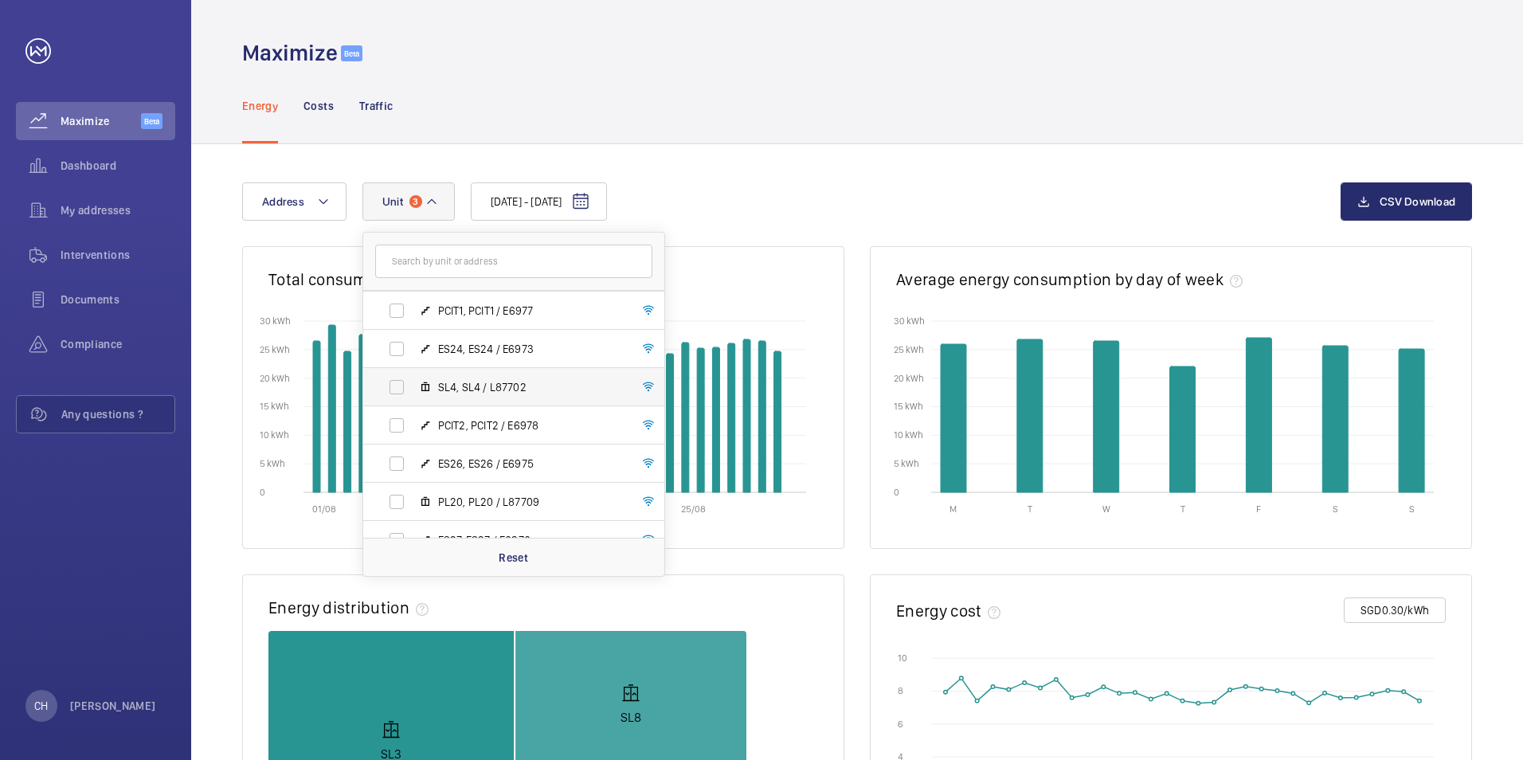
click at [476, 390] on span "SL4, SL4 / L87702" at bounding box center [530, 387] width 185 height 16
click at [413, 390] on input "SL4, SL4 / L87702" at bounding box center [397, 387] width 32 height 32
checkbox input "true"
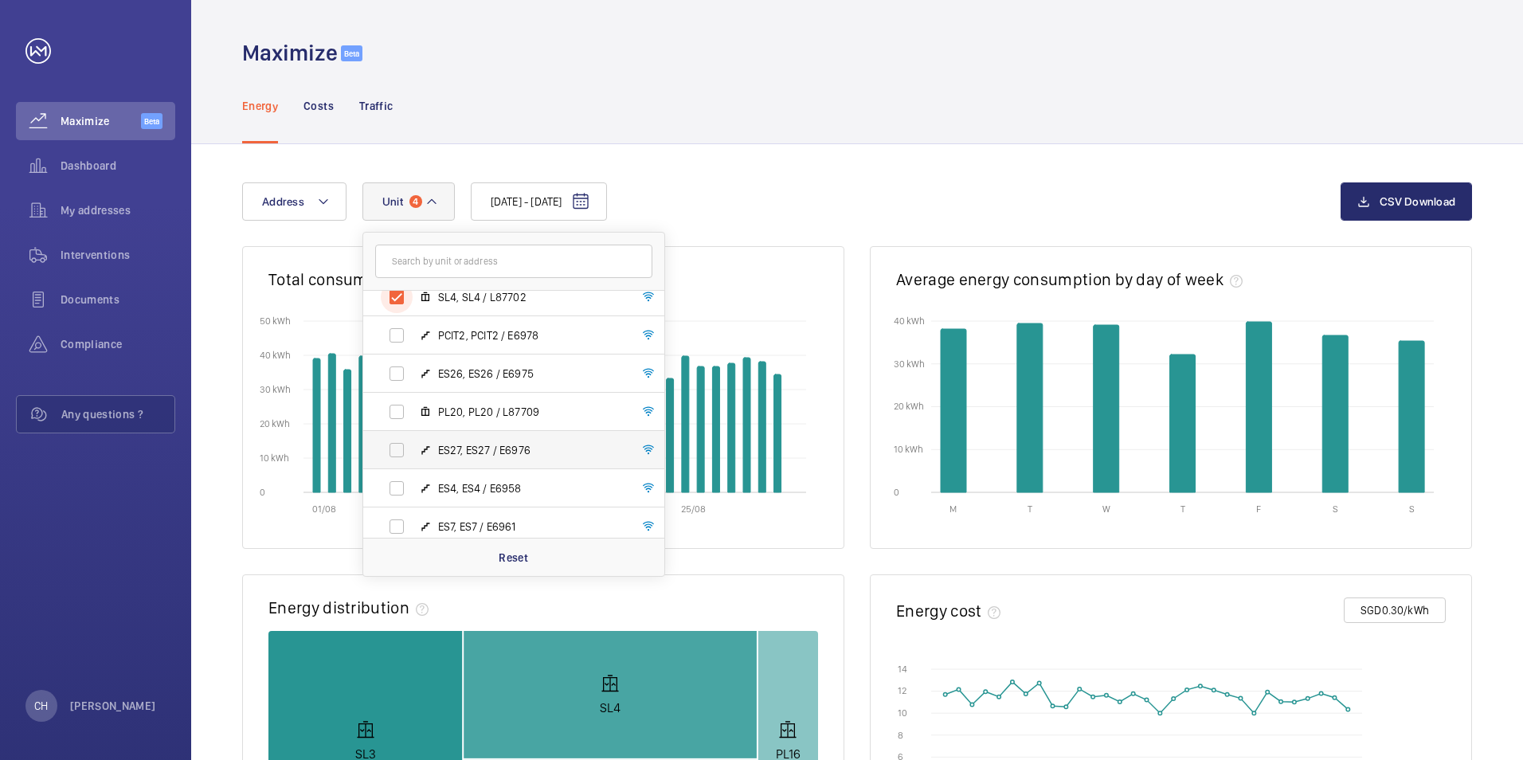
scroll to position [717, 0]
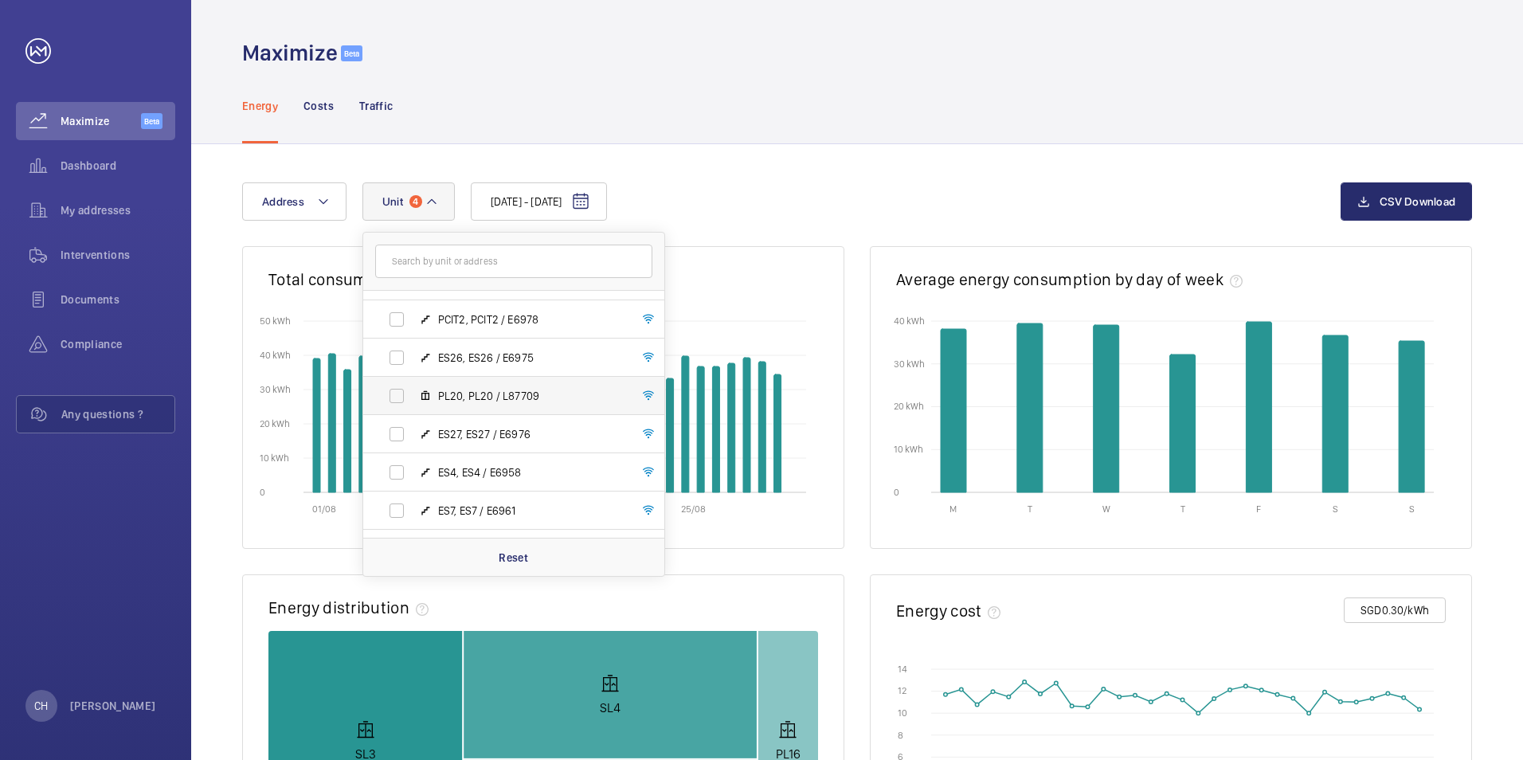
click at [460, 394] on span "PL20, PL20 / L87709" at bounding box center [530, 396] width 185 height 16
click at [413, 394] on input "PL20, PL20 / L87709" at bounding box center [397, 396] width 32 height 32
checkbox input "true"
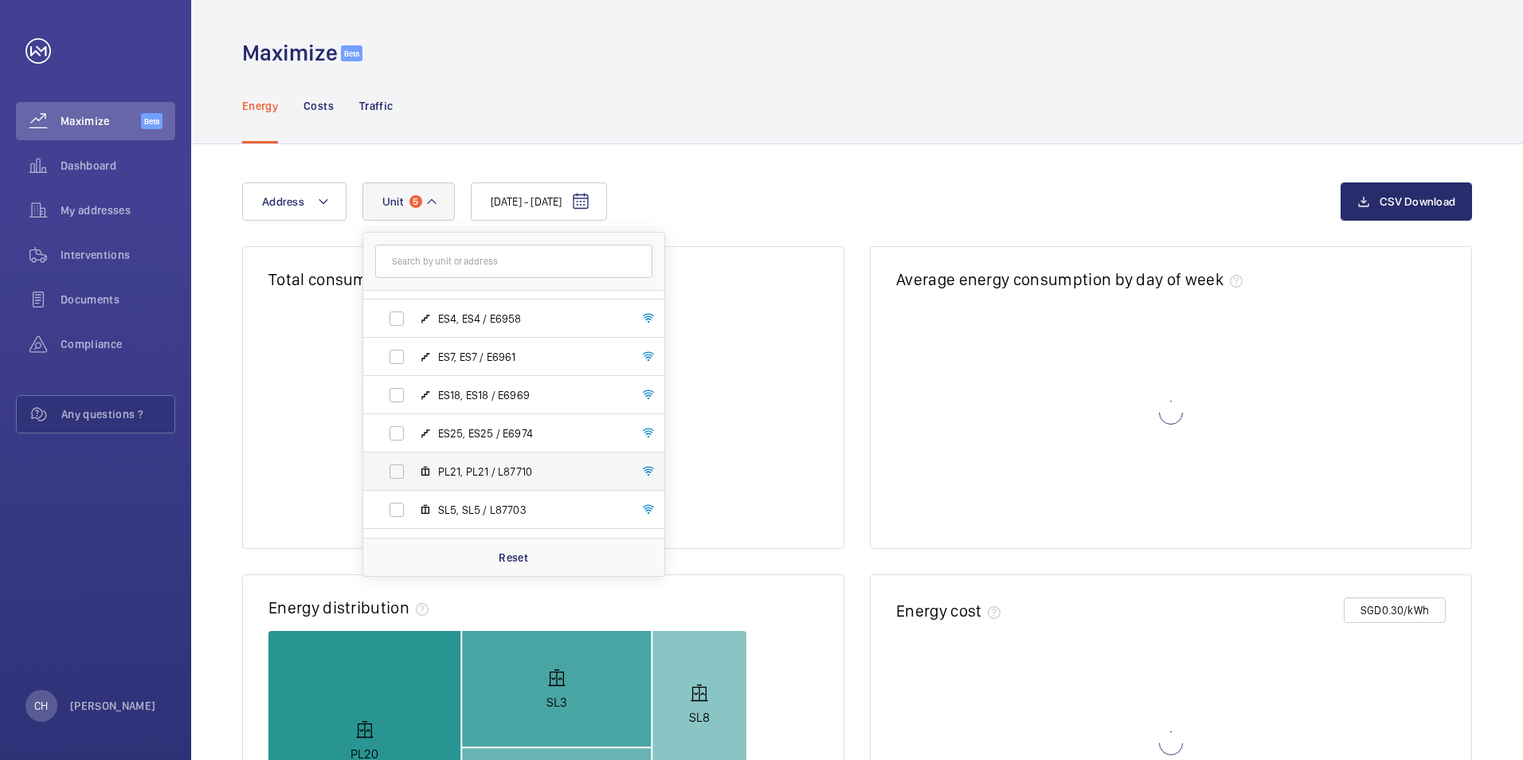
scroll to position [876, 0]
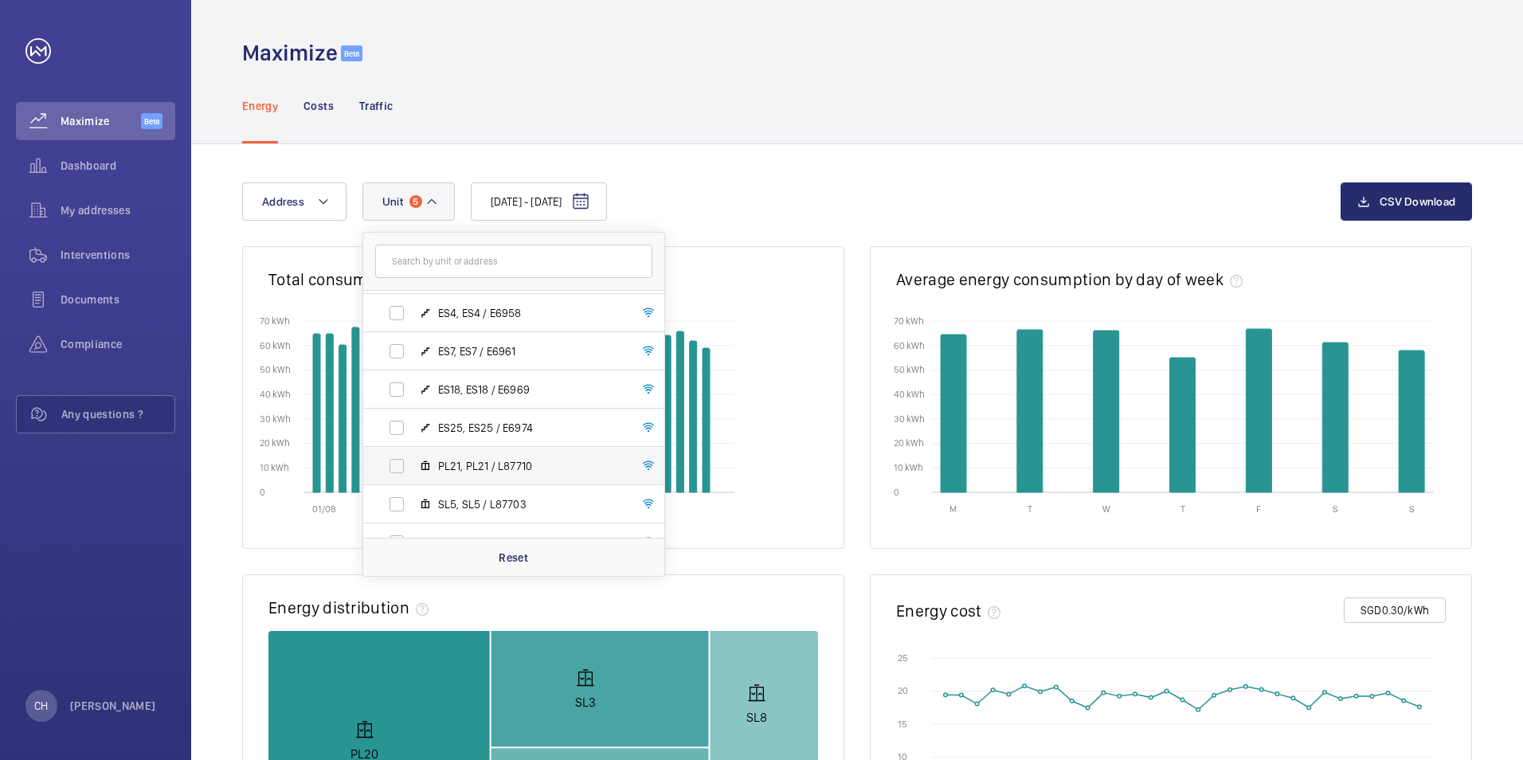
click at [461, 459] on span "PL21, PL21 / L87710" at bounding box center [530, 466] width 185 height 16
click at [413, 459] on input "PL21, PL21 / L87710" at bounding box center [397, 466] width 32 height 32
checkbox input "true"
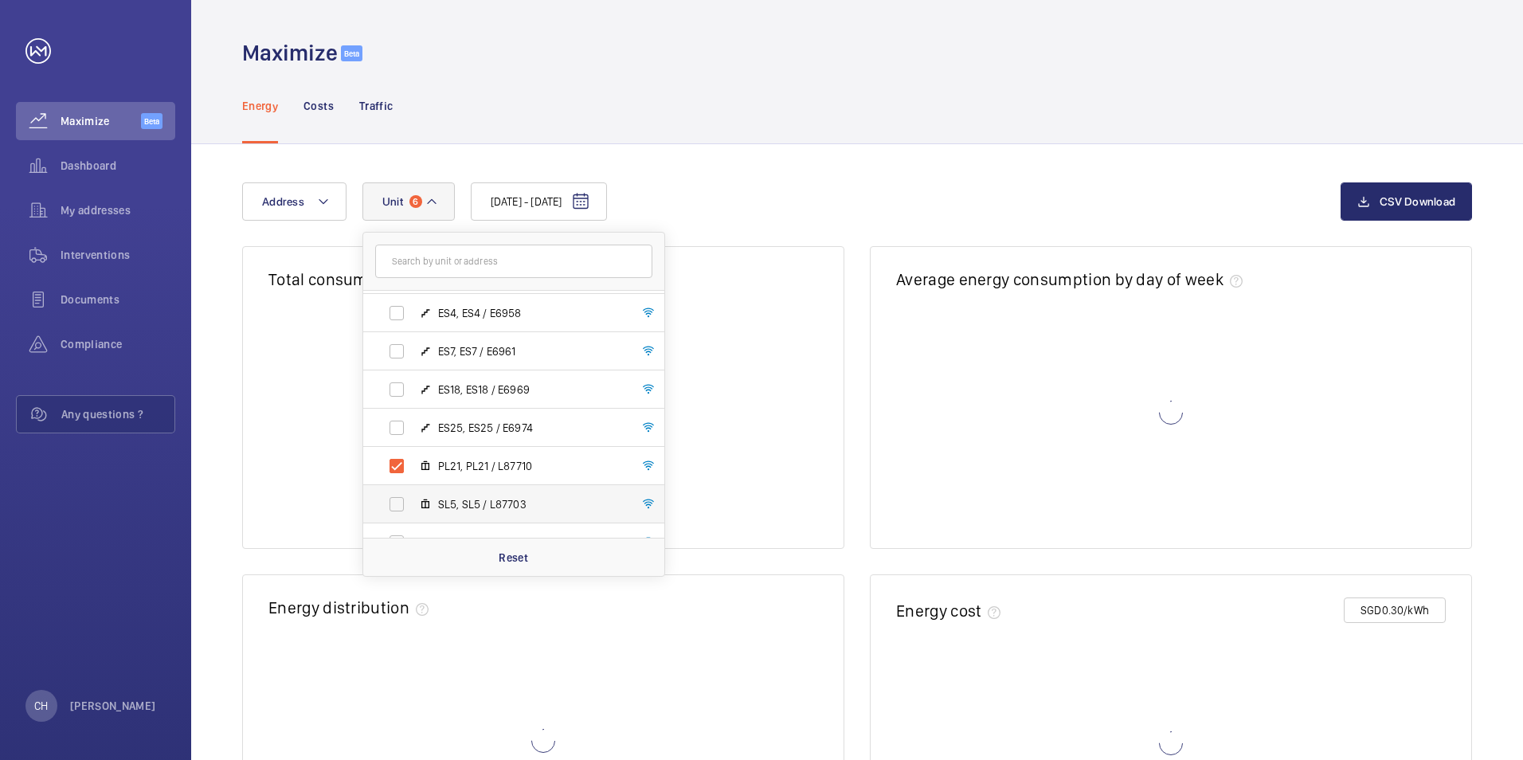
click at [455, 503] on span "SL5, SL5 / L87703" at bounding box center [530, 504] width 185 height 16
click at [413, 503] on input "SL5, SL5 / L87703" at bounding box center [397, 504] width 32 height 32
checkbox input "true"
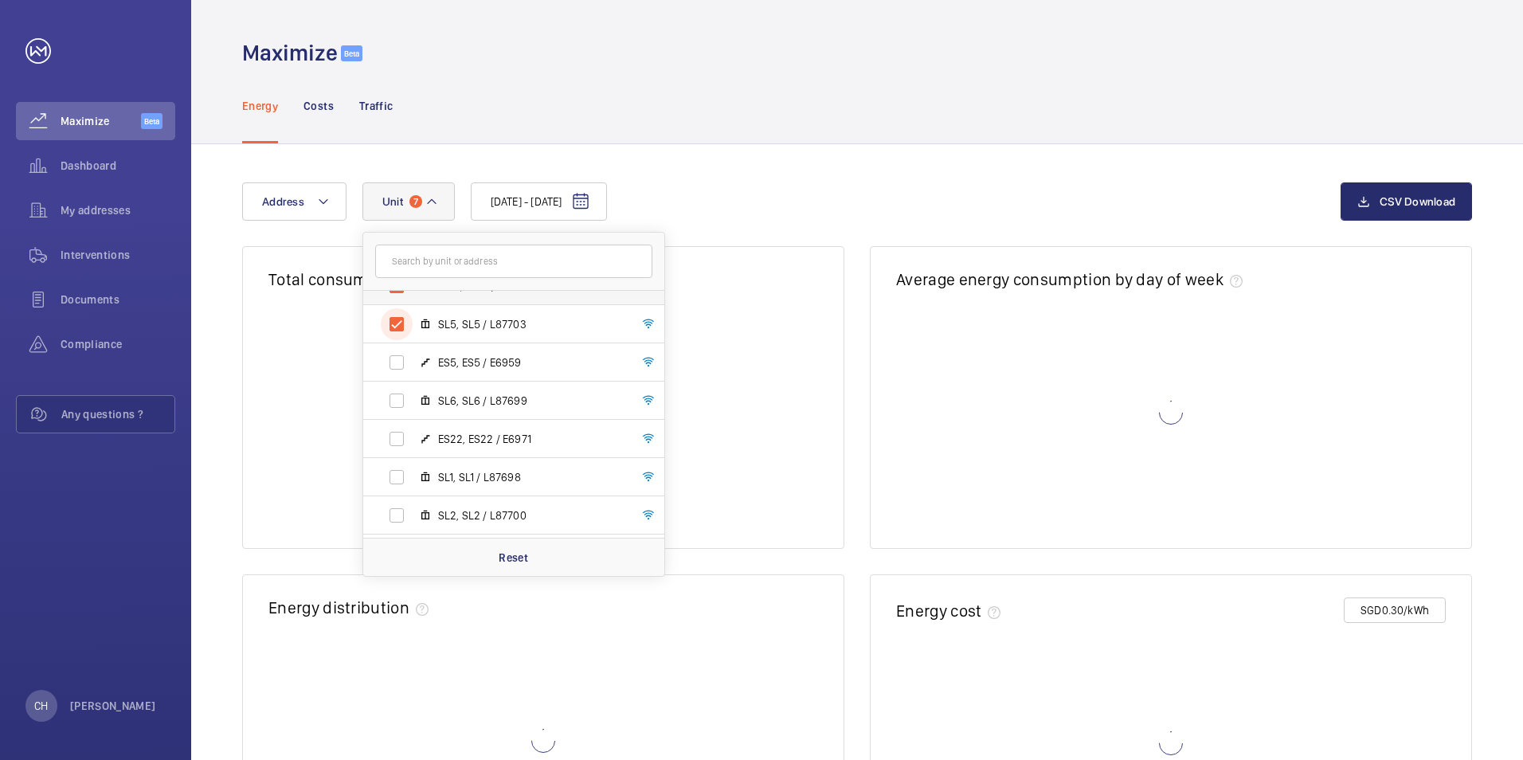
scroll to position [1062, 0]
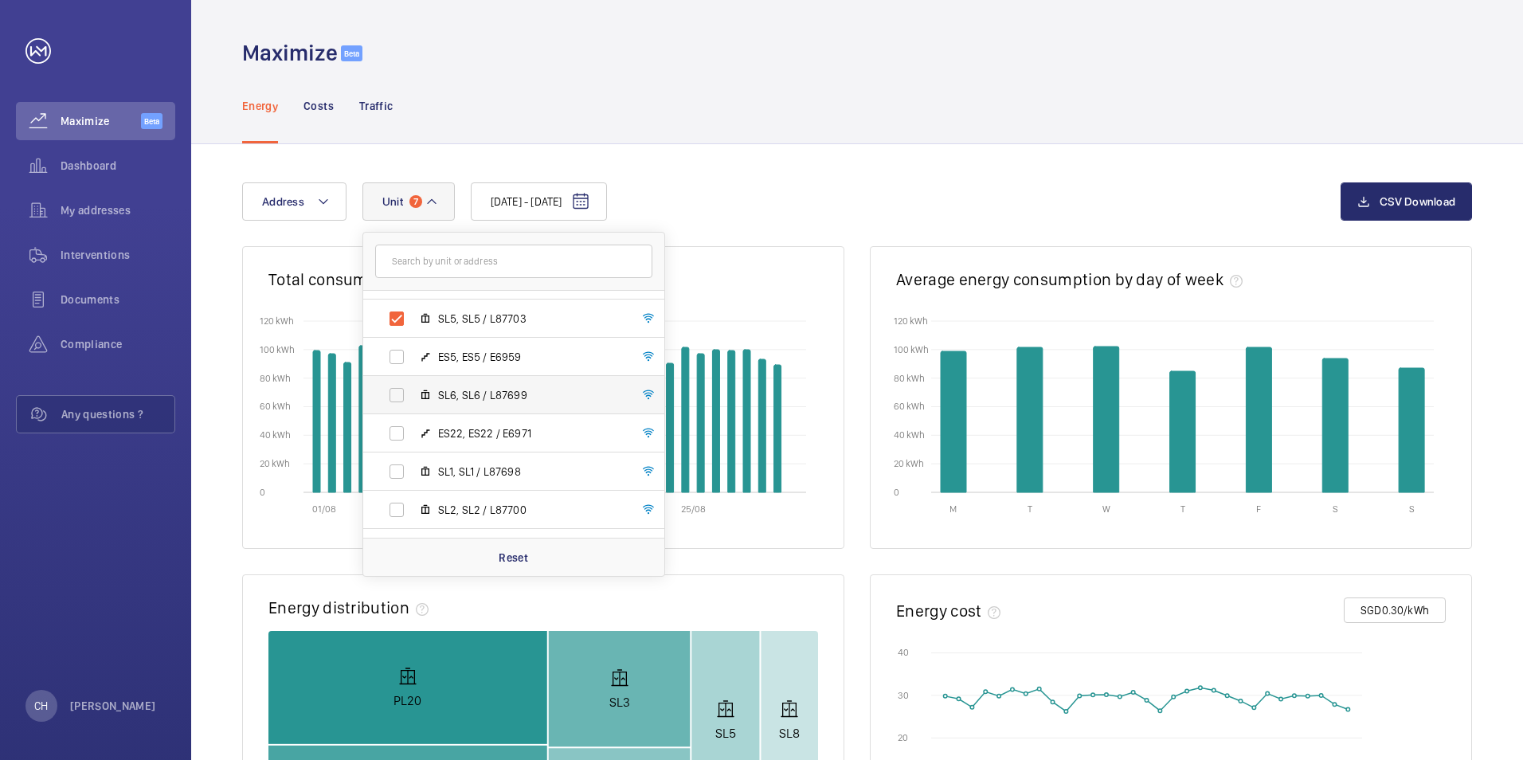
click at [476, 386] on label "SL6, SL6 / L87699" at bounding box center [501, 395] width 276 height 38
click at [413, 386] on input "SL6, SL6 / L87699" at bounding box center [397, 395] width 32 height 32
checkbox input "true"
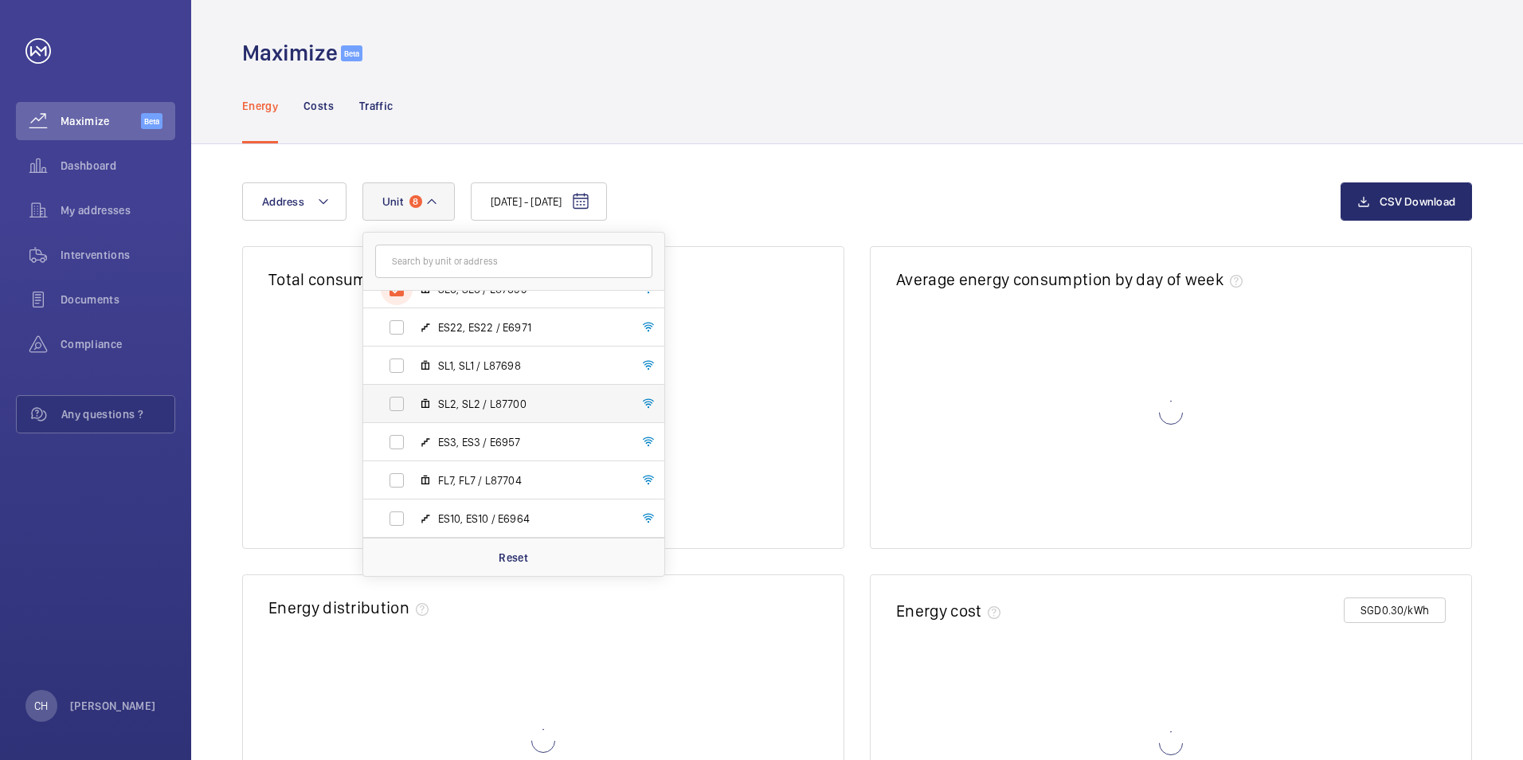
scroll to position [1169, 0]
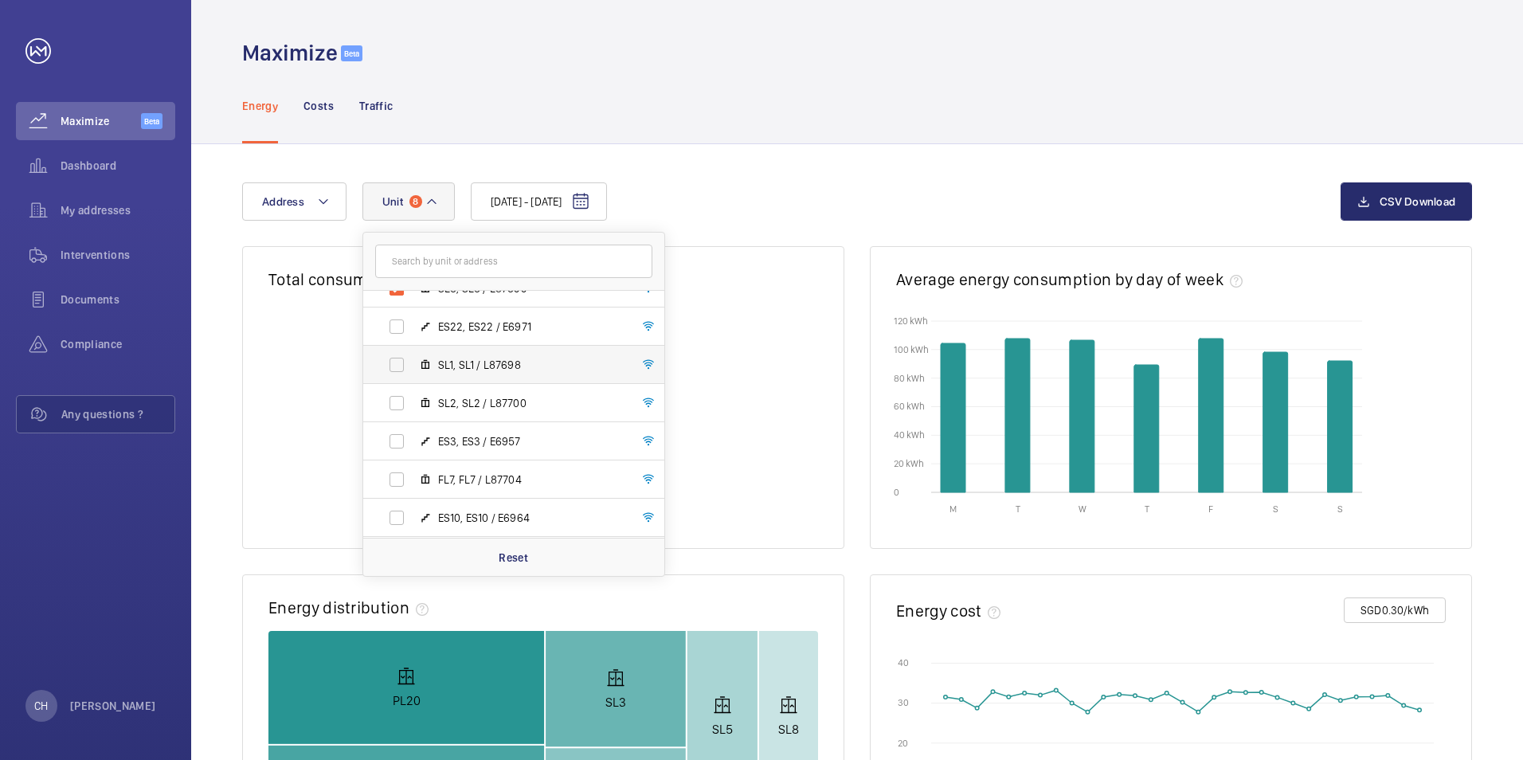
click at [483, 362] on span "SL1, SL1 / L87698" at bounding box center [530, 365] width 185 height 16
click at [413, 362] on input "SL1, SL1 / L87698" at bounding box center [397, 365] width 32 height 32
checkbox input "true"
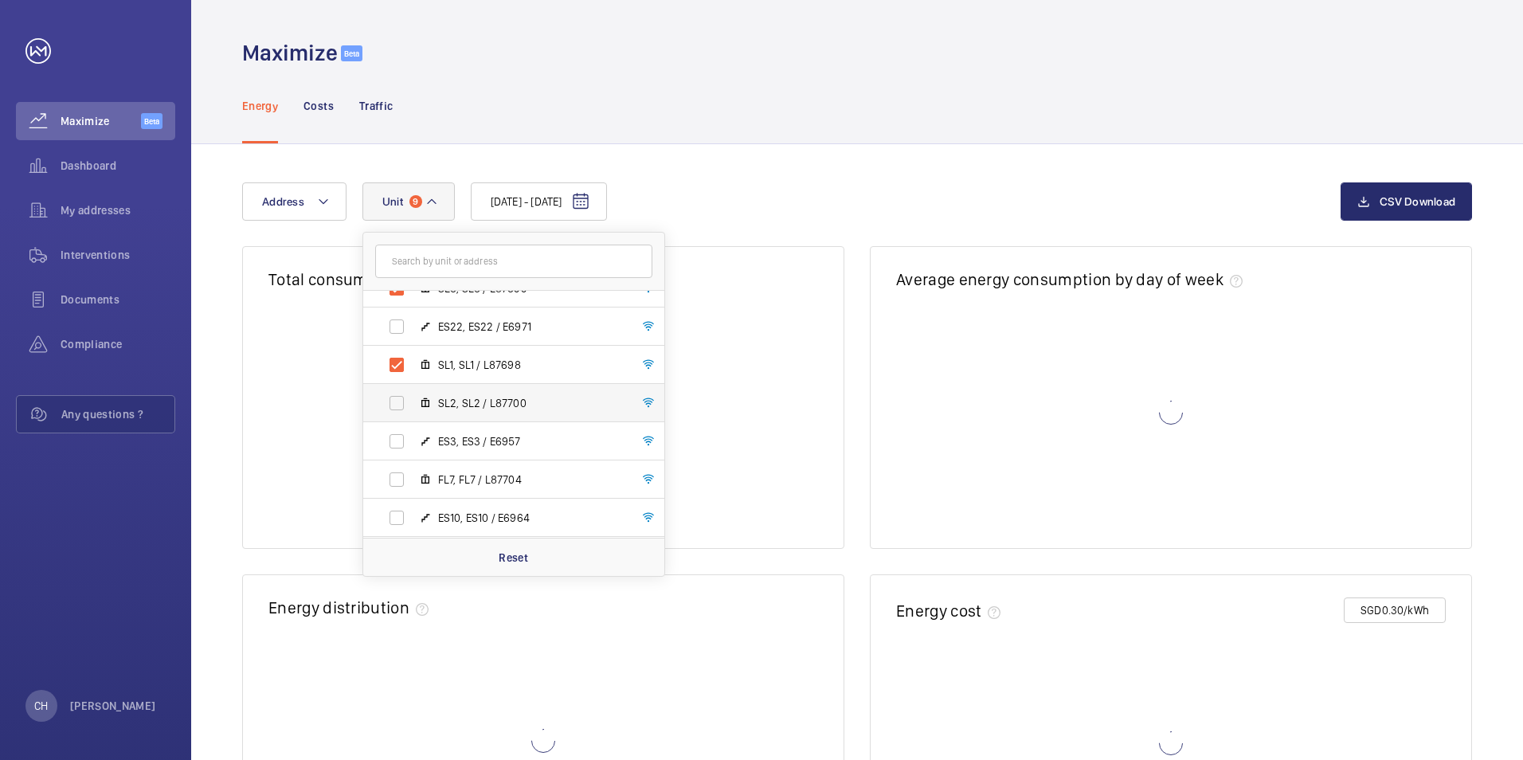
click at [477, 408] on span "SL2, SL2 / L87700" at bounding box center [530, 403] width 185 height 16
click at [413, 408] on input "SL2, SL2 / L87700" at bounding box center [397, 403] width 32 height 32
checkbox input "true"
click at [476, 482] on span "FL7, FL7 / L87704" at bounding box center [530, 480] width 185 height 16
click at [413, 482] on input "FL7, FL7 / L87704" at bounding box center [397, 480] width 32 height 32
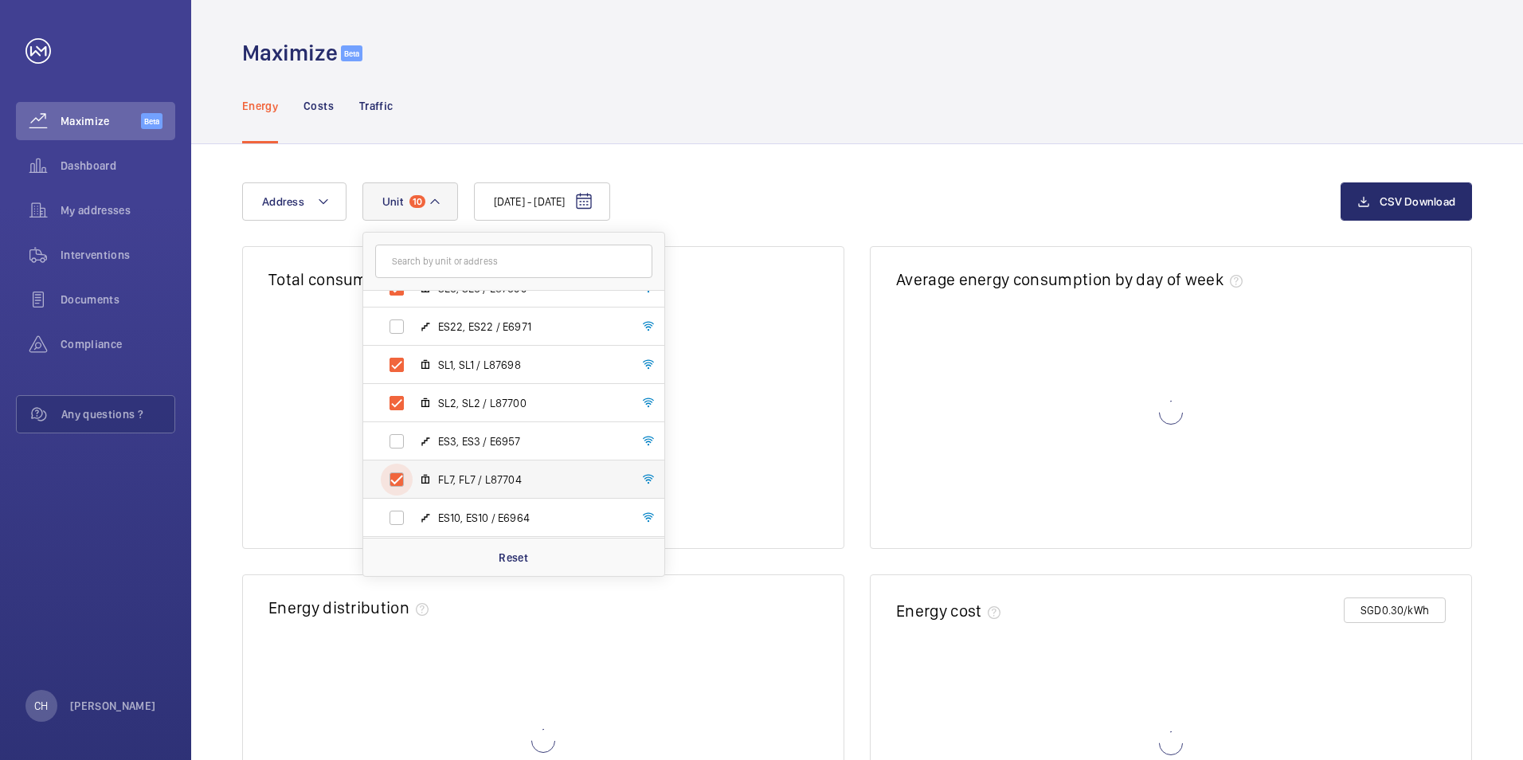
checkbox input "true"
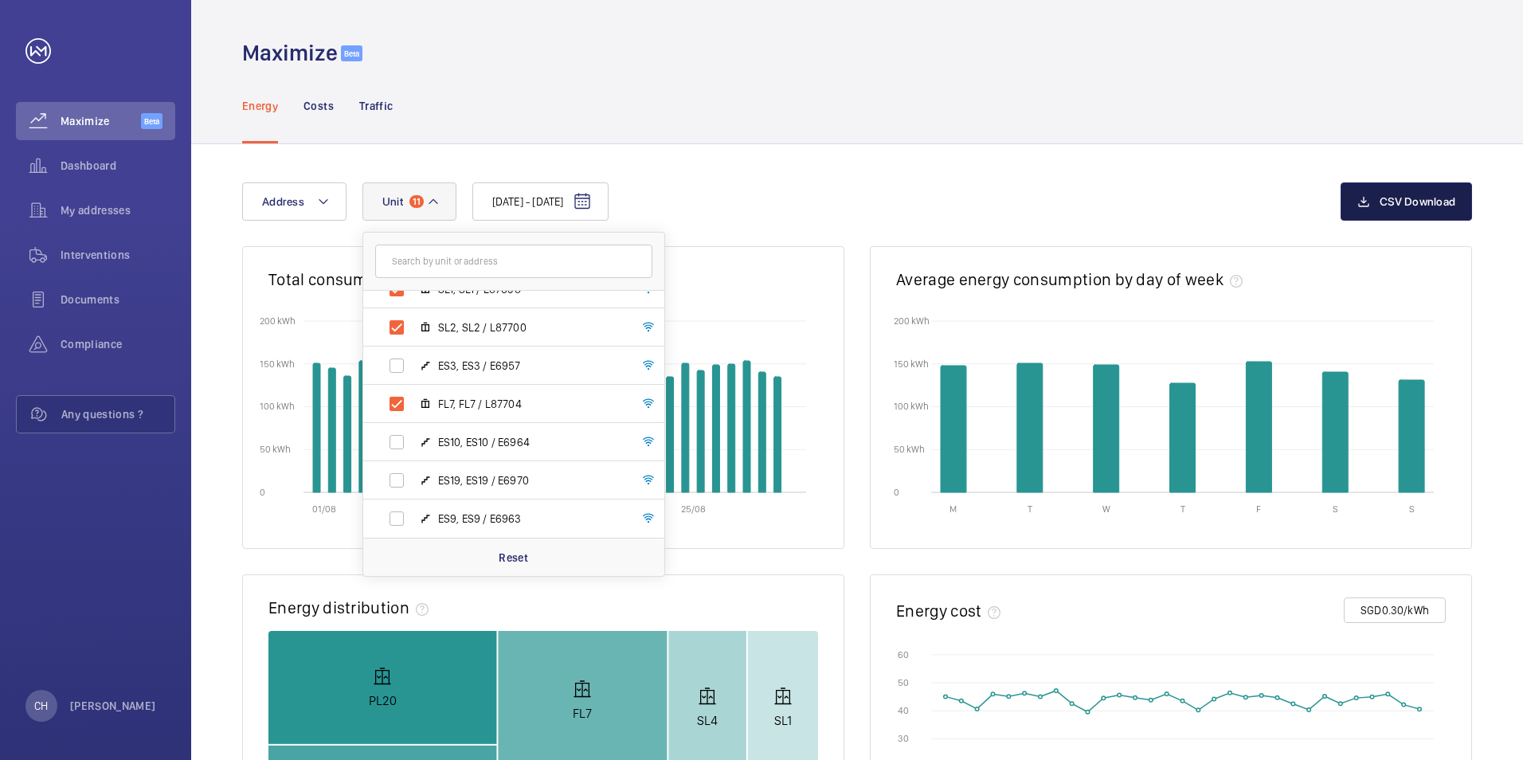
drag, startPoint x: 1356, startPoint y: 194, endPoint x: 752, endPoint y: 316, distance: 616.0
click at [1357, 194] on button "CSV Download" at bounding box center [1406, 201] width 131 height 38
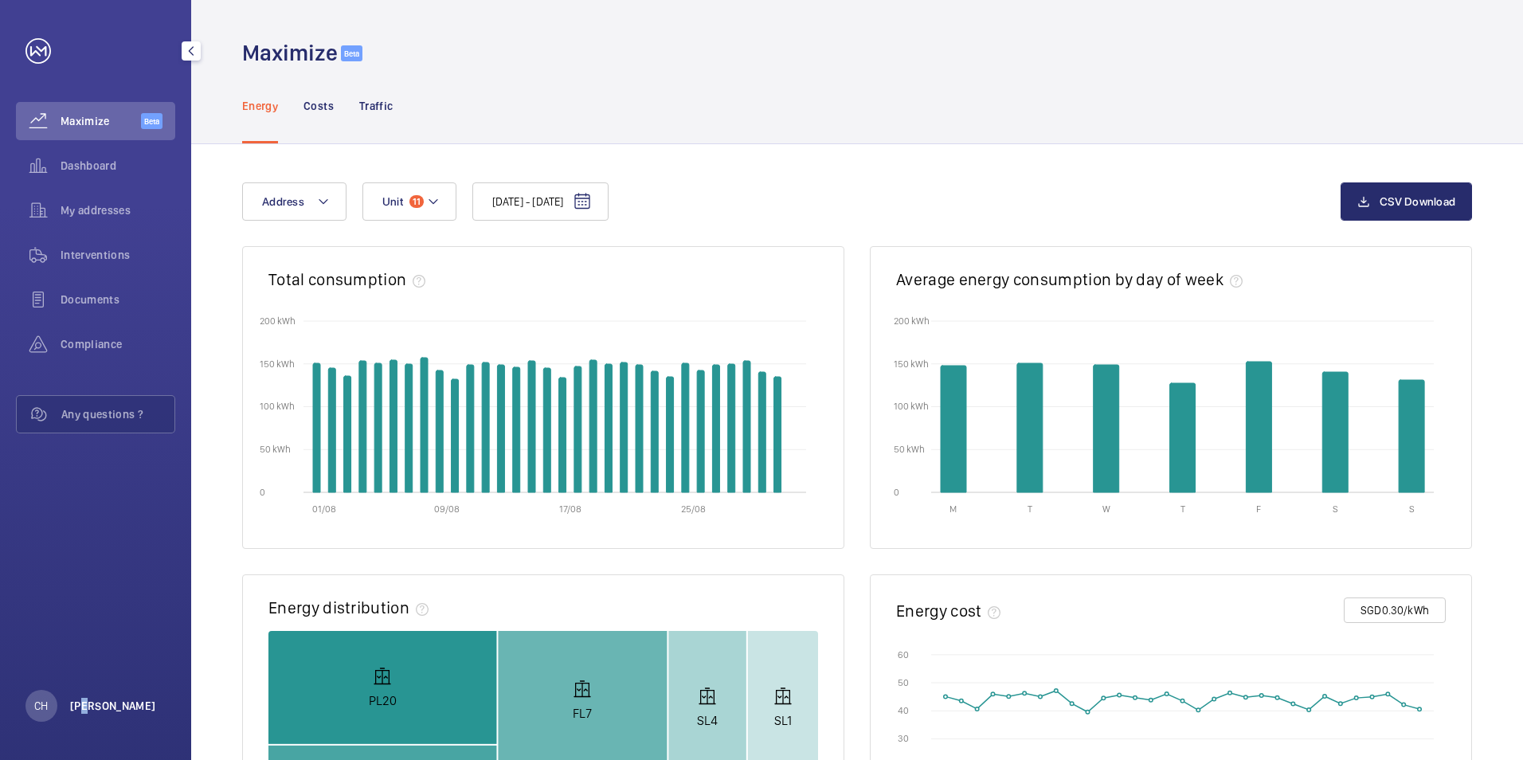
click at [87, 707] on p "[PERSON_NAME]" at bounding box center [113, 706] width 86 height 16
drag, startPoint x: 87, startPoint y: 707, endPoint x: 56, endPoint y: 673, distance: 45.7
click at [56, 673] on p "Logout" at bounding box center [69, 669] width 57 height 16
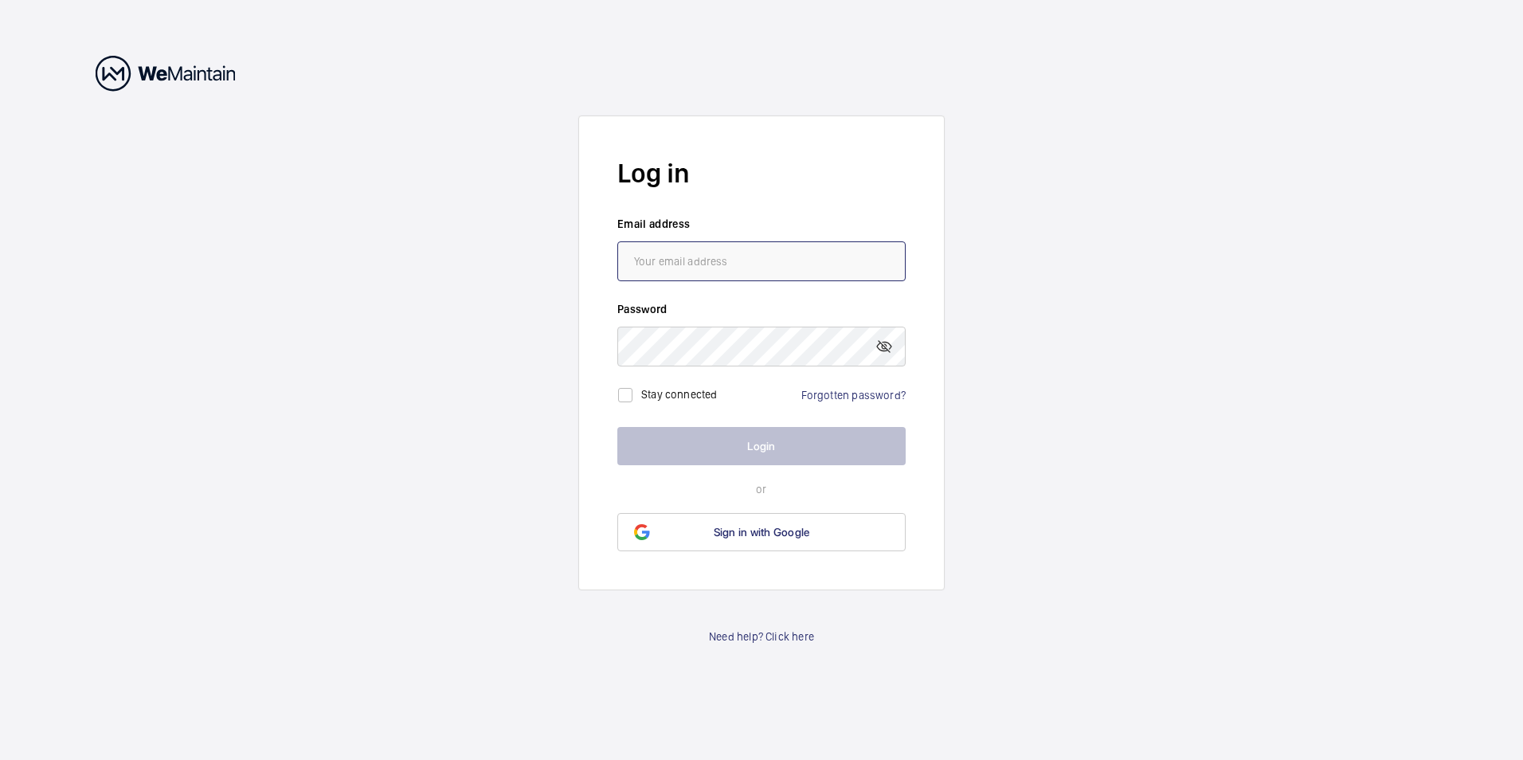
type input "[EMAIL_ADDRESS][DOMAIN_NAME]"
